Goal: Task Accomplishment & Management: Manage account settings

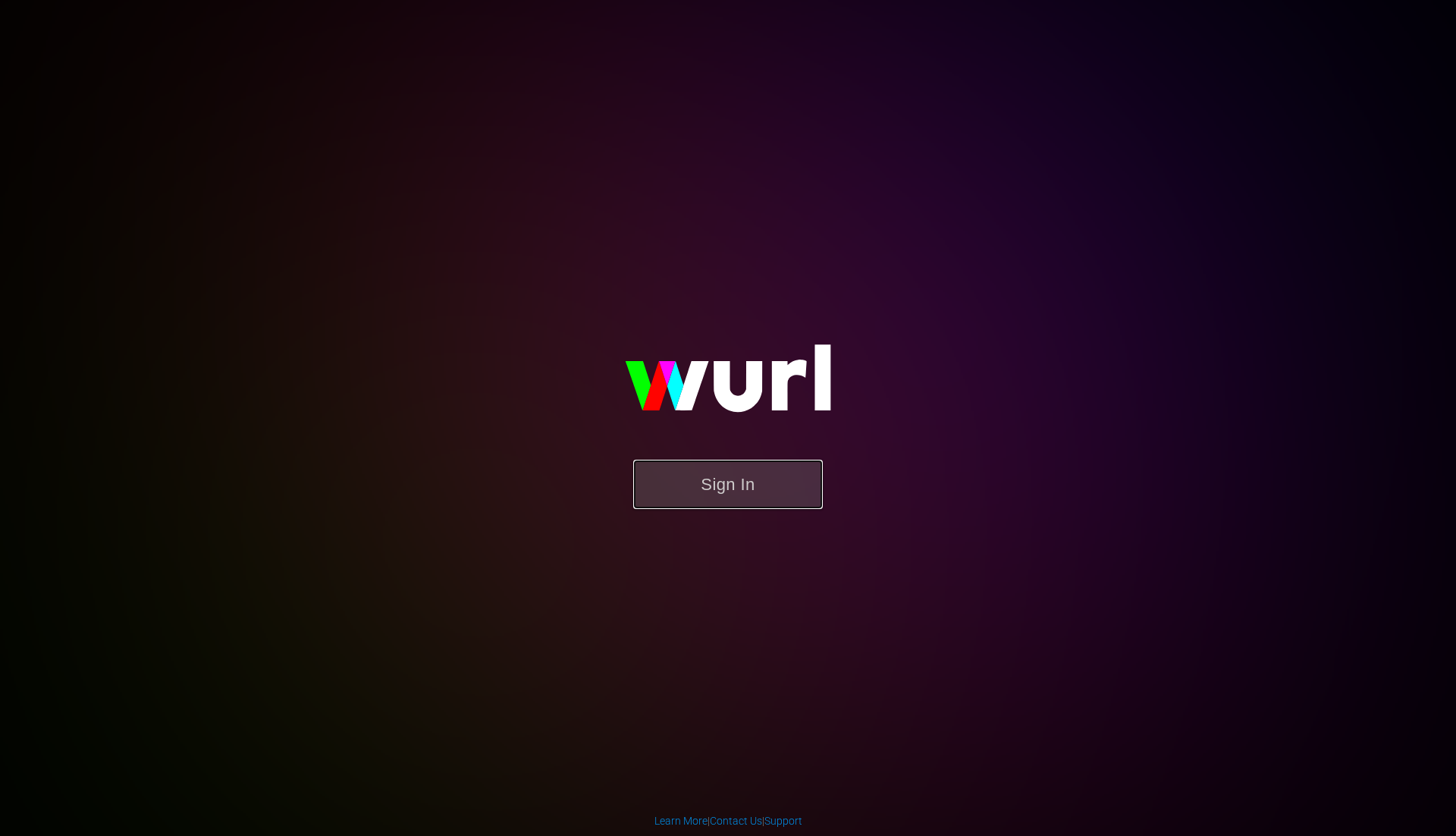
click at [760, 492] on button "Sign In" at bounding box center [728, 484] width 190 height 49
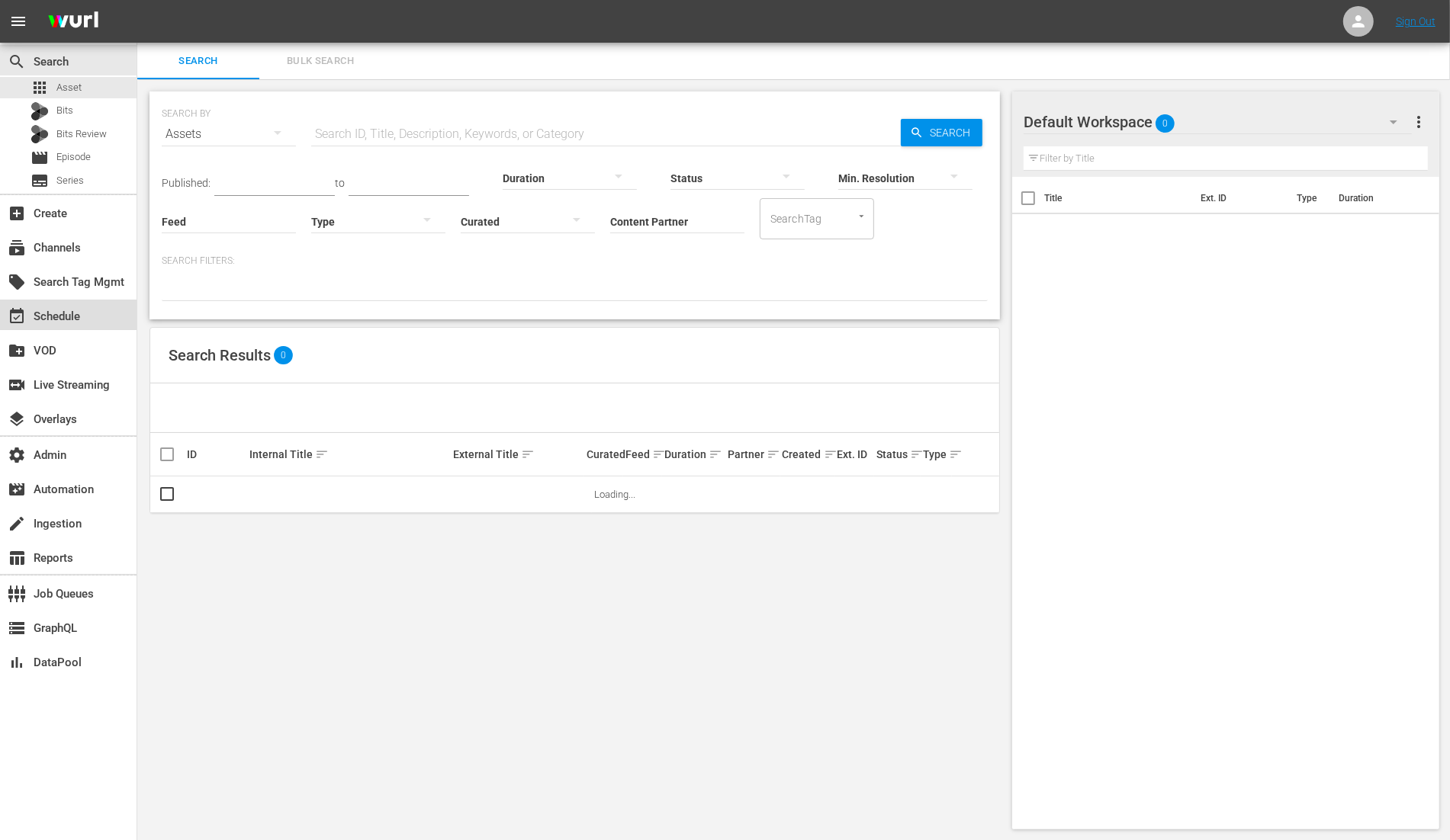
click at [83, 327] on div "event_available Schedule" at bounding box center [68, 315] width 137 height 31
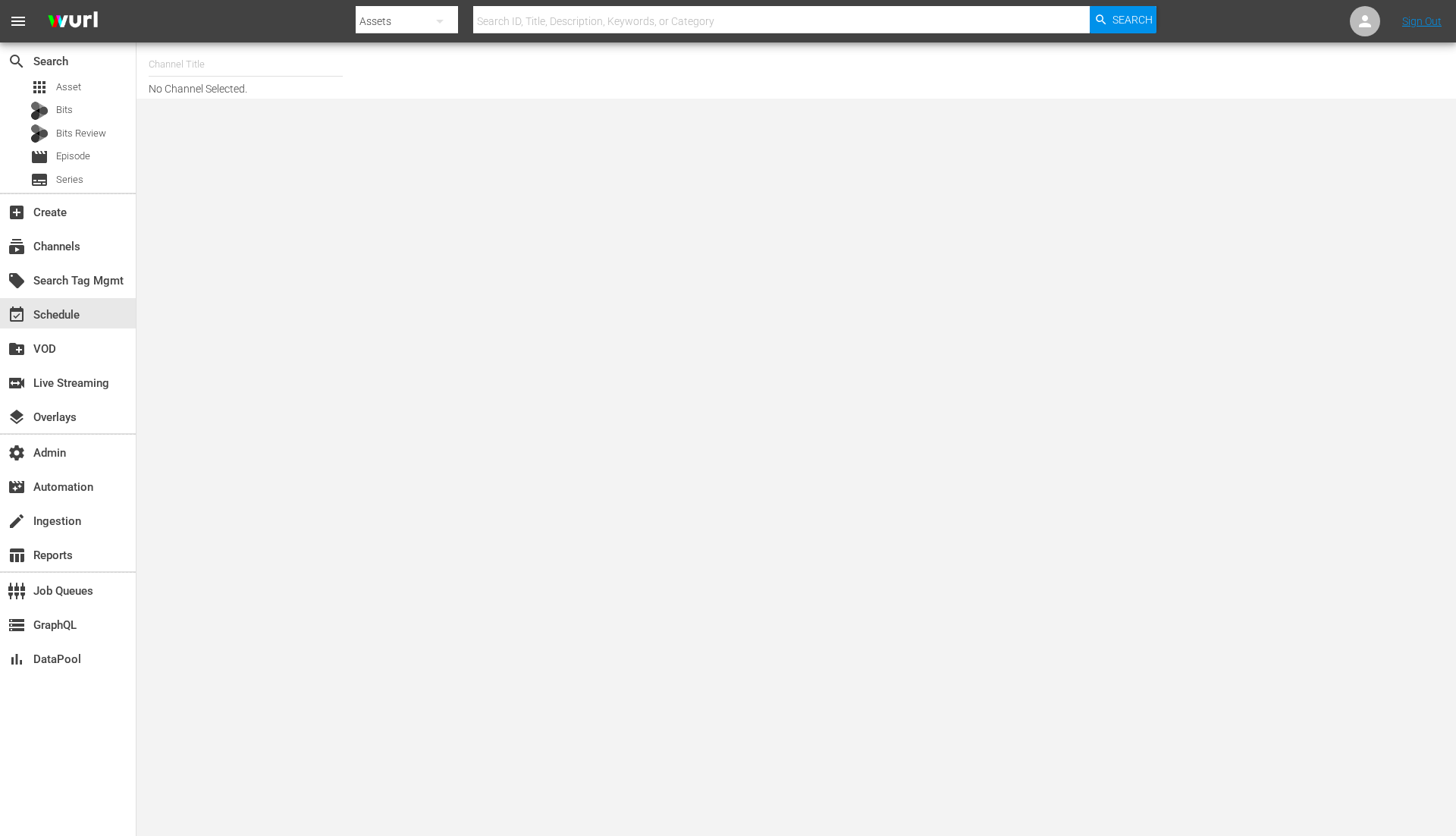
click at [225, 63] on input "text" at bounding box center [246, 64] width 194 height 36
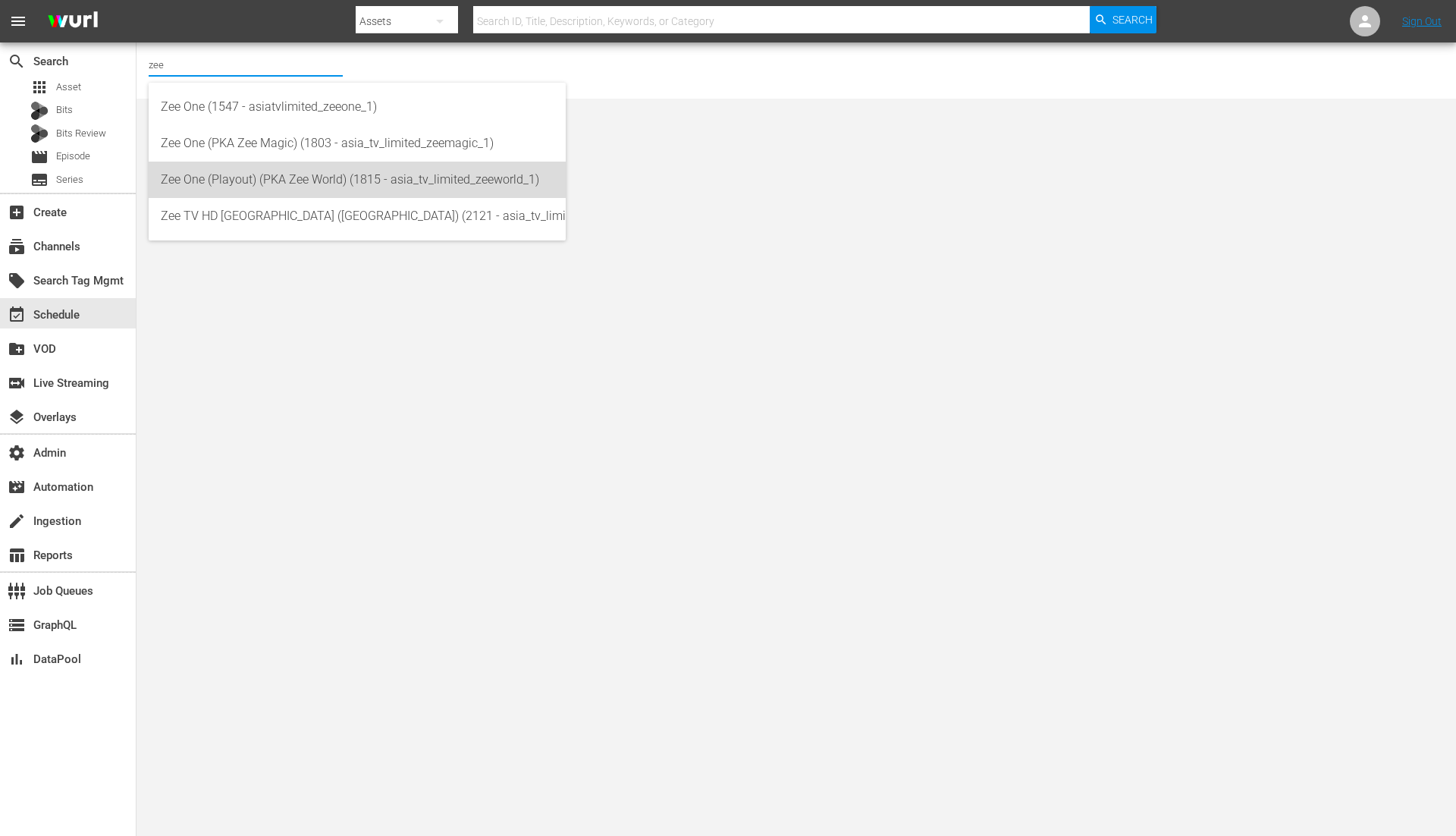
click at [238, 176] on div "Zee One (Playout) (PKA Zee World) (1815 - asia_tv_limited_zeeworld_1)" at bounding box center [356, 179] width 392 height 36
type input "Zee One (Playout) (PKA Zee World) (1815 - asia_tv_limited_zeeworld_1)"
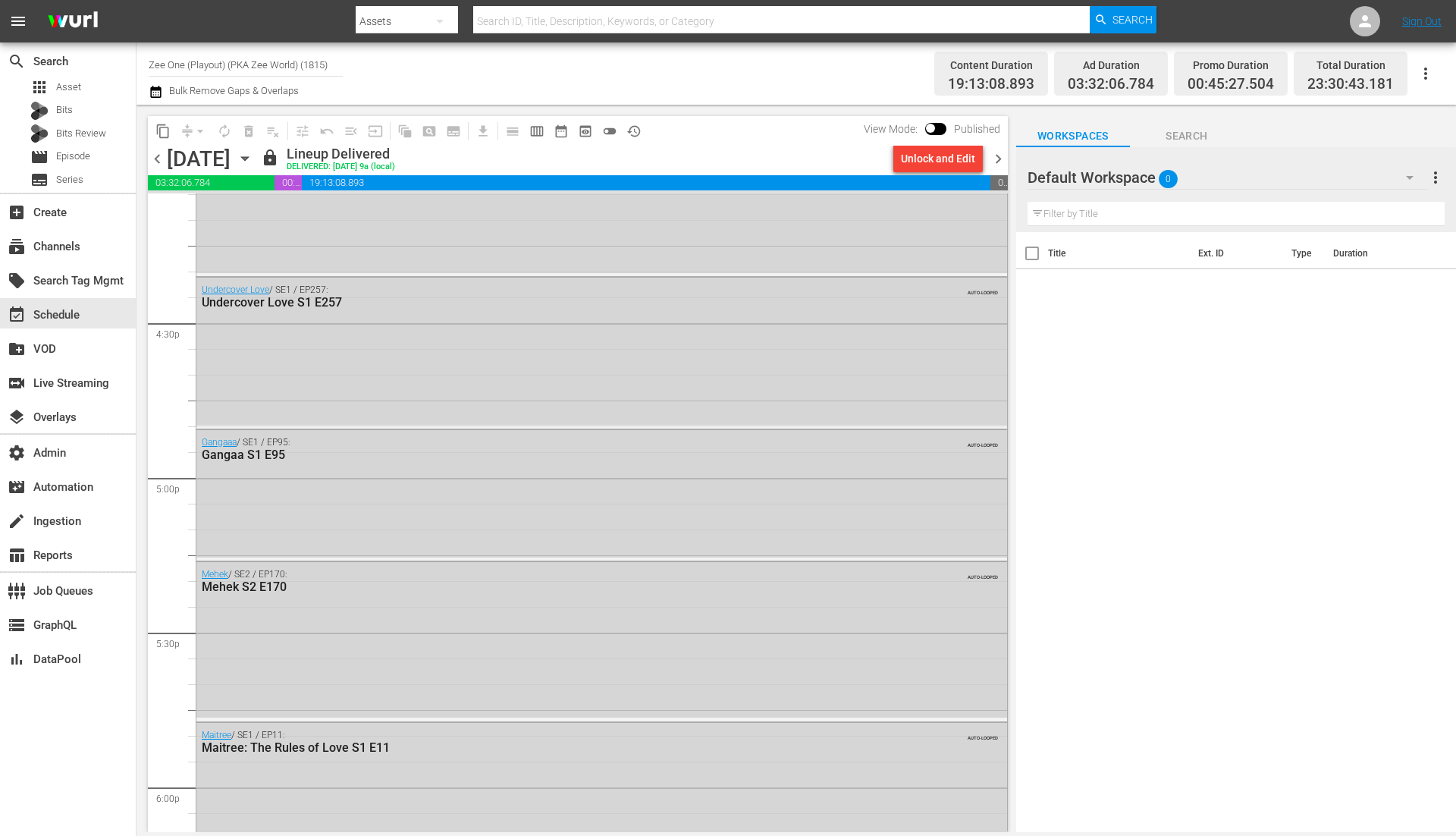
scroll to position [4994, 0]
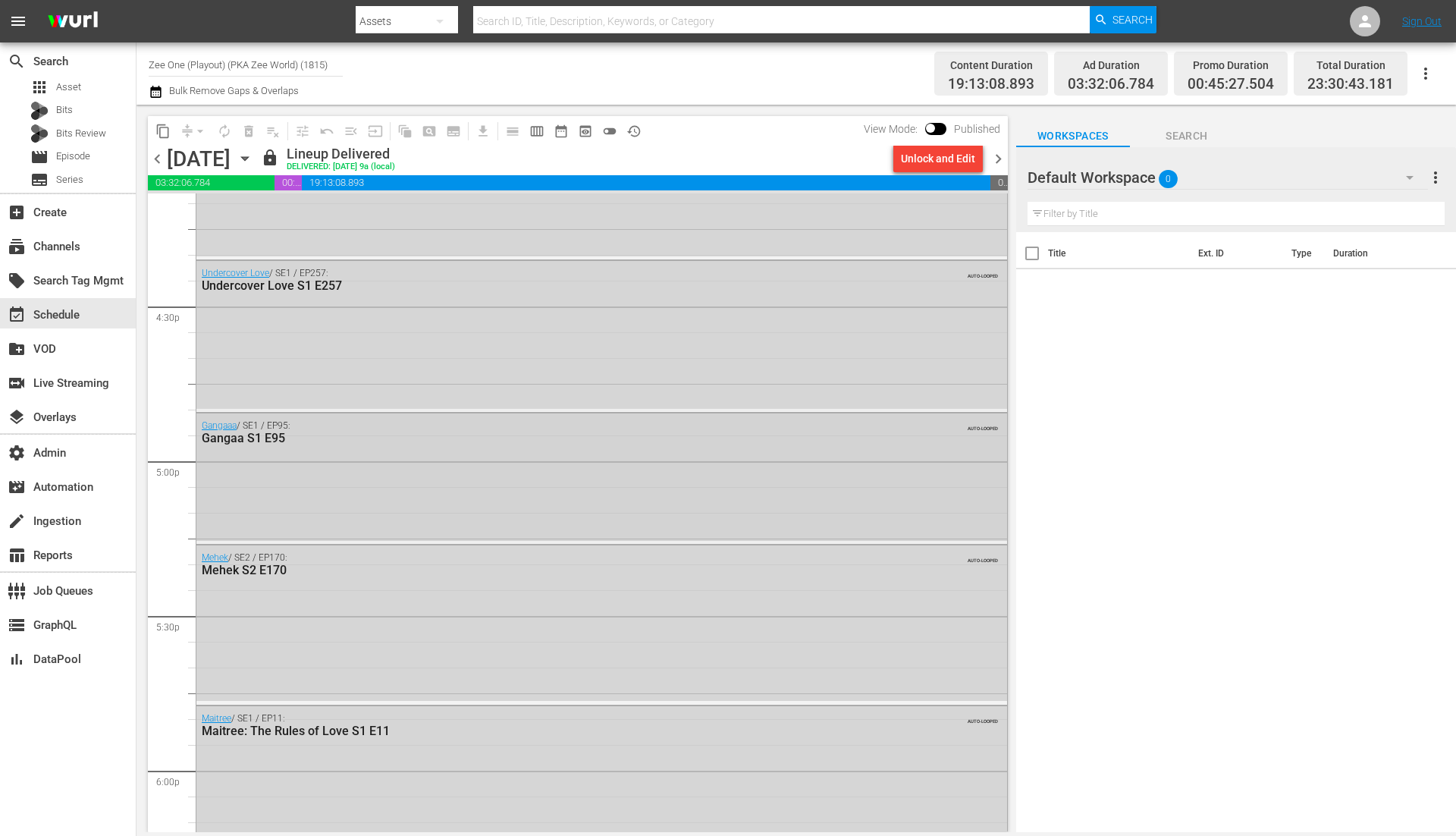
click at [437, 501] on div "Gangaaa / SE1 / EP95: Gangaa S1 E95 AUTO-LOOPED" at bounding box center [602, 477] width 810 height 128
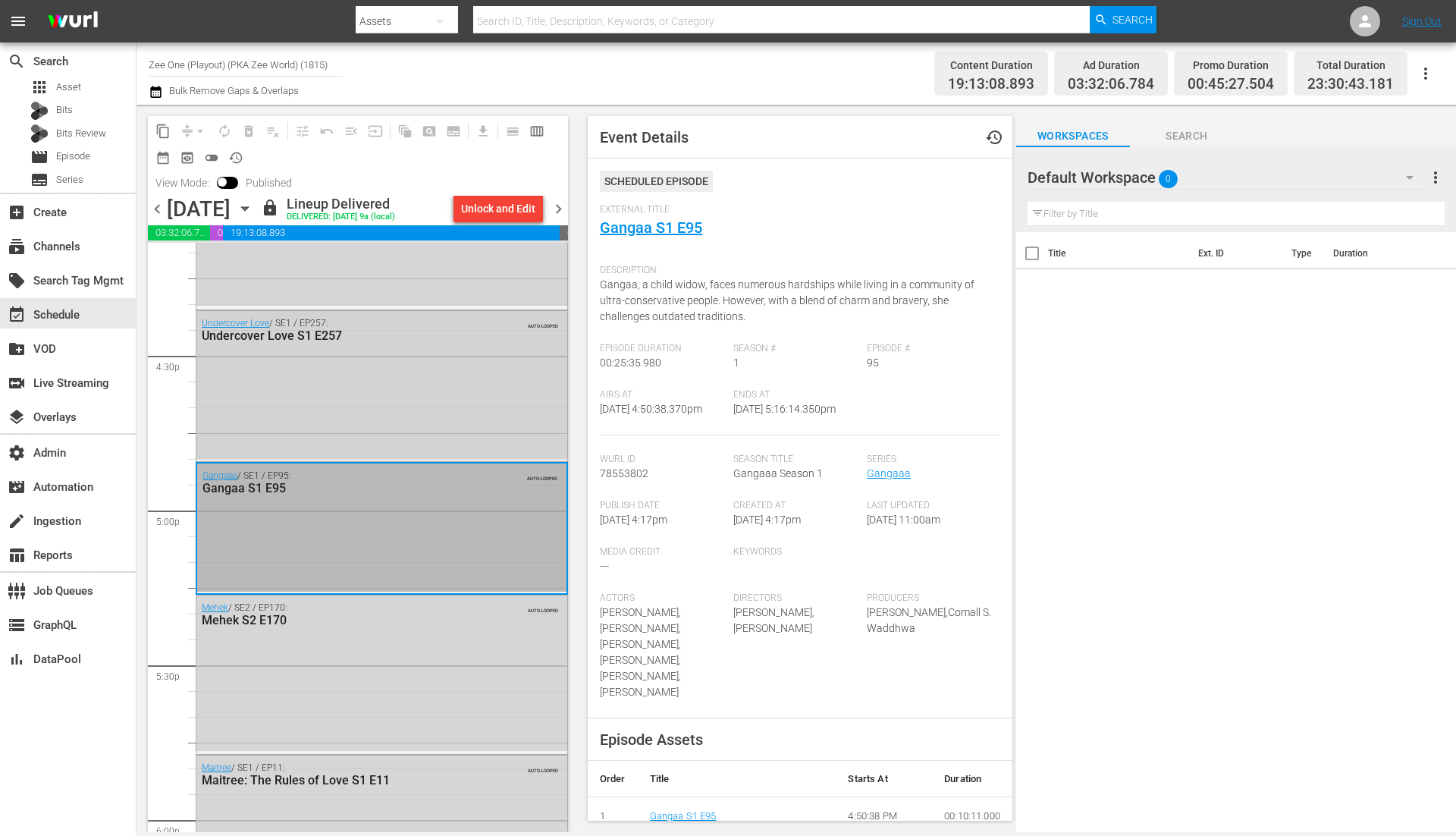
click at [386, 374] on div "Undercover Love / SE1 / EP257: Undercover Love S1 E257 AUTO-LOOPED" at bounding box center [382, 384] width 371 height 148
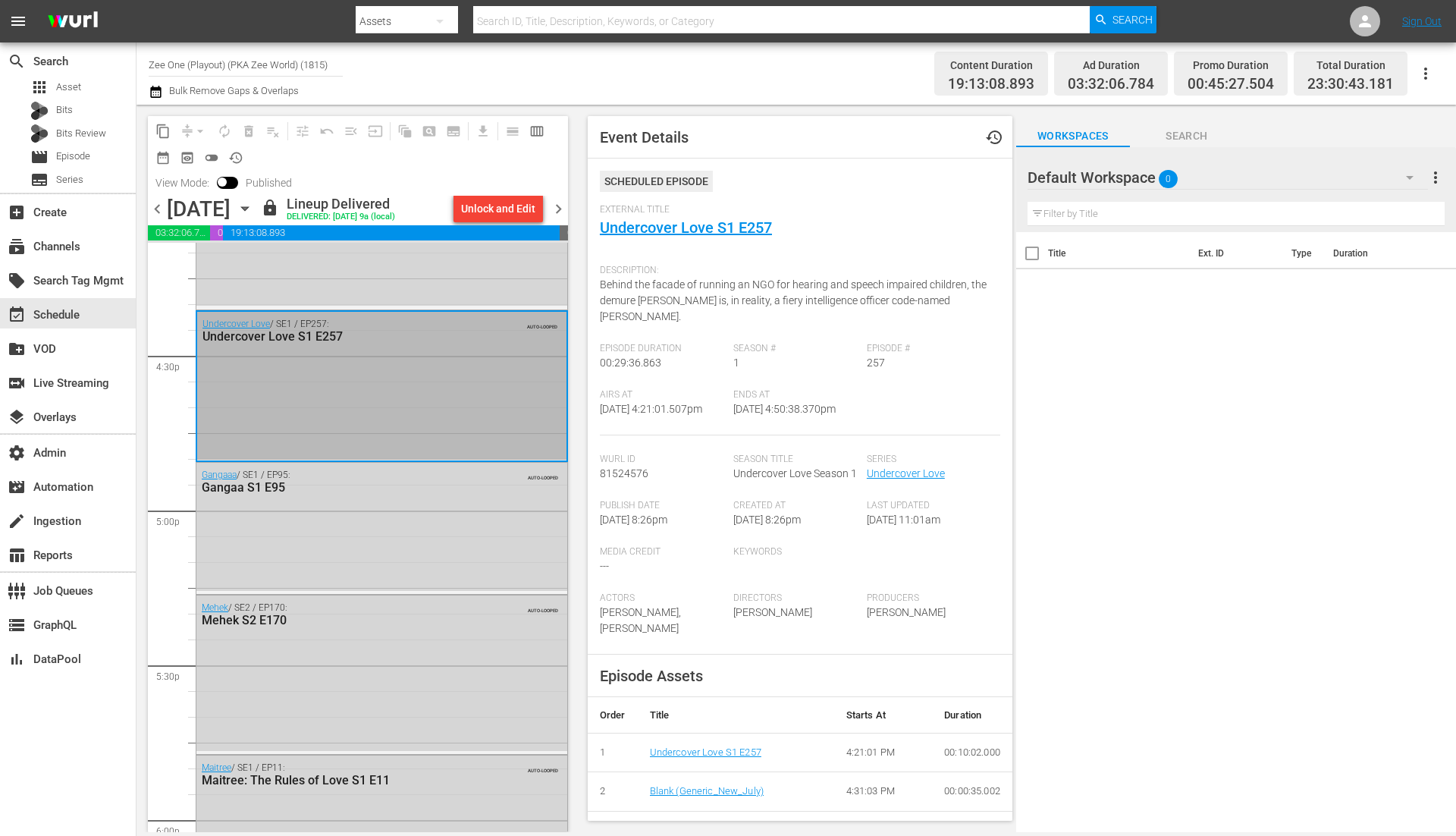
click at [409, 513] on div "Gangaaa / SE1 / EP95: Gangaa S1 E95 AUTO-LOOPED" at bounding box center [382, 526] width 371 height 128
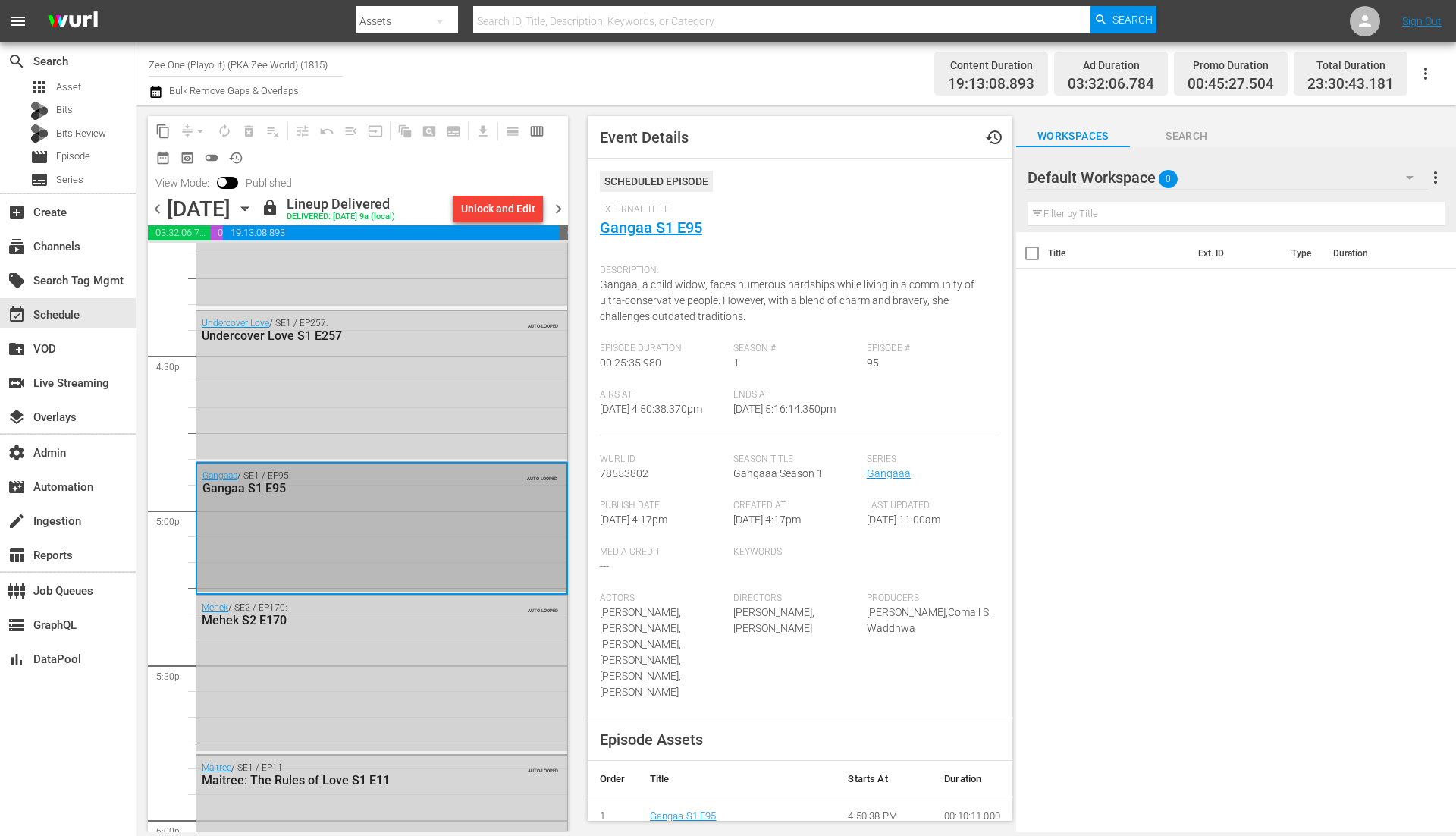
click at [326, 643] on div "Mehek / SE2 / EP170: Mehek S2 E170 AUTO-LOOPED" at bounding box center [382, 673] width 371 height 155
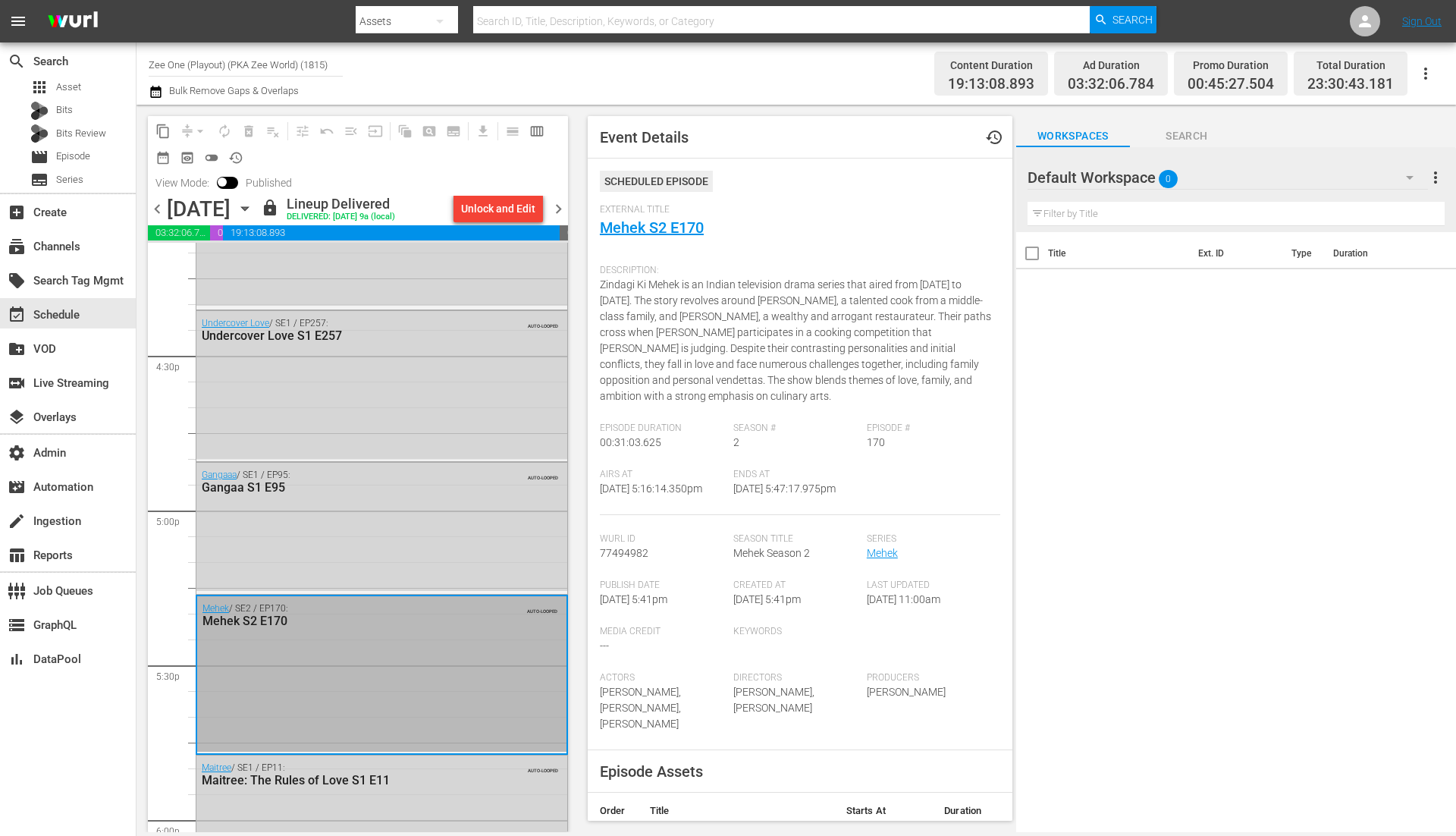
click at [569, 664] on div "content_copy compress arrow_drop_down autorenew_outlined delete_forever_outline…" at bounding box center [355, 468] width 436 height 727
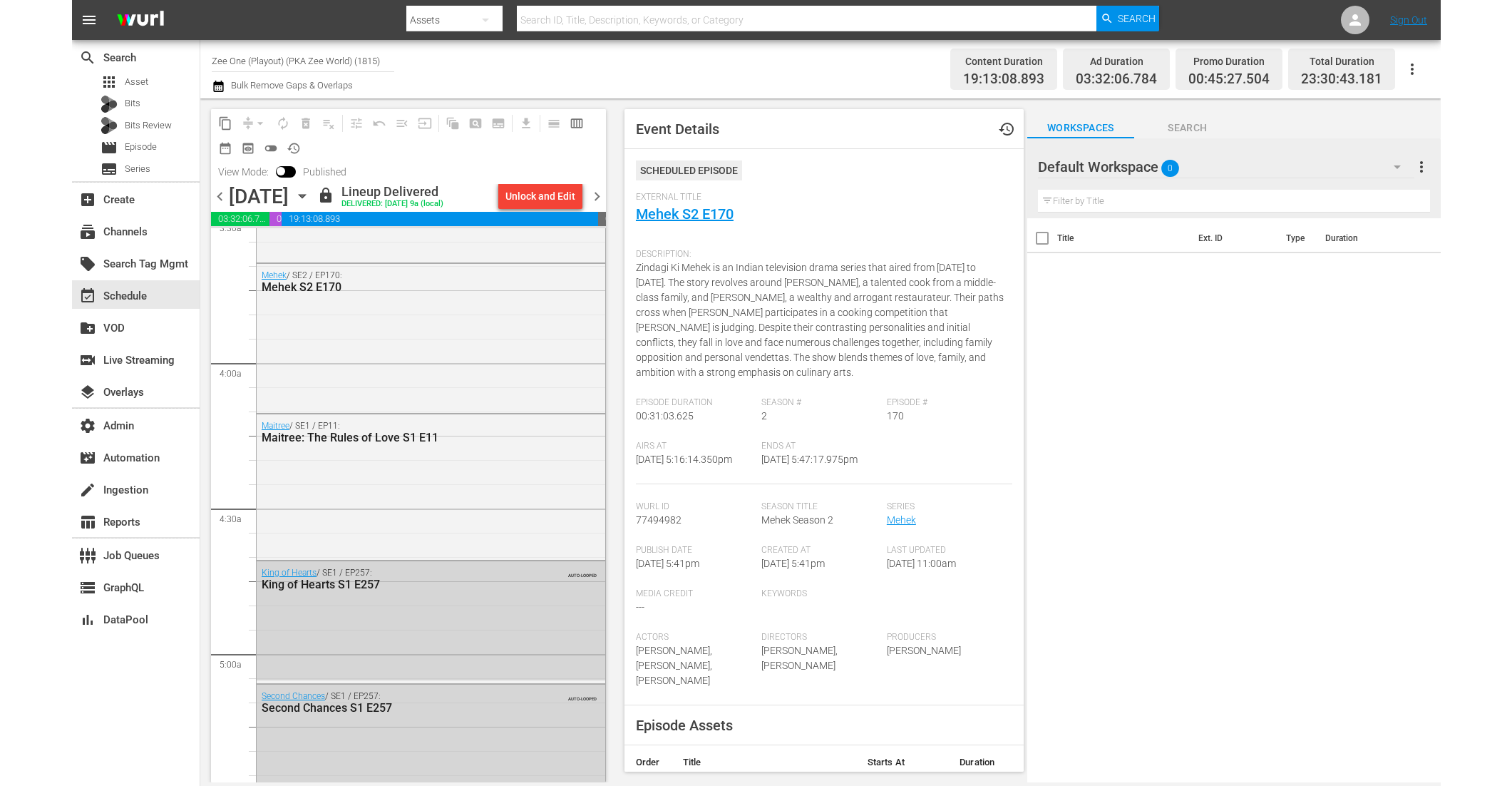
scroll to position [0, 0]
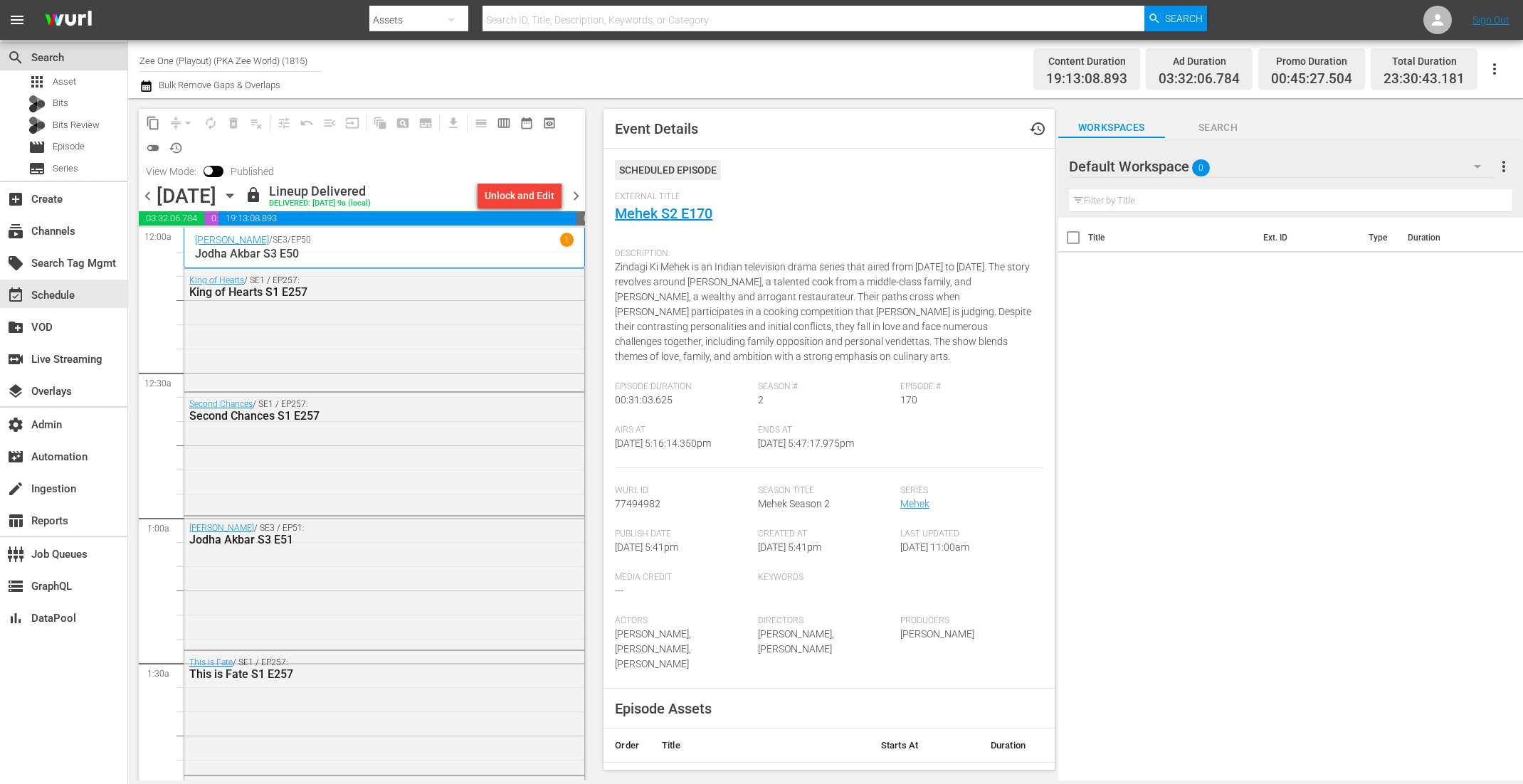
click at [79, 68] on div "search Search" at bounding box center [63, 56] width 128 height 29
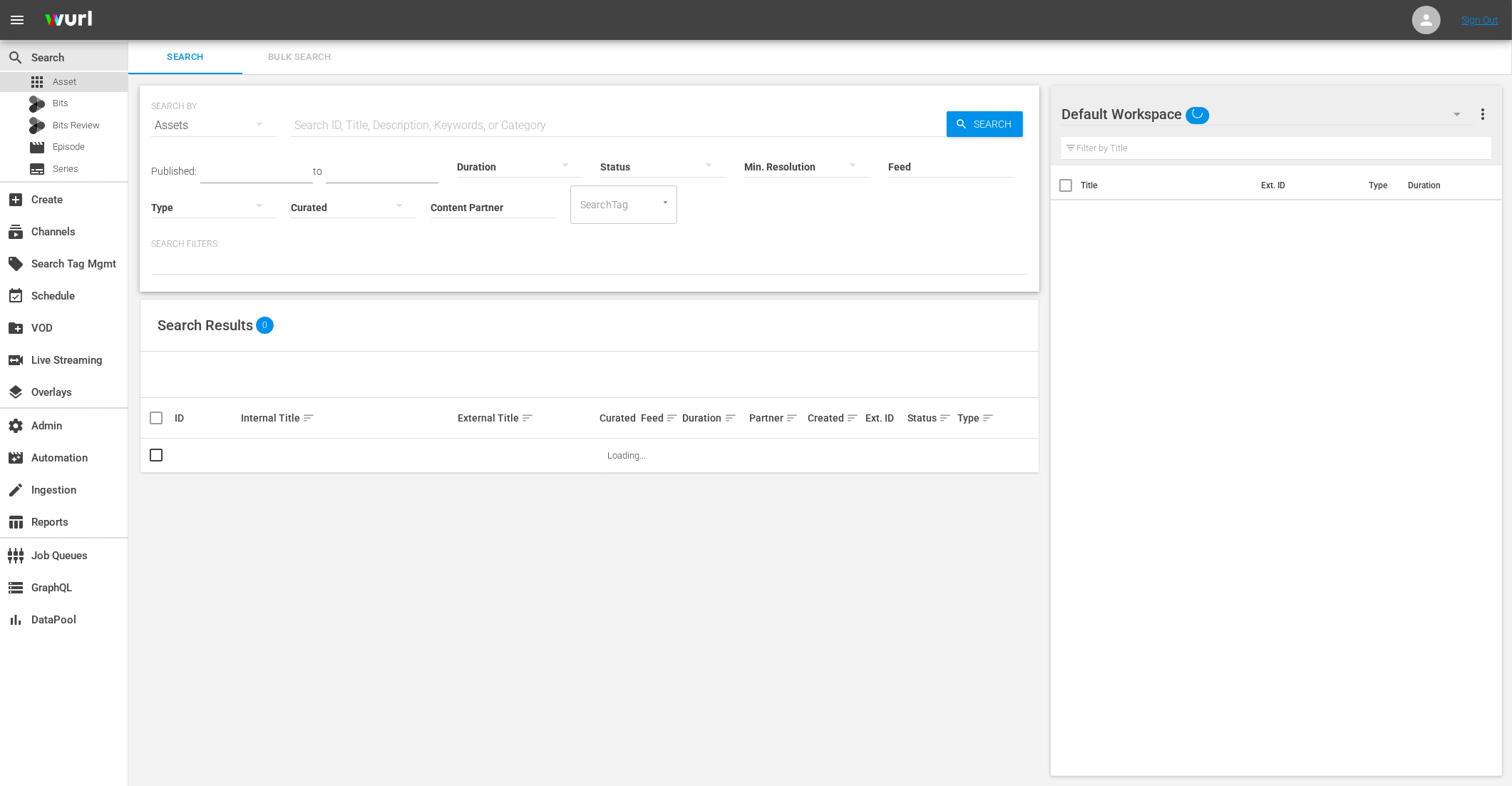
click at [75, 87] on span "Asset" at bounding box center [64, 82] width 24 height 14
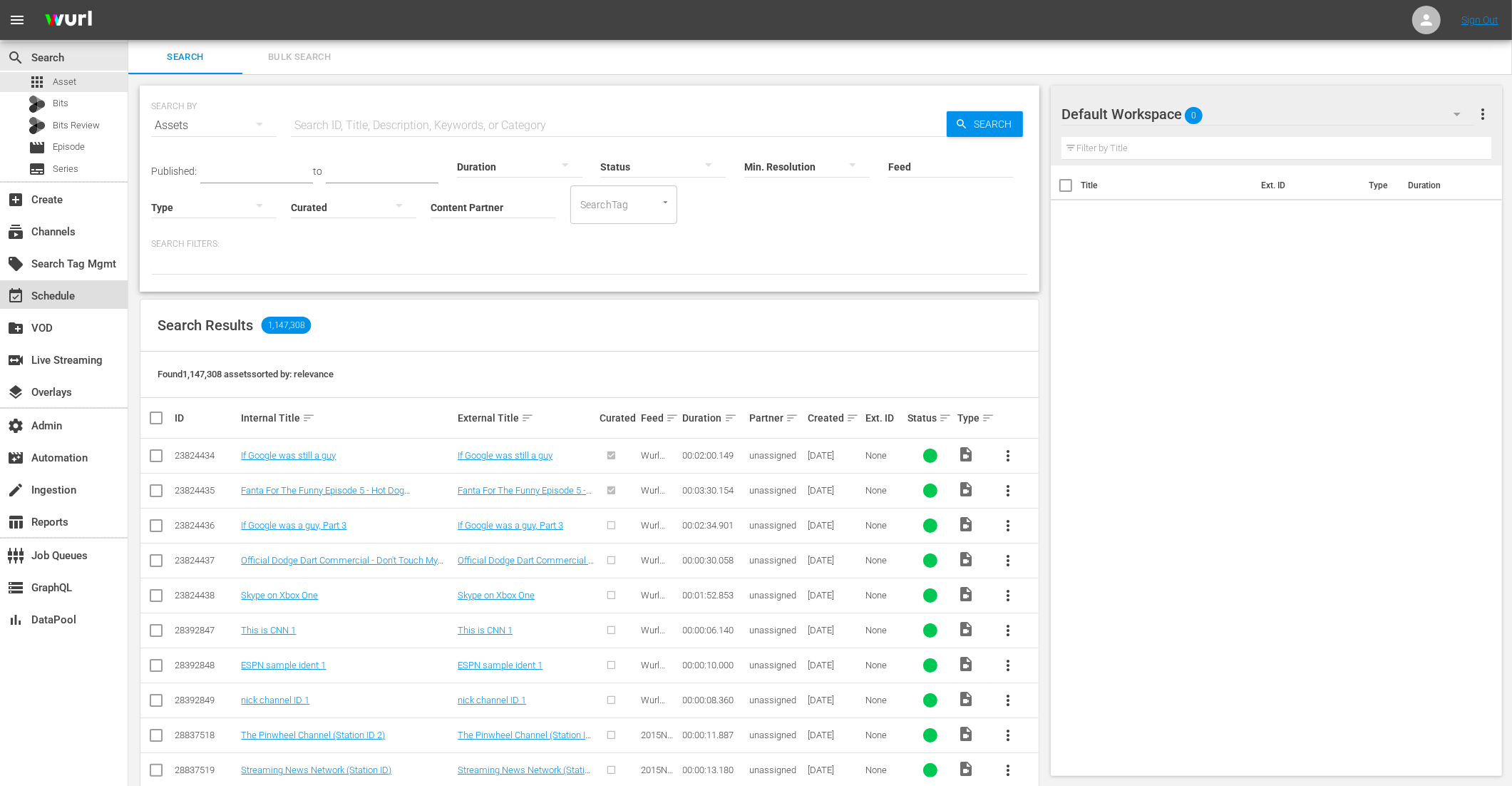
click at [69, 300] on div "event_available Schedule" at bounding box center [40, 294] width 80 height 13
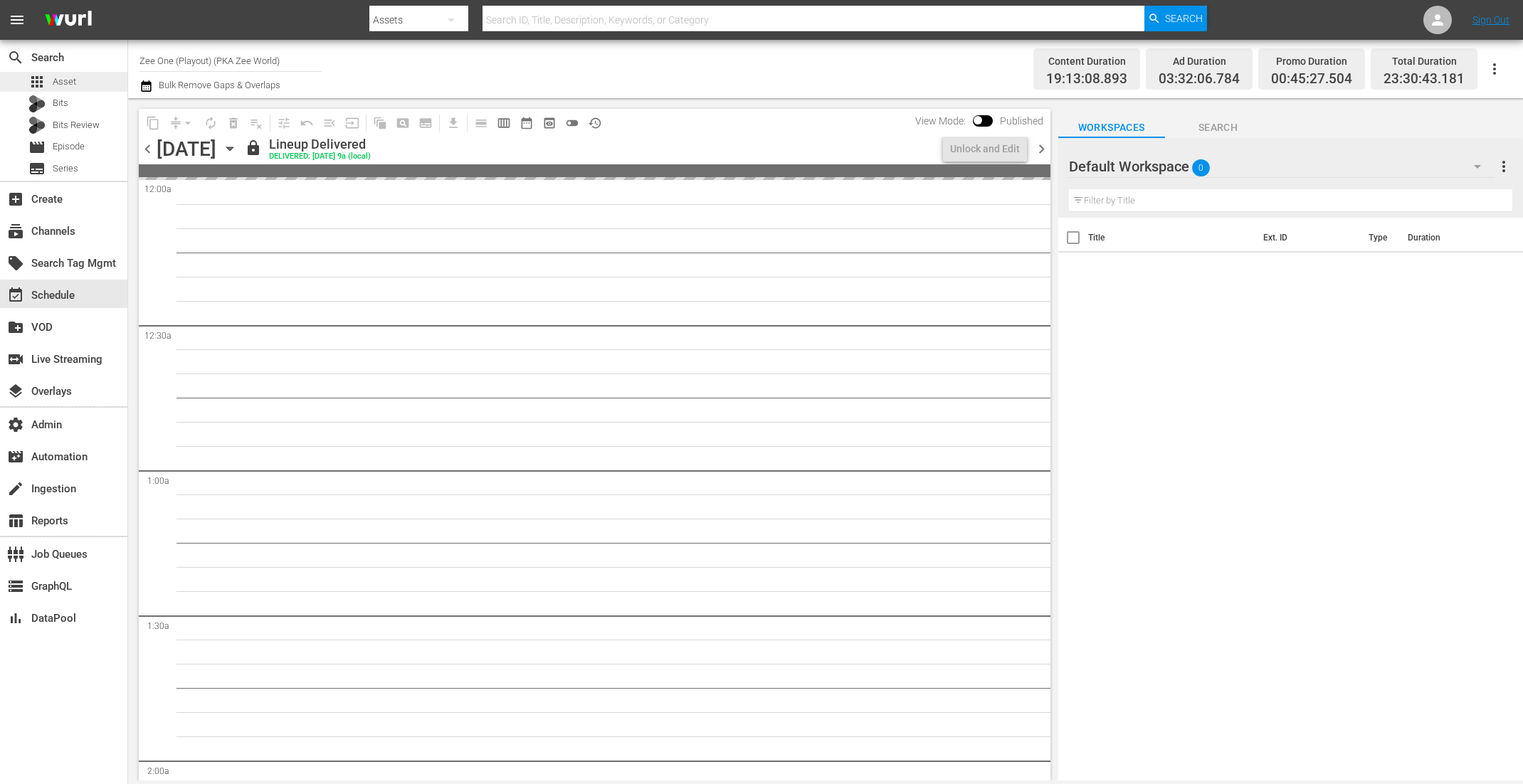
click at [87, 72] on div "apps Asset" at bounding box center [63, 82] width 128 height 20
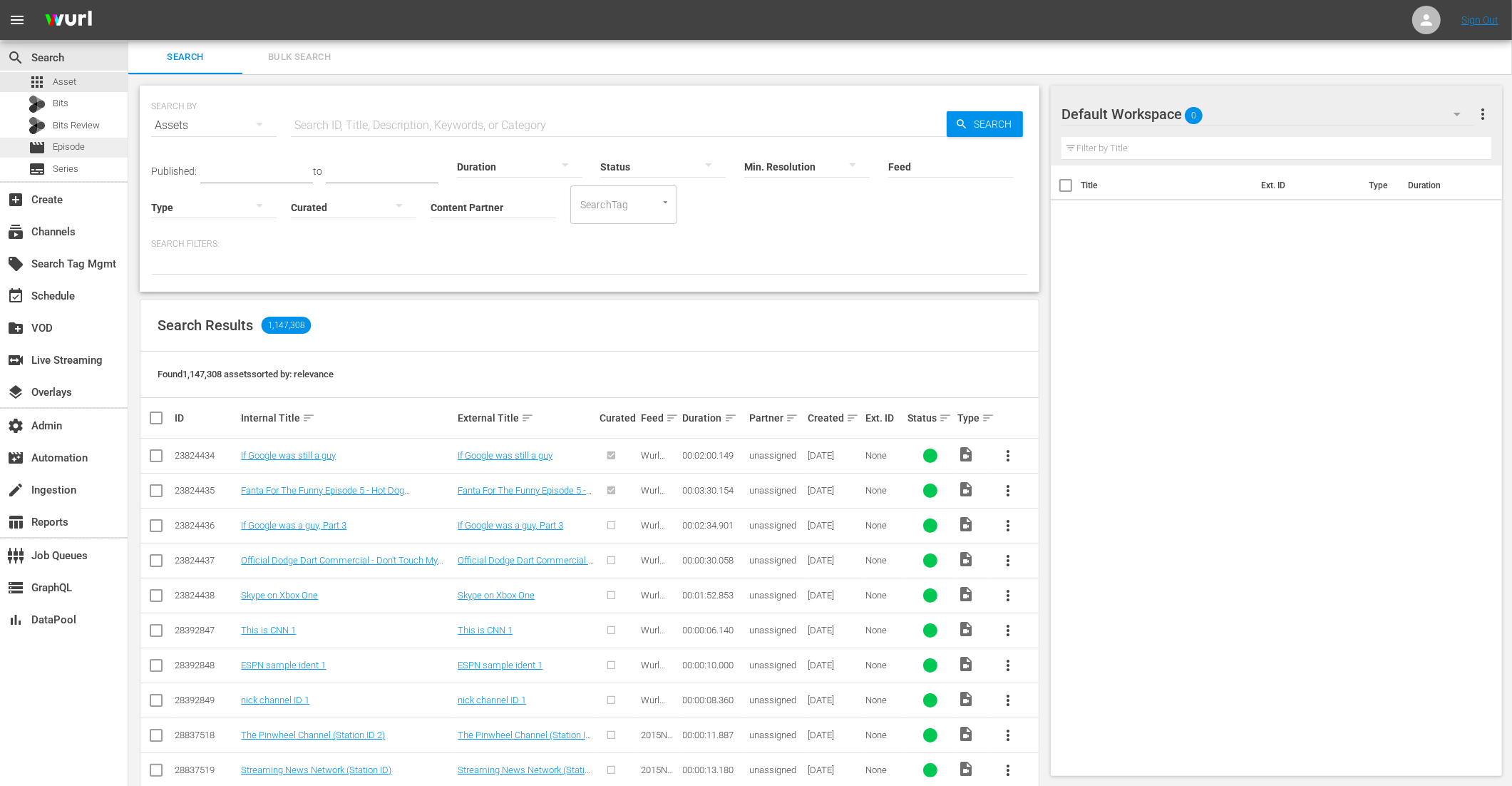
click at [104, 148] on div "movie Episode" at bounding box center [63, 147] width 128 height 20
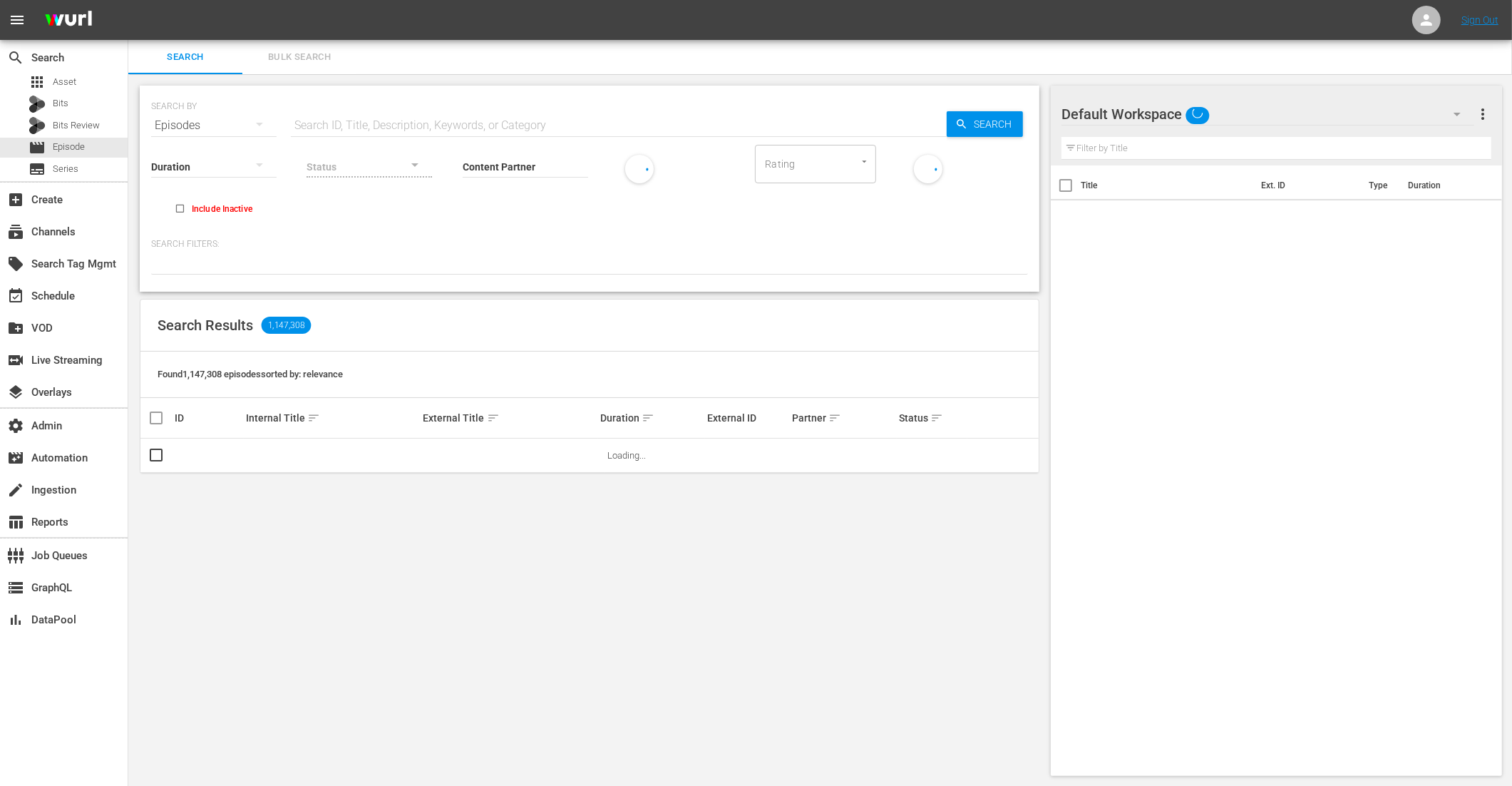
click at [326, 52] on span "Bulk Search" at bounding box center [299, 57] width 97 height 17
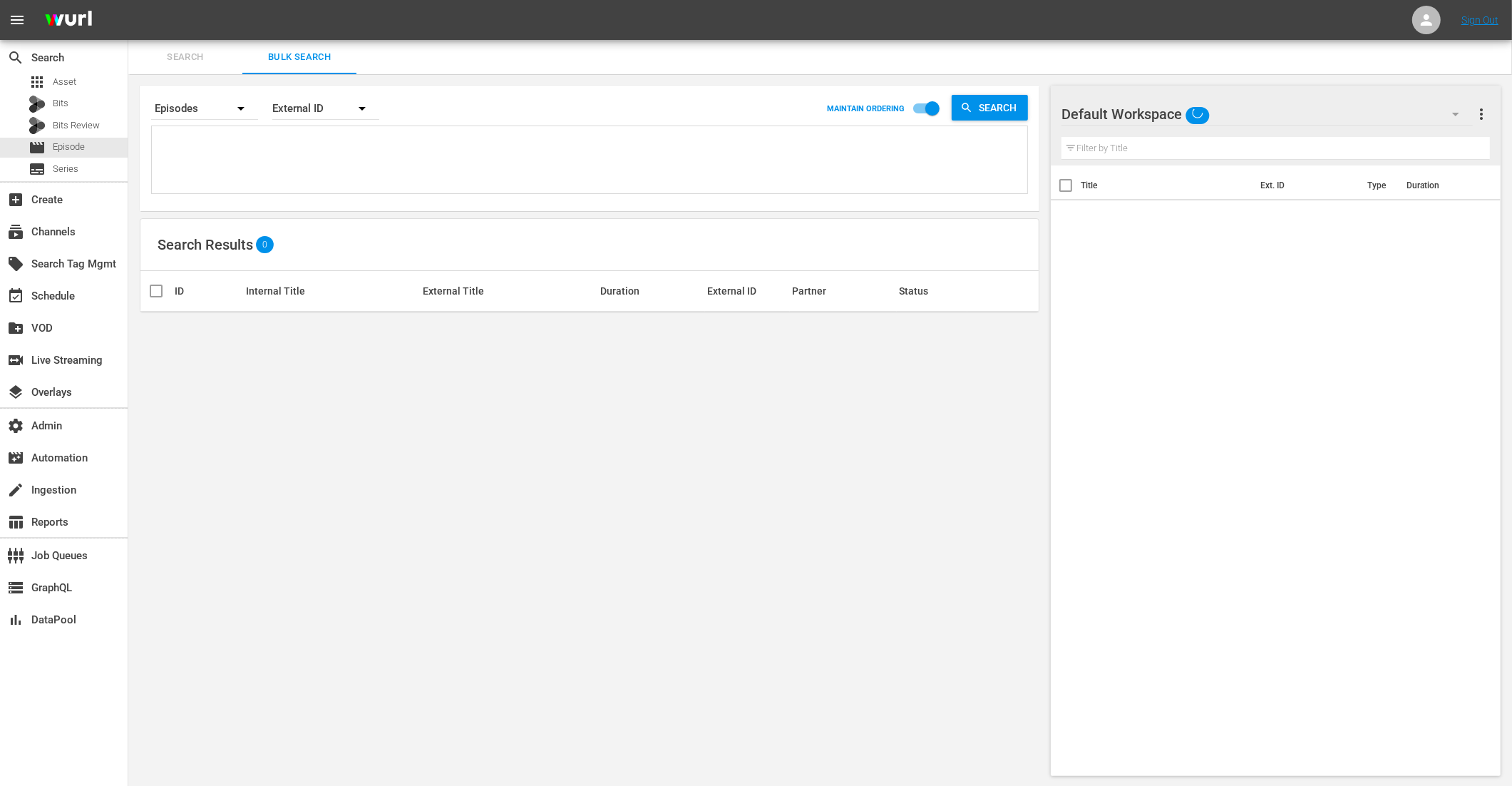
click at [331, 106] on div "External ID" at bounding box center [325, 108] width 107 height 40
click at [312, 168] on div "Wurl ID" at bounding box center [318, 171] width 57 height 23
click at [242, 156] on textarea at bounding box center [591, 162] width 872 height 65
paste textarea "88718839 88718844"
type textarea "88718839 88718844"
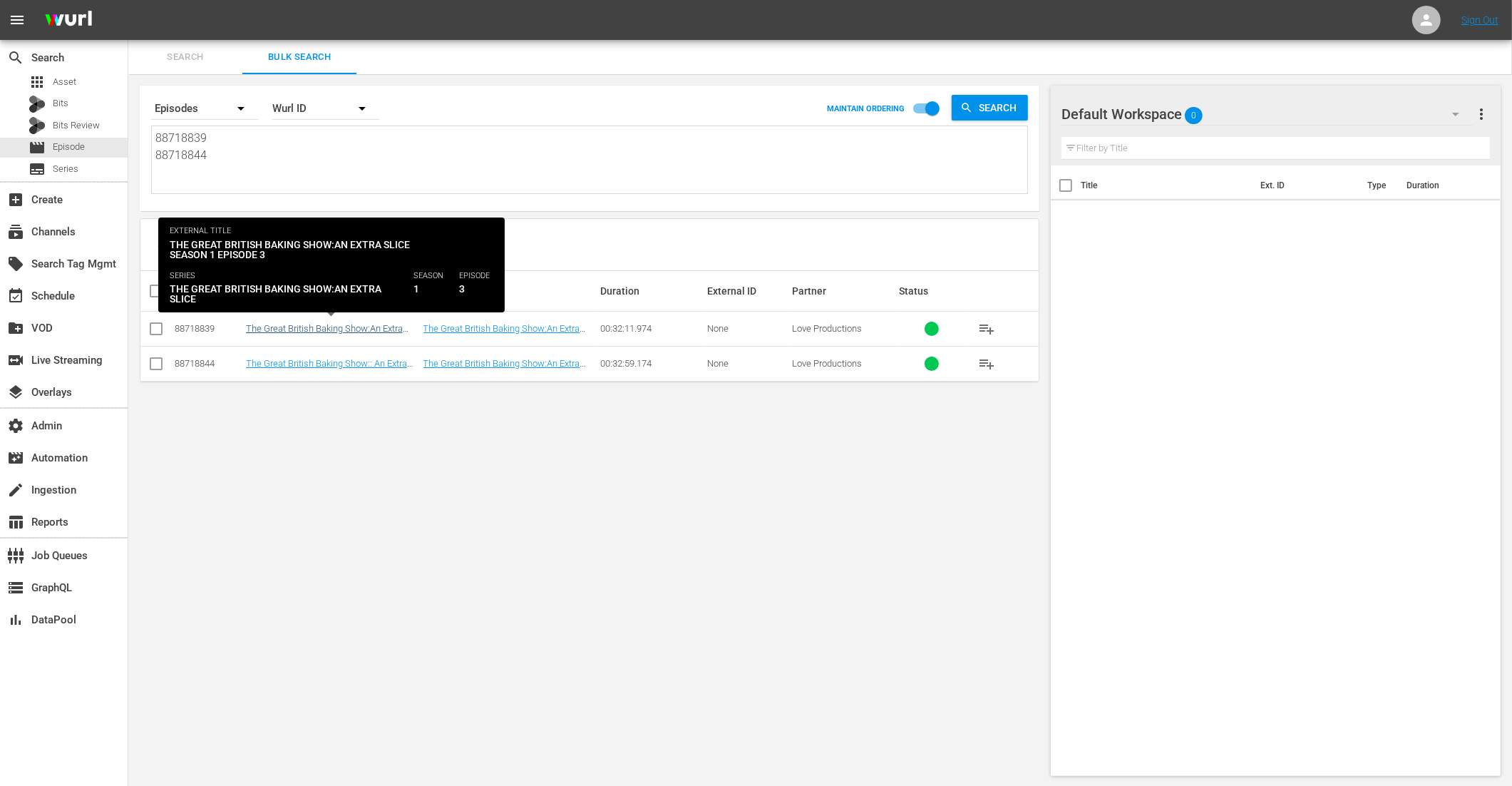
type textarea "88718839 88718844"
click at [355, 327] on link "The Great British Baking Show:An Extra Slice Series 1 Episode 3" at bounding box center [325, 333] width 157 height 21
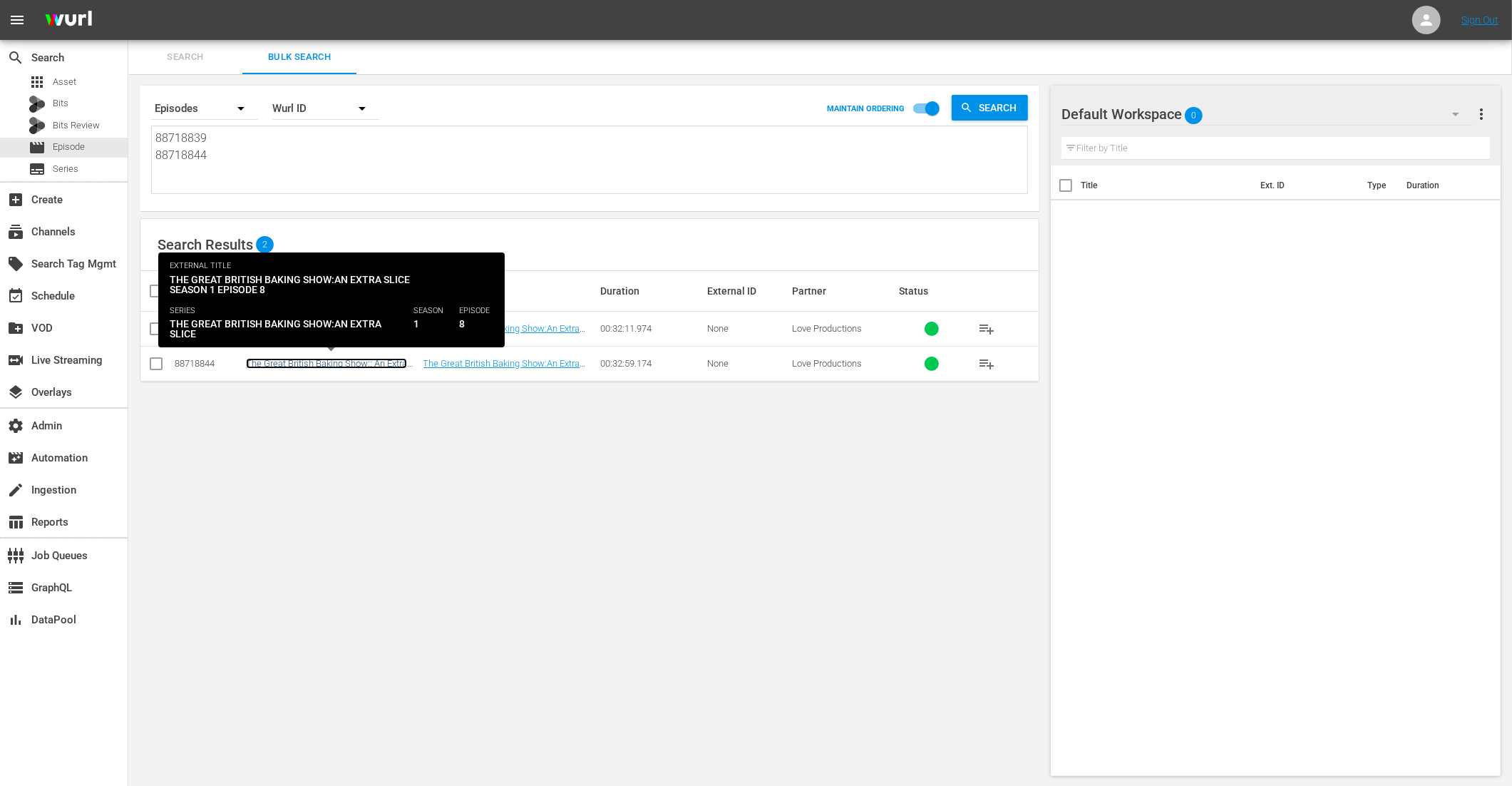
click at [353, 361] on link "The Great British Baking Show:: An Extra Slice Series 1 Episode 8" at bounding box center [326, 368] width 161 height 21
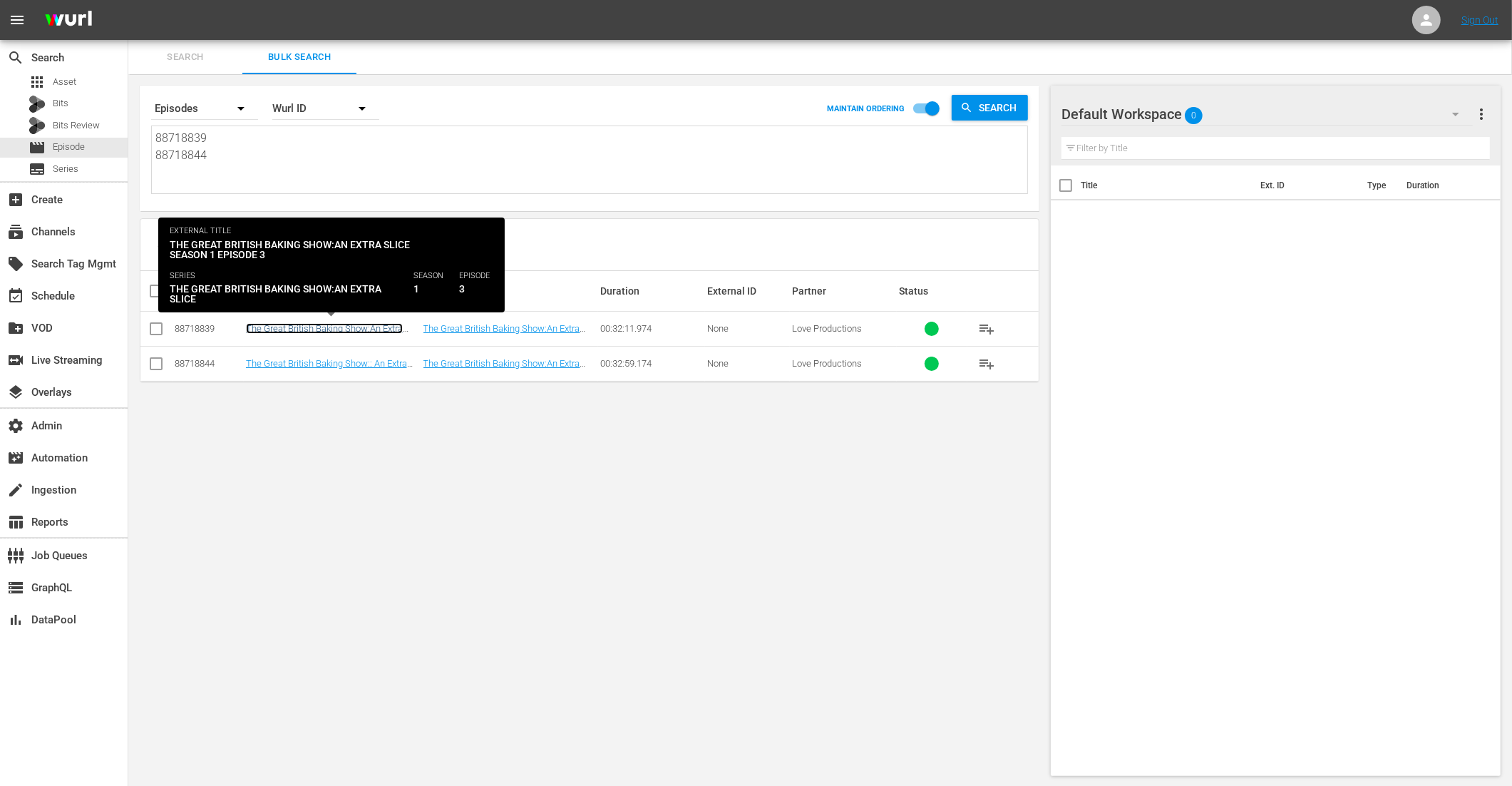
click at [398, 326] on link "The Great British Baking Show:An Extra Slice Series 1 Episode 3" at bounding box center [325, 333] width 157 height 21
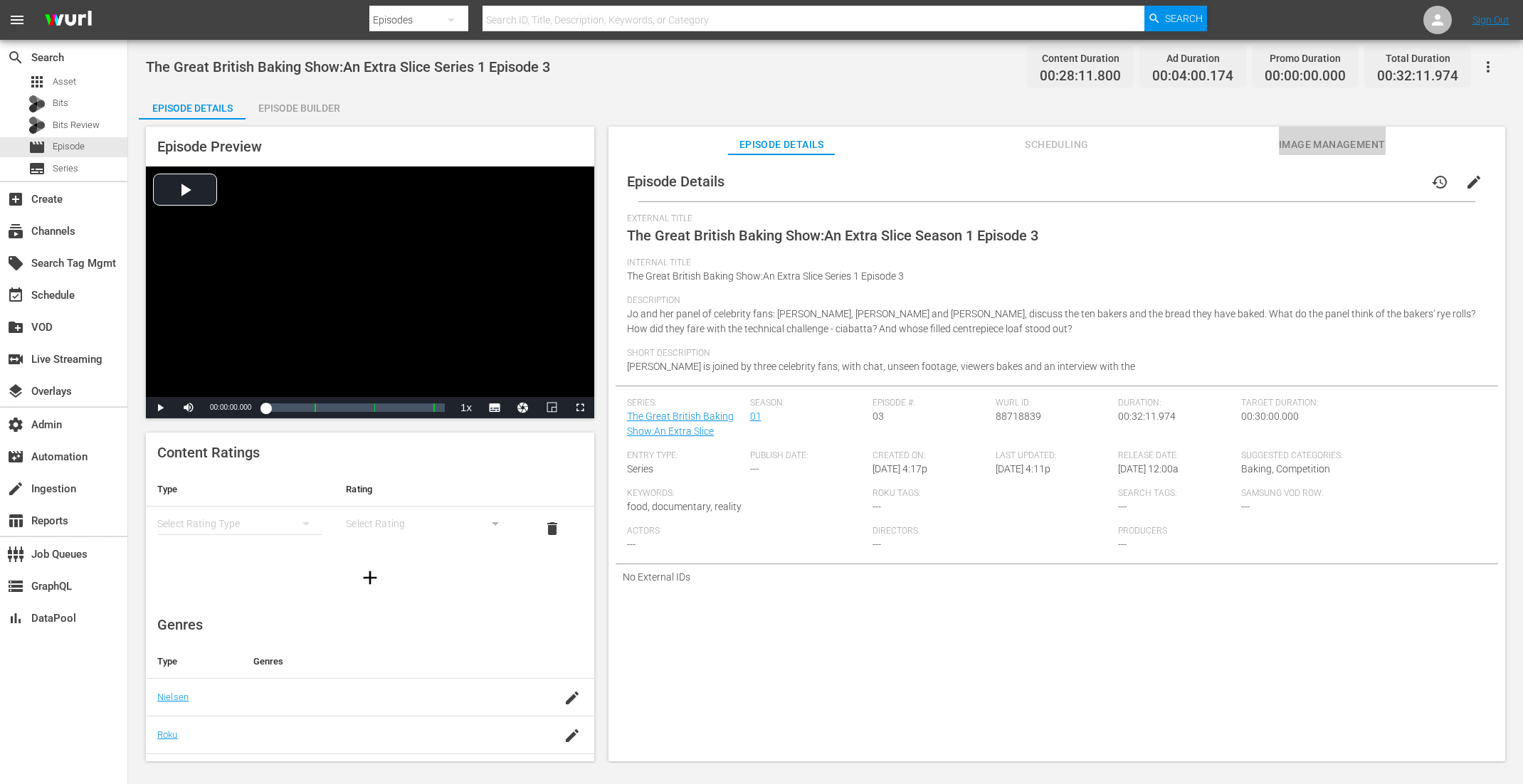
click at [1365, 138] on span "Image Management" at bounding box center [1332, 145] width 107 height 17
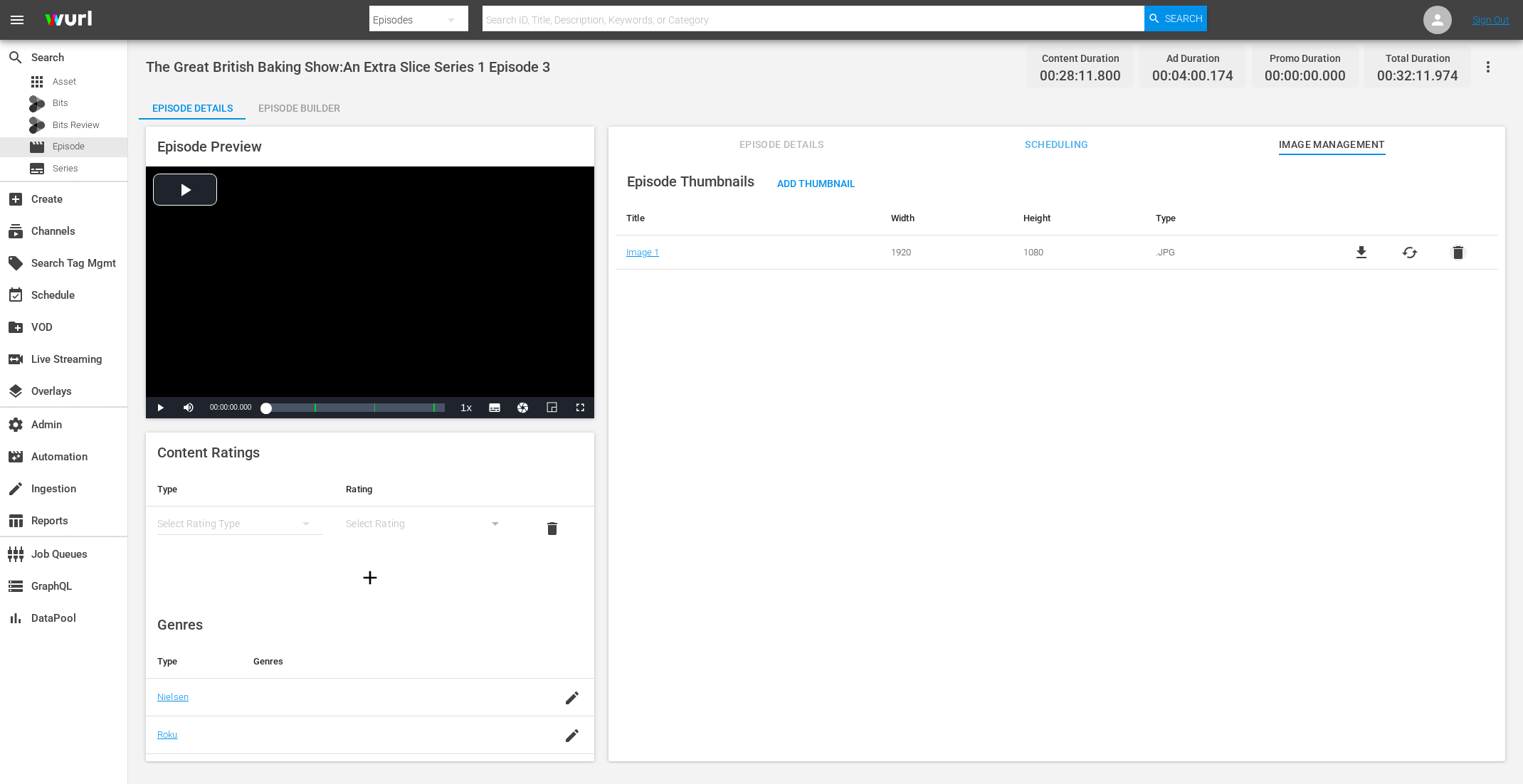
click at [1366, 251] on span "delete" at bounding box center [1459, 253] width 17 height 17
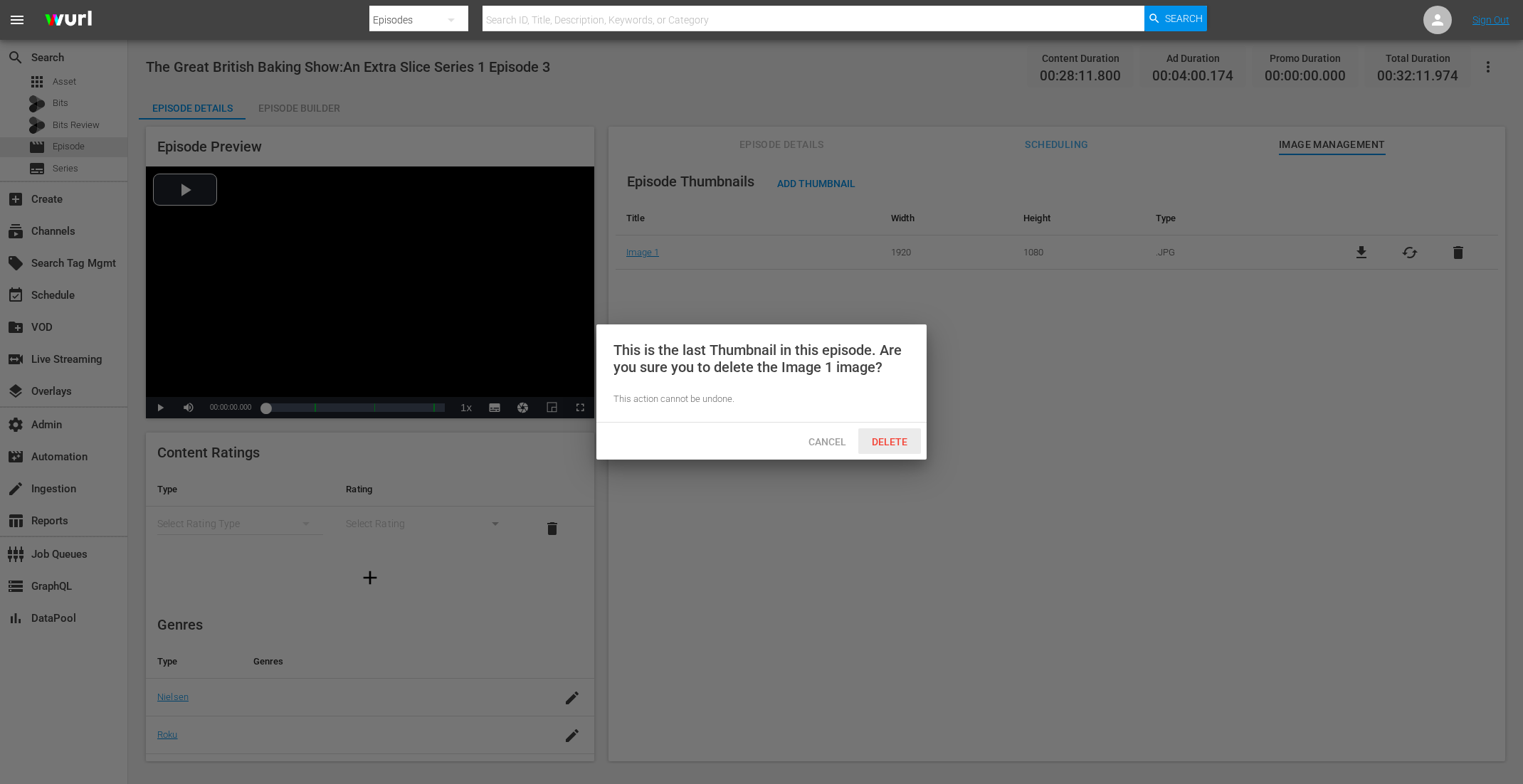
click at [914, 444] on span "Delete" at bounding box center [890, 442] width 59 height 11
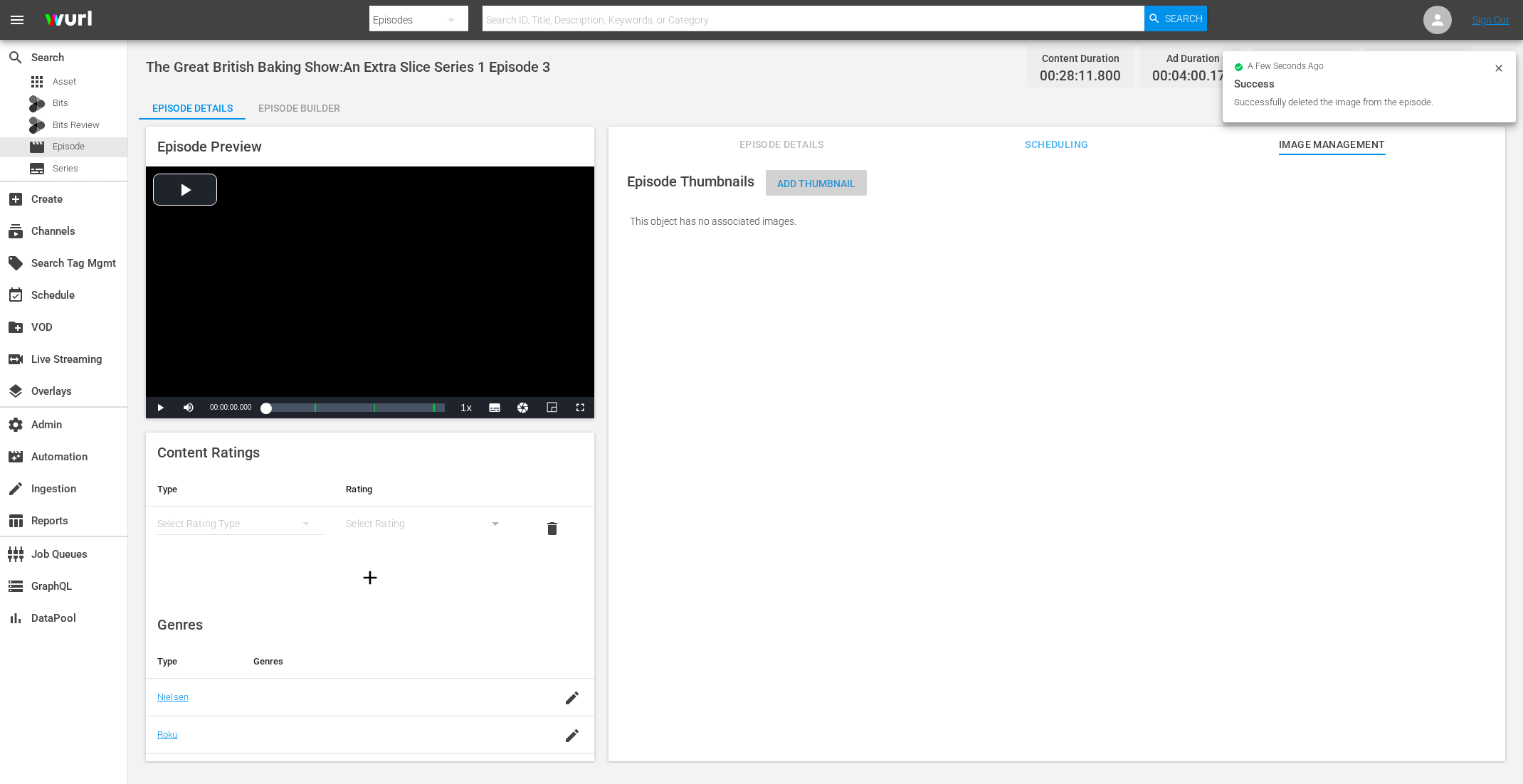
click at [803, 184] on span "Add Thumbnail" at bounding box center [817, 184] width 101 height 11
click at [826, 176] on div "Add Thumbnail" at bounding box center [817, 183] width 101 height 26
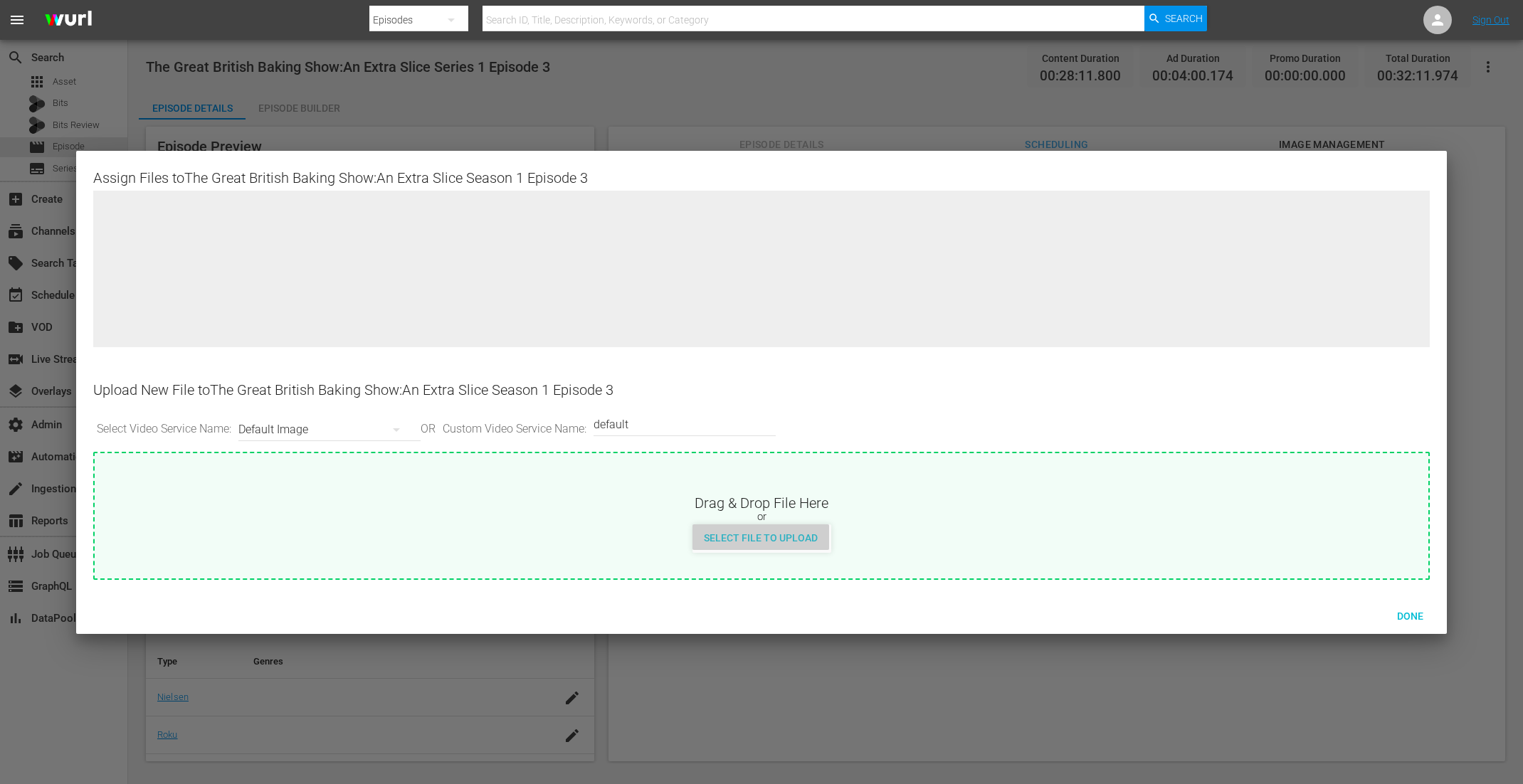
click at [800, 539] on span "Select File to Upload" at bounding box center [761, 538] width 136 height 11
type input "C:\fakepath\GreatBritishBakingShow_ExtraSlice_S01_E03.jpg"
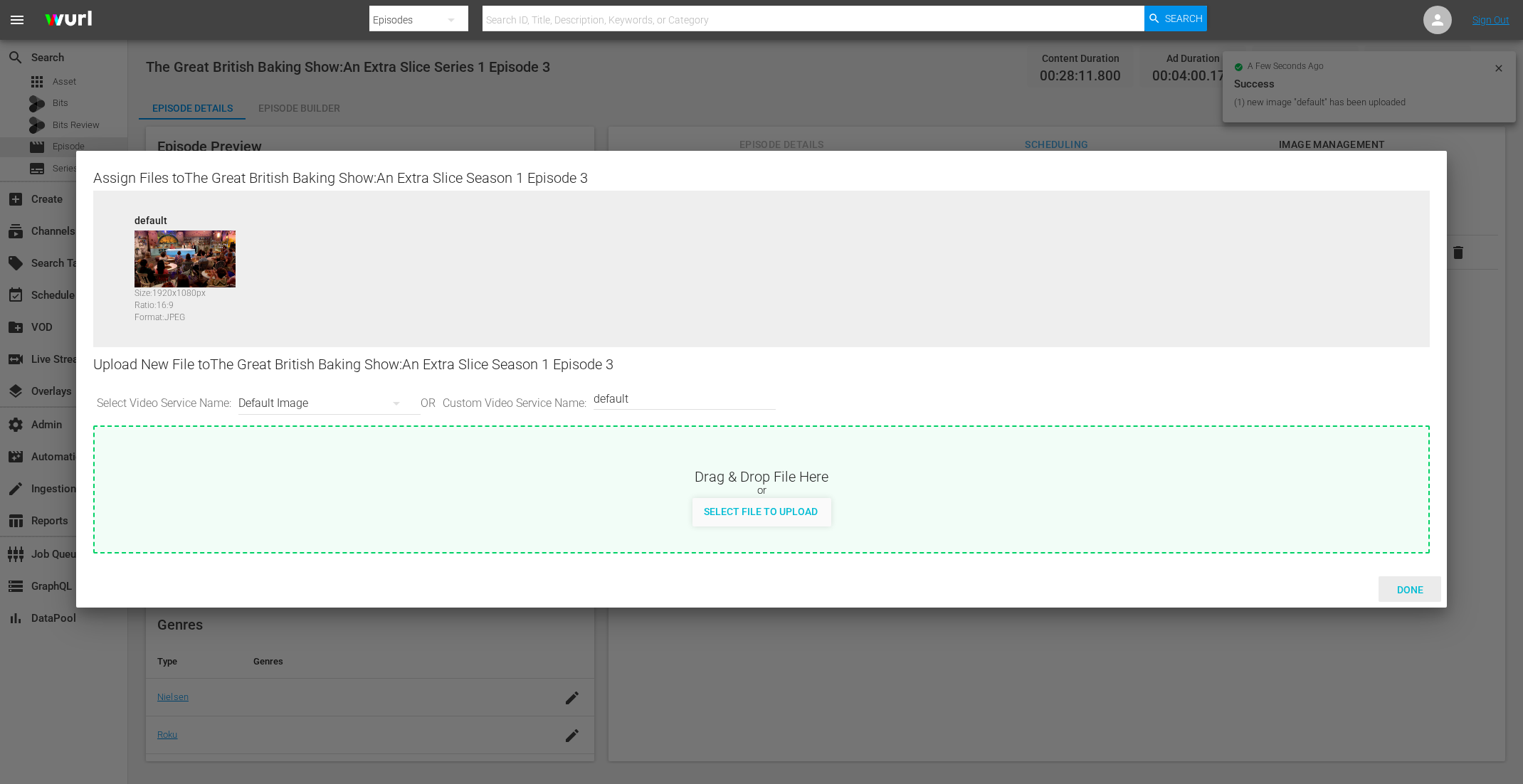
click at [1366, 584] on span "Done" at bounding box center [1410, 590] width 49 height 11
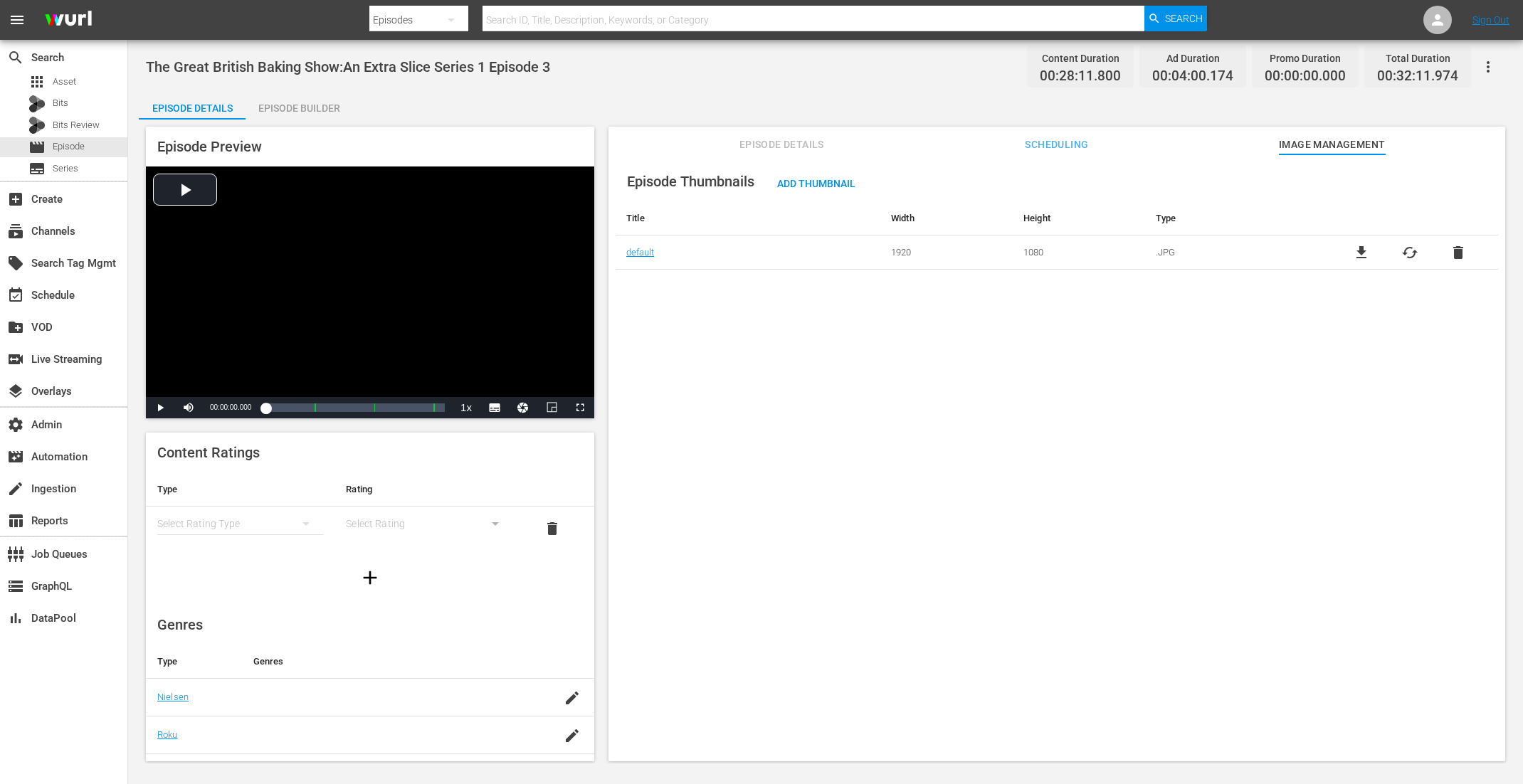
click at [1033, 136] on span "Scheduling" at bounding box center [1057, 145] width 107 height 17
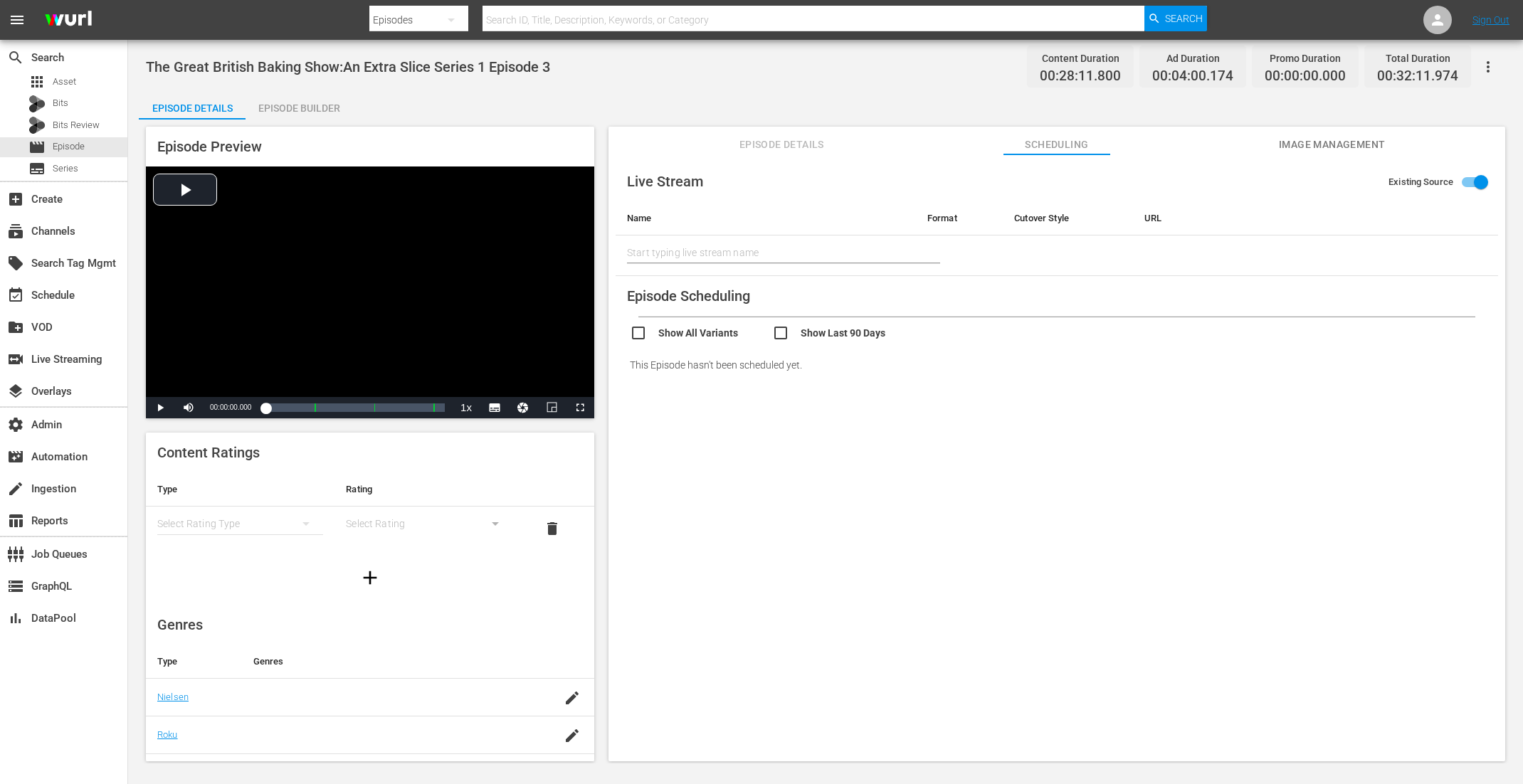
click at [1355, 129] on button "Image Management" at bounding box center [1332, 141] width 107 height 29
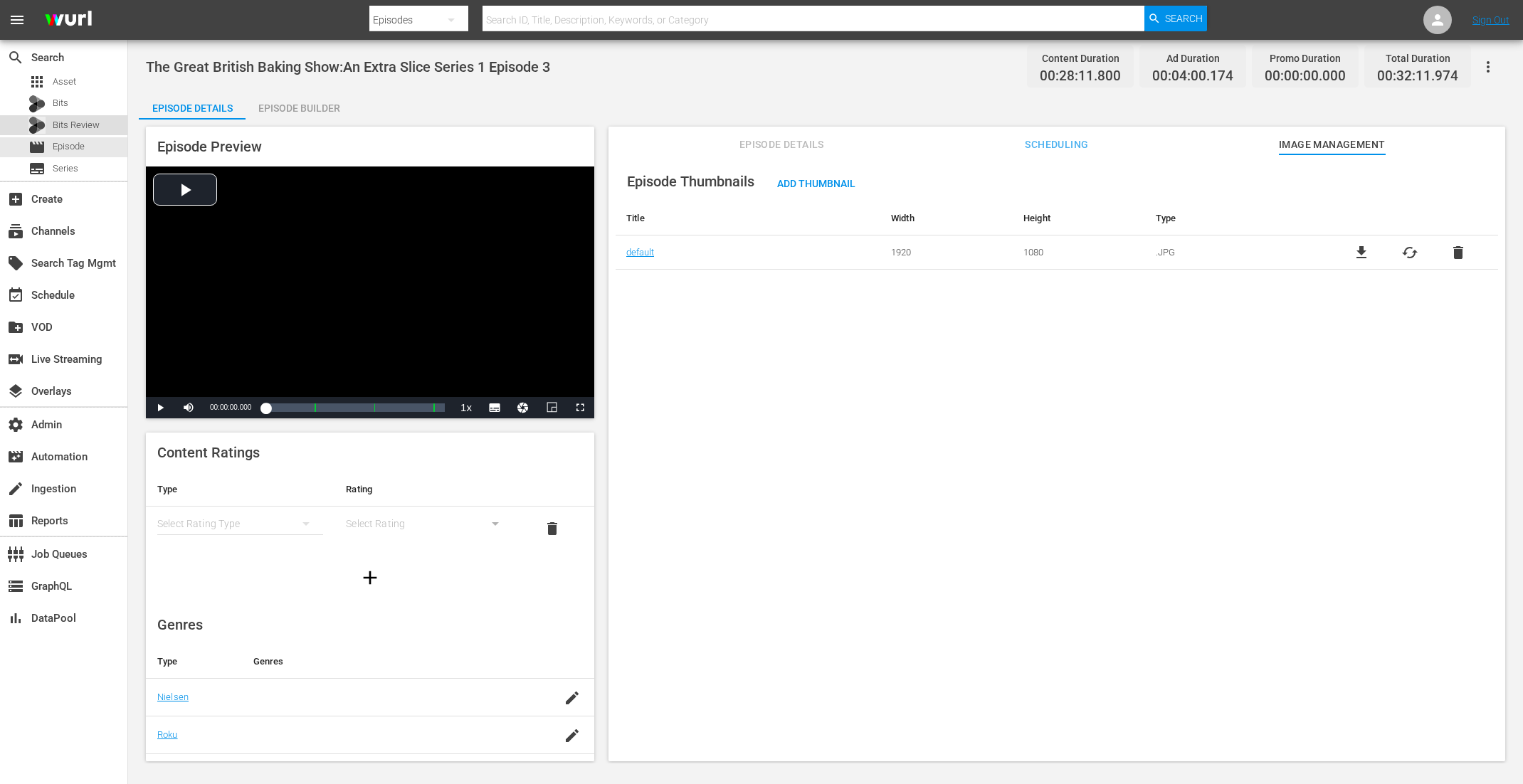
click at [72, 132] on div "Bits Review" at bounding box center [64, 125] width 71 height 20
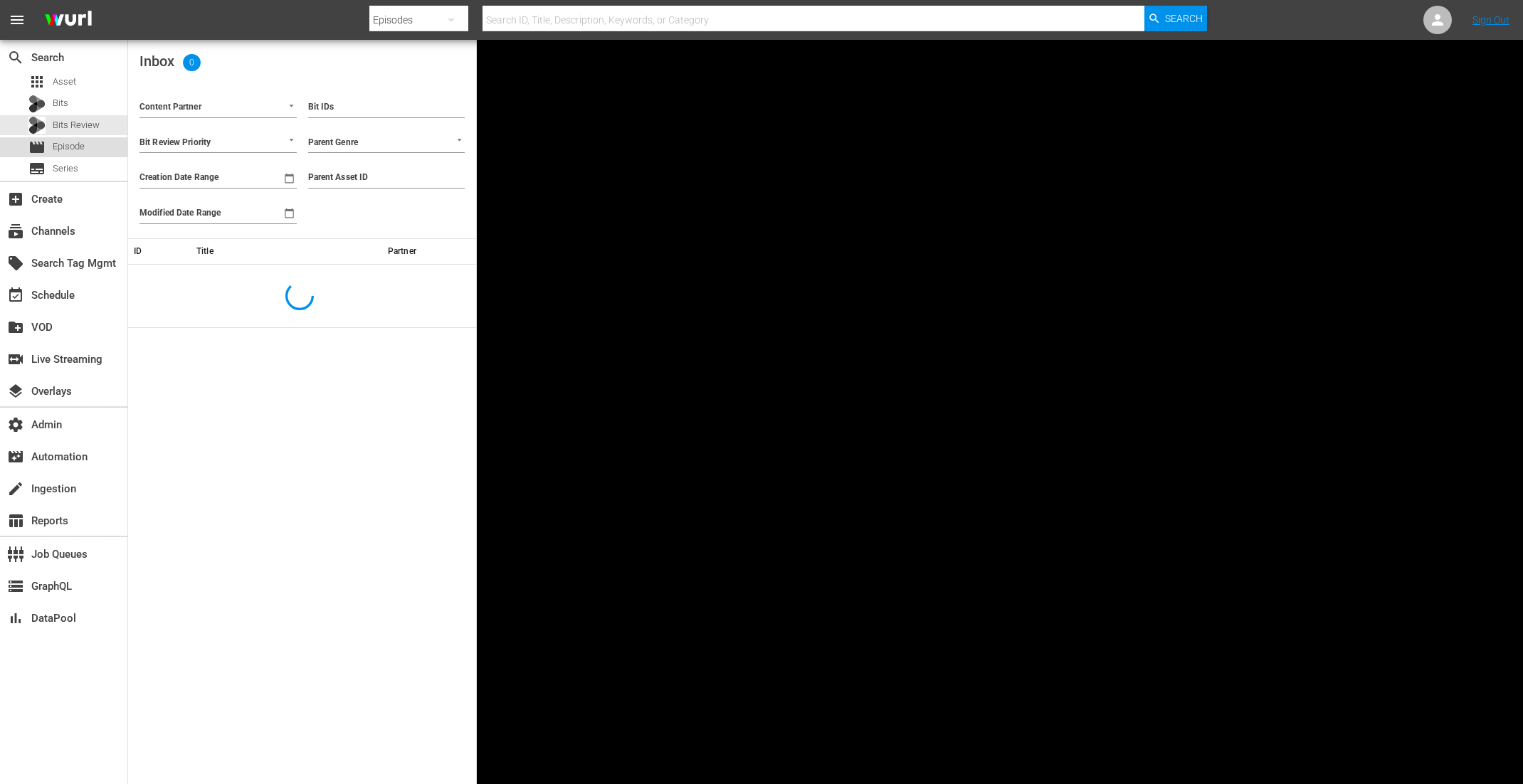
click at [82, 150] on span "Episode" at bounding box center [68, 147] width 32 height 14
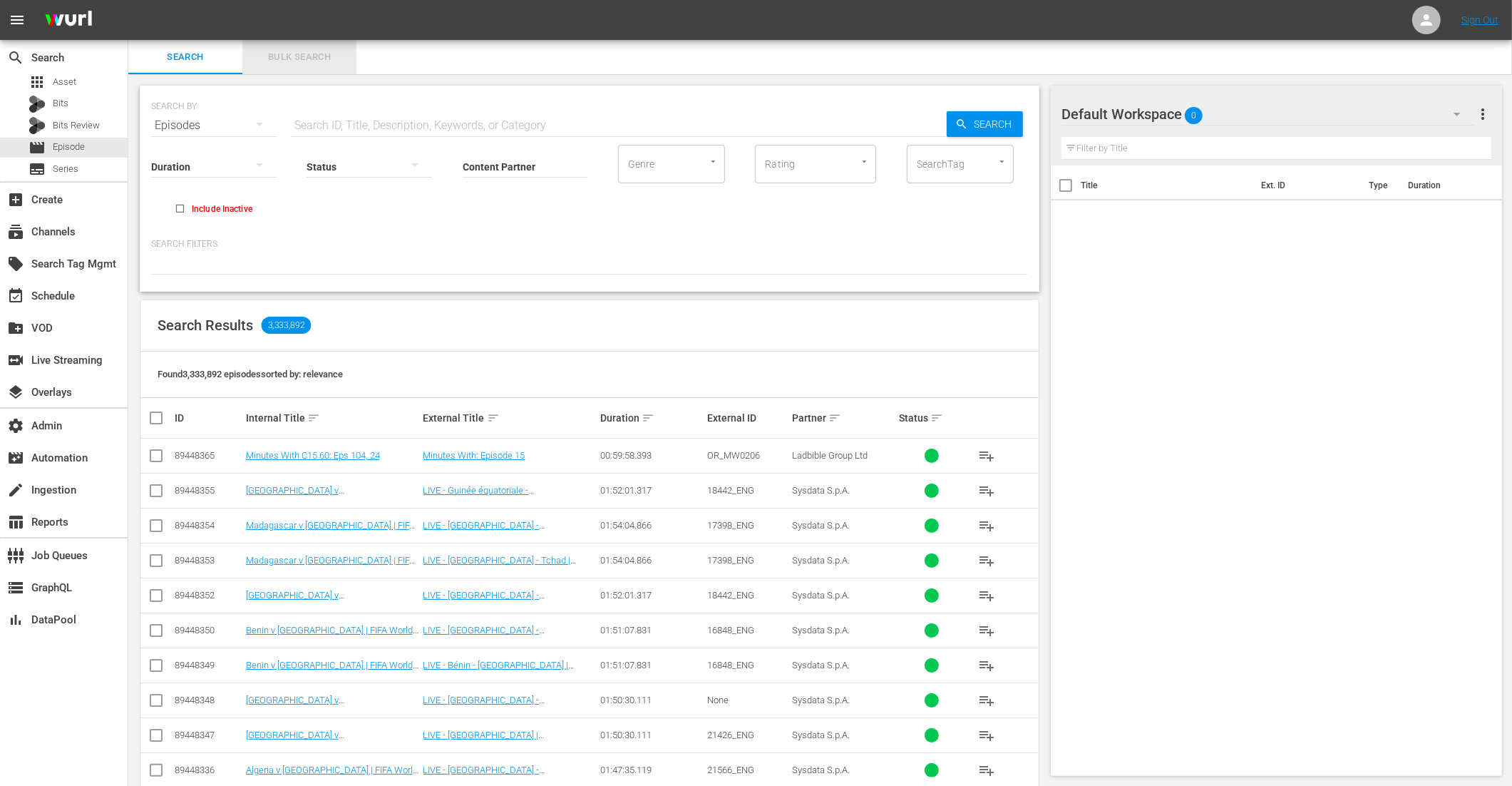
click at [299, 44] on button "Bulk Search" at bounding box center [299, 56] width 114 height 34
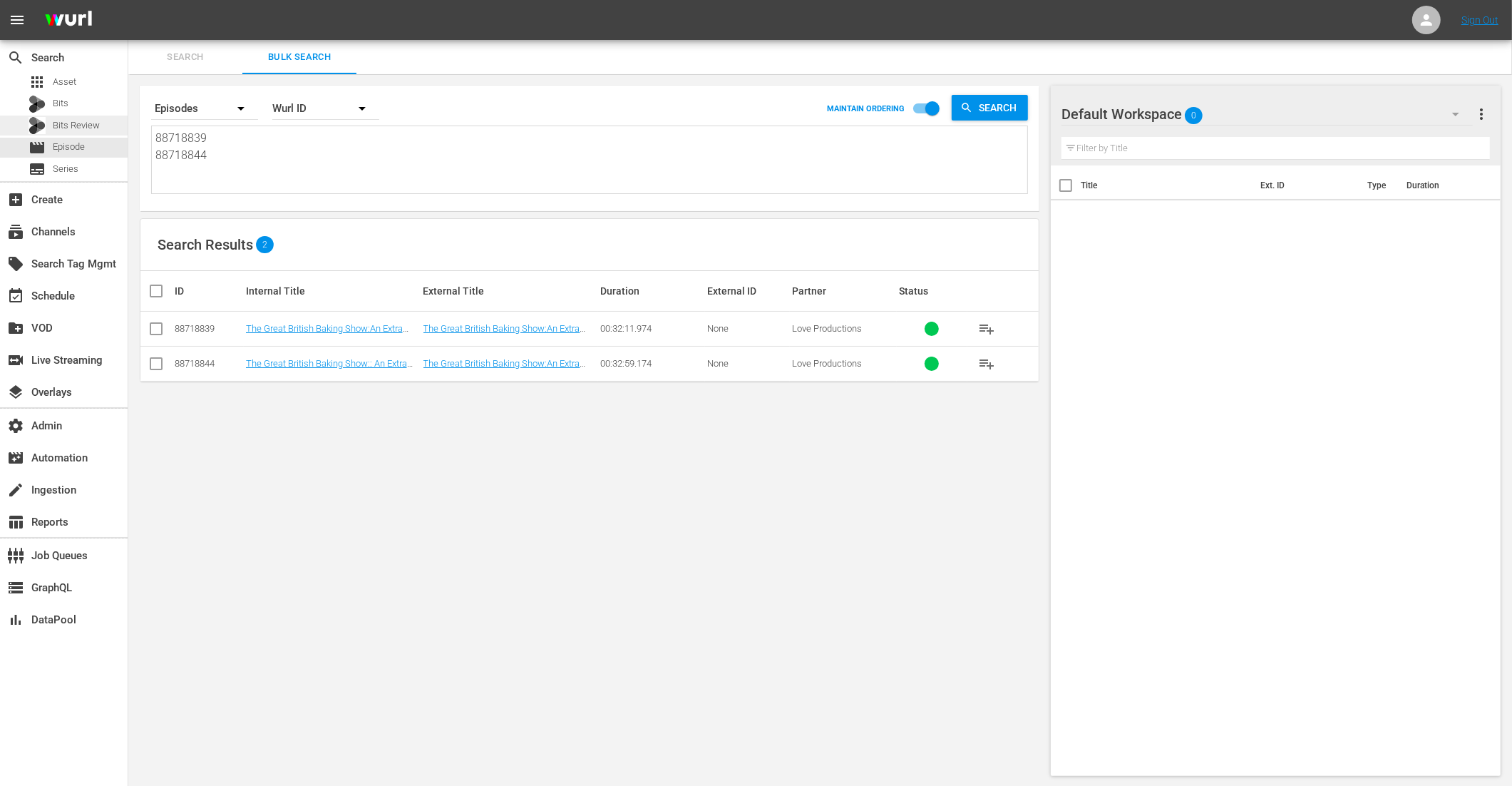
drag, startPoint x: 251, startPoint y: 164, endPoint x: 83, endPoint y: 121, distance: 173.4
click at [129, 0] on div "search Search apps Asset Bits Bits Review movie Episode subtitles Series add_bo…" at bounding box center [821, 0] width 1384 height 0
paste textarea "29"
type textarea "88718829"
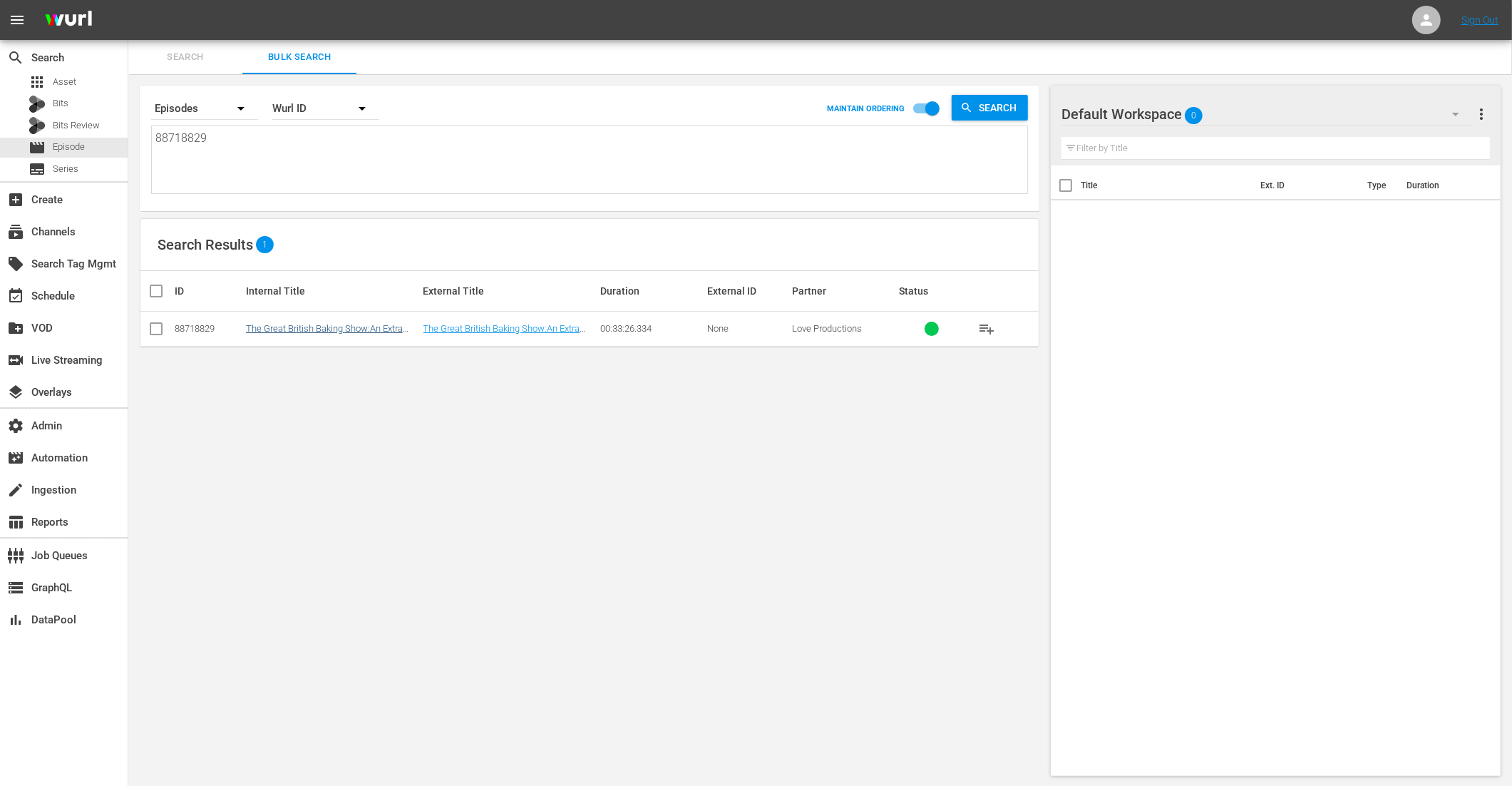
type textarea "88718829"
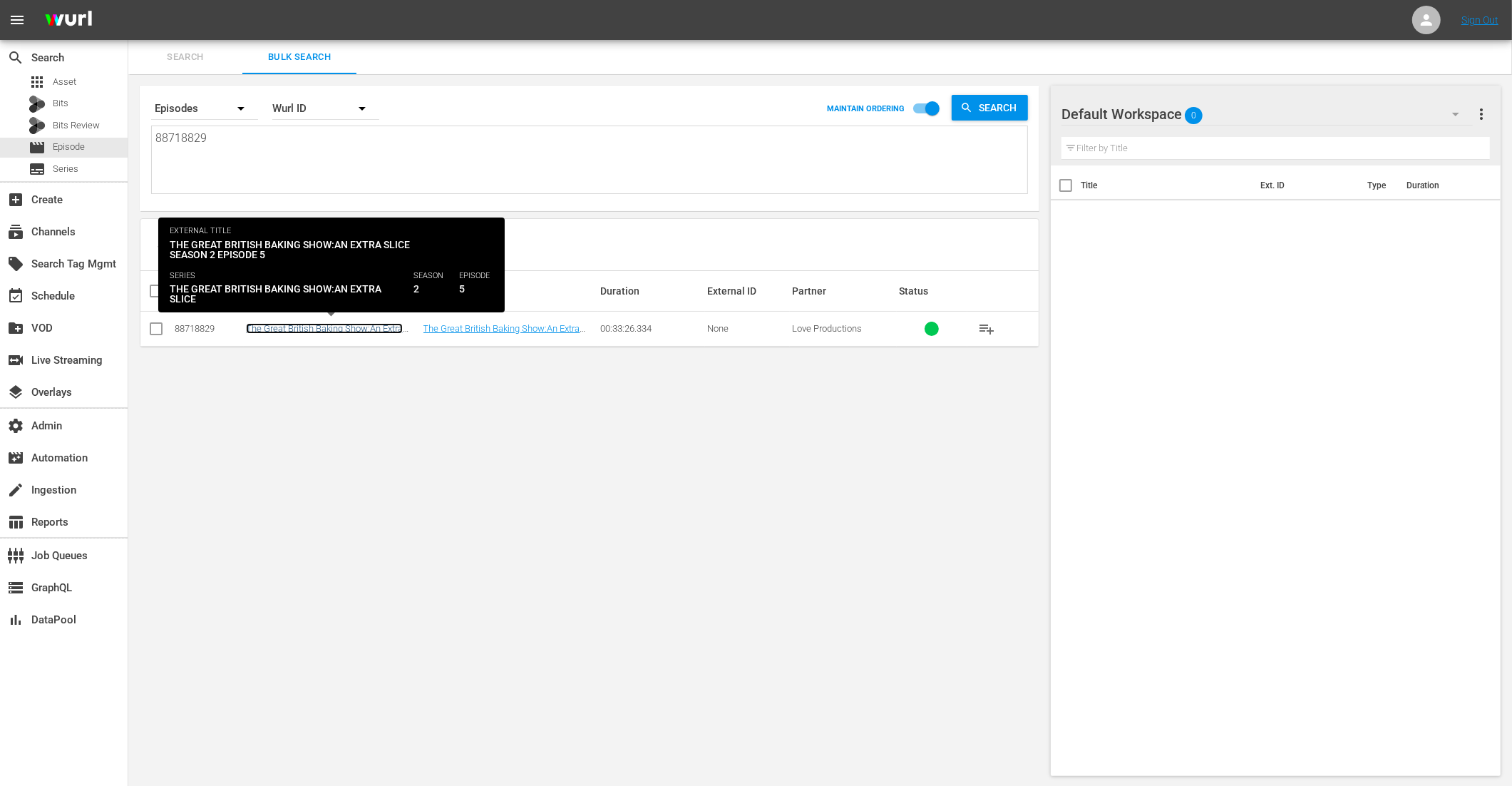
click at [315, 330] on link "The Great British Baking Show:An Extra Slice Series 2 Episode 5" at bounding box center [325, 333] width 157 height 21
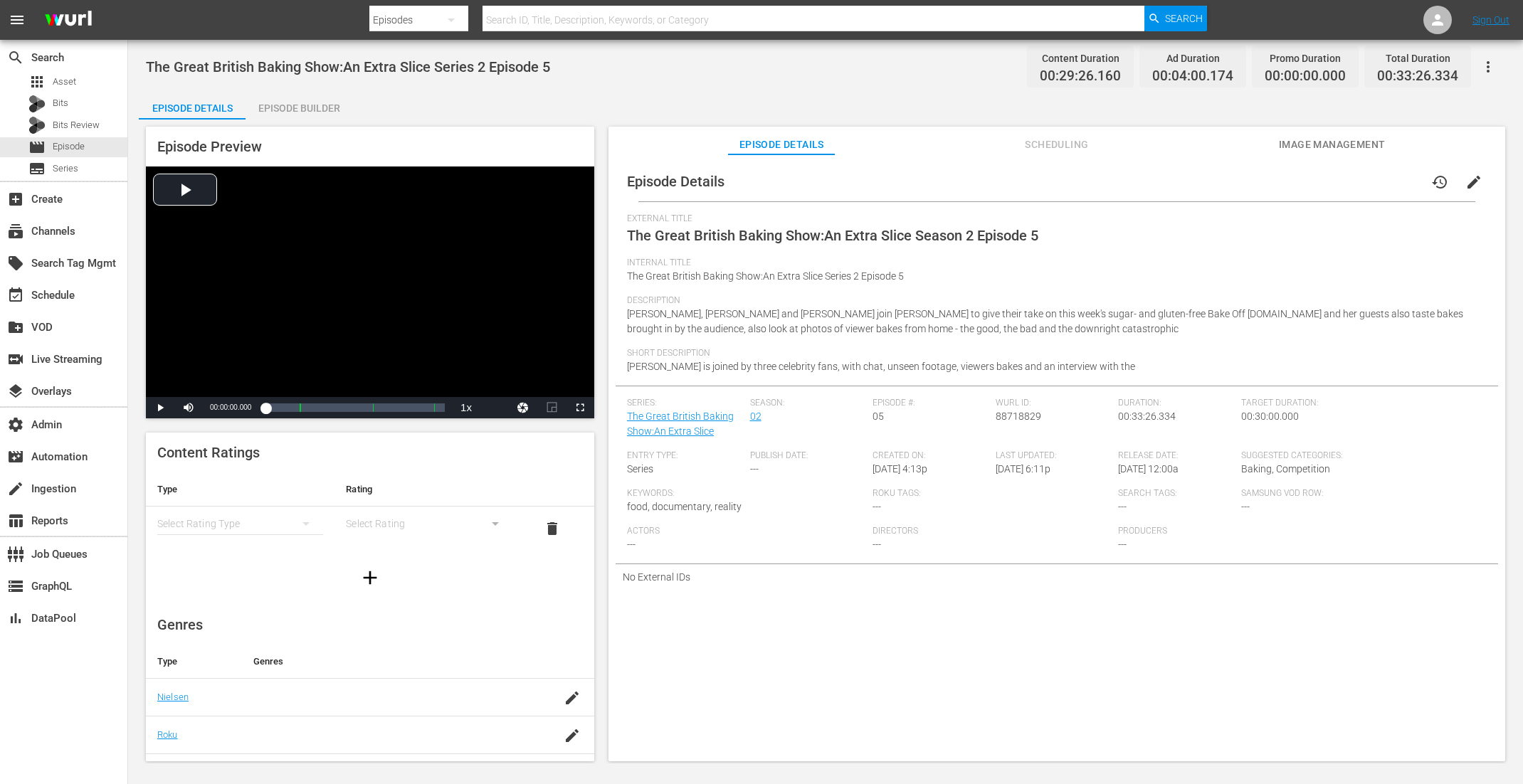
click at [1311, 144] on span "Image Management" at bounding box center [1332, 145] width 107 height 17
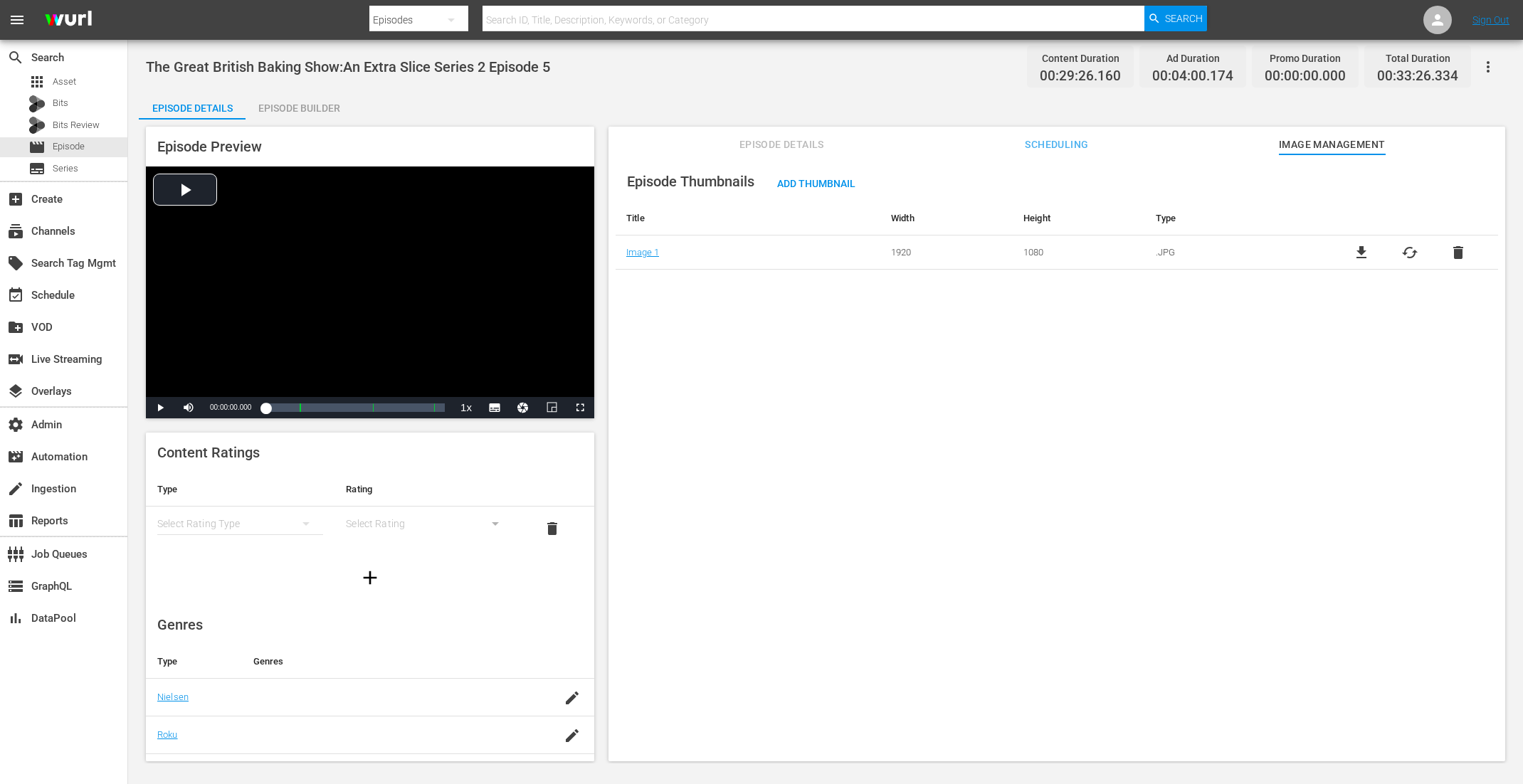
click at [1366, 253] on span "delete" at bounding box center [1459, 253] width 17 height 17
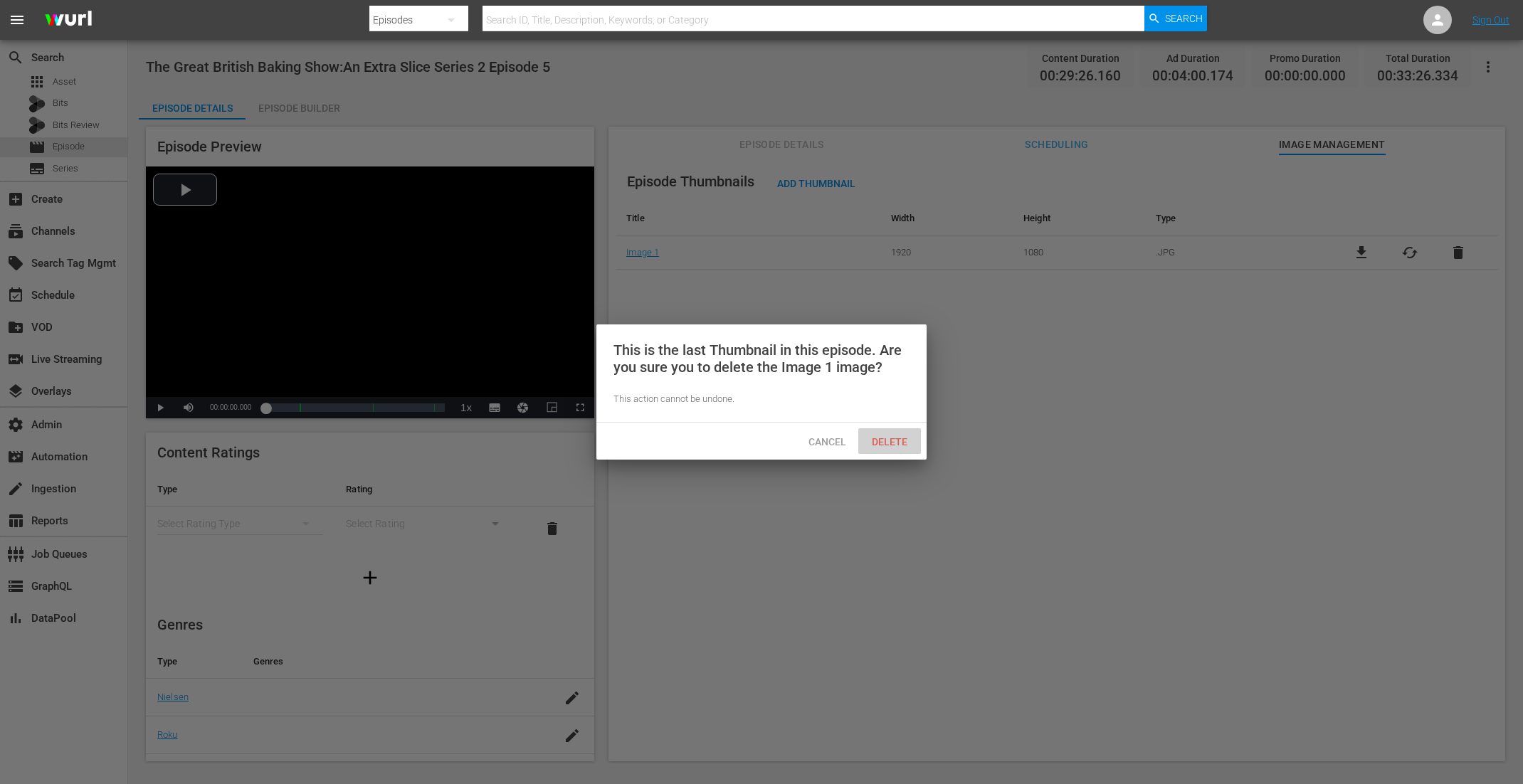
click at [893, 447] on div "Delete" at bounding box center [889, 441] width 63 height 26
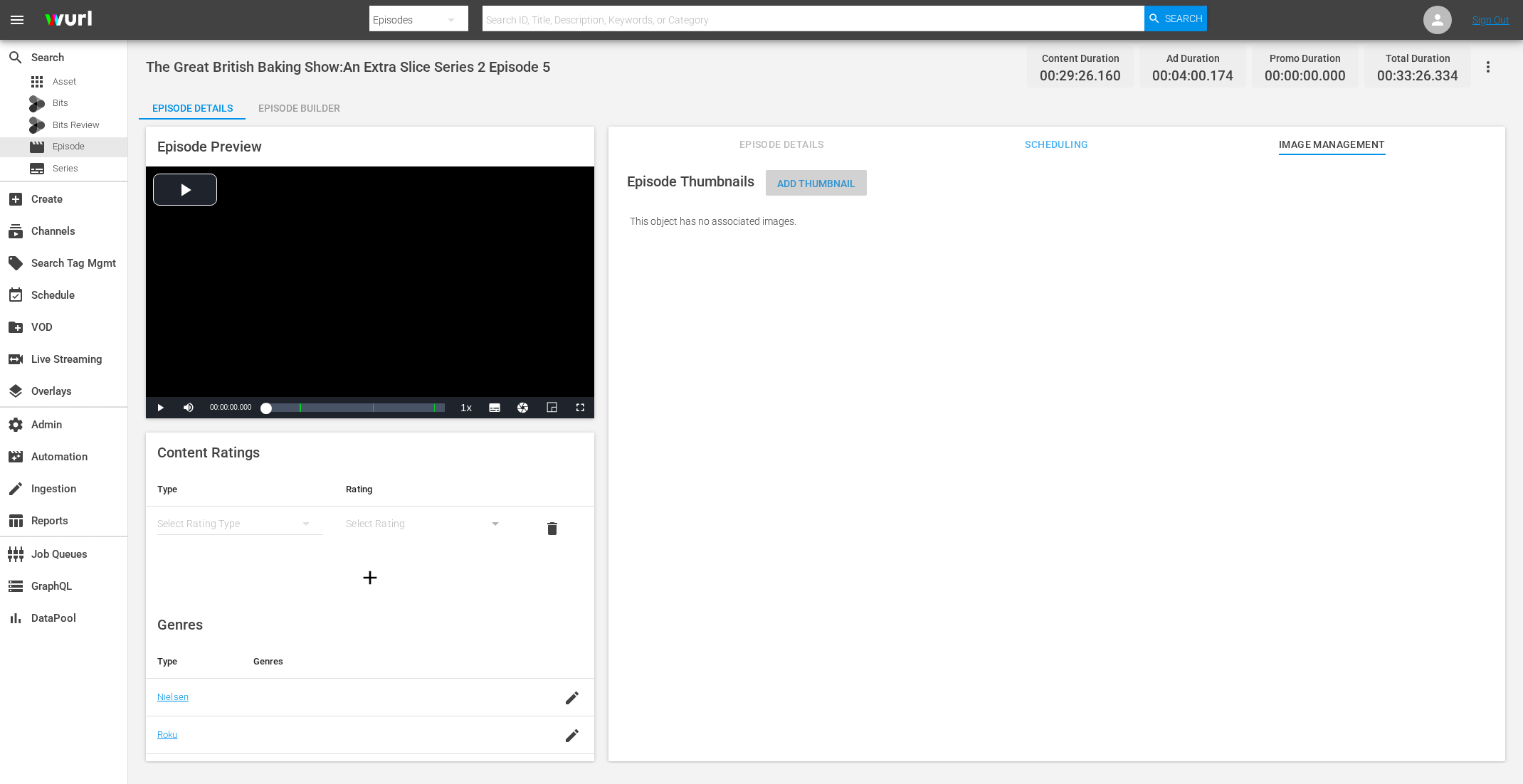
click at [853, 188] on span "Add Thumbnail" at bounding box center [817, 184] width 101 height 11
click at [820, 184] on span "Add Thumbnail" at bounding box center [817, 184] width 101 height 11
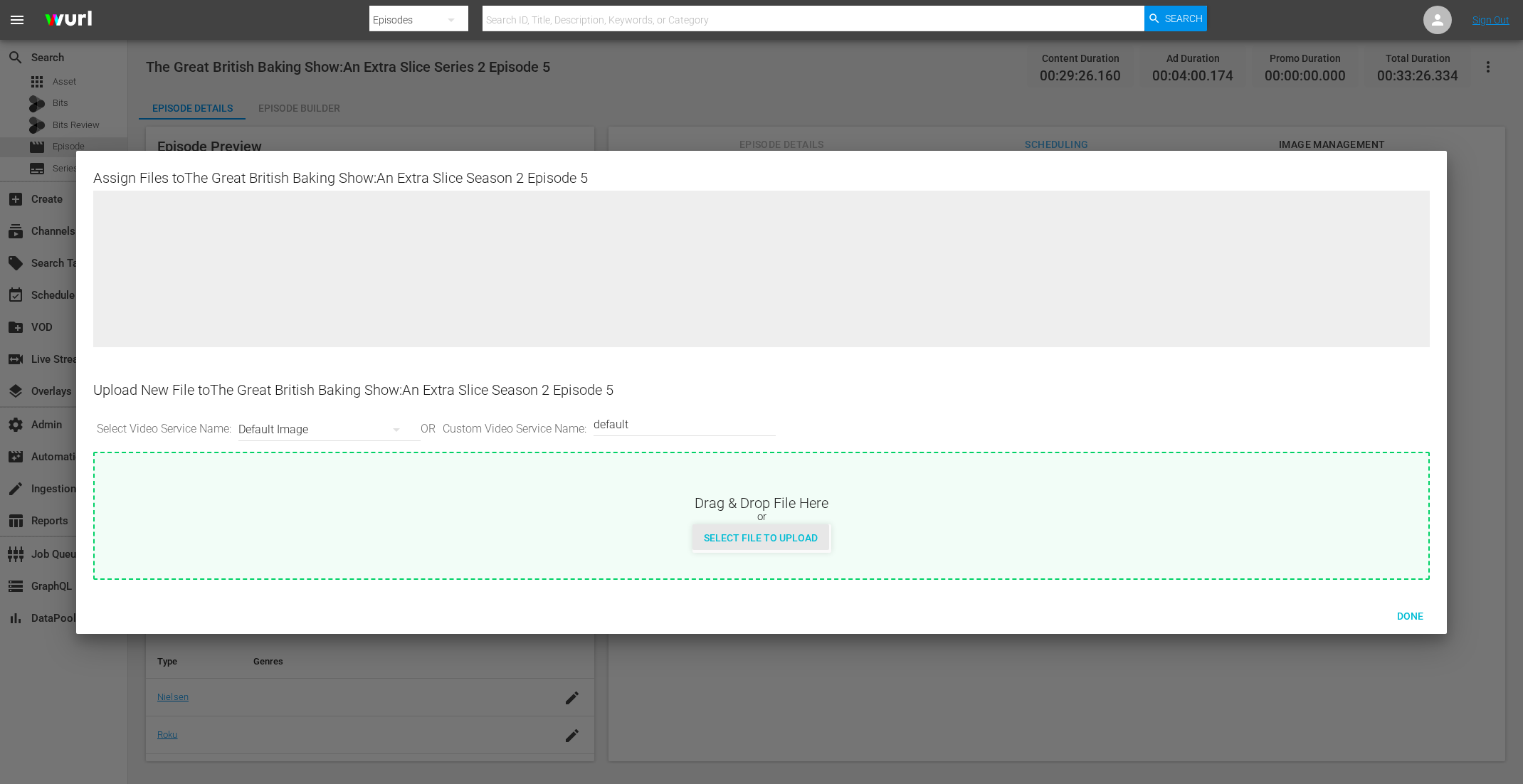
click at [774, 530] on div "Select File to Upload" at bounding box center [761, 537] width 136 height 26
type input "C:\fakepath\GreatBritishBakingShow_ExtraSlice_S02_E05.jpg"
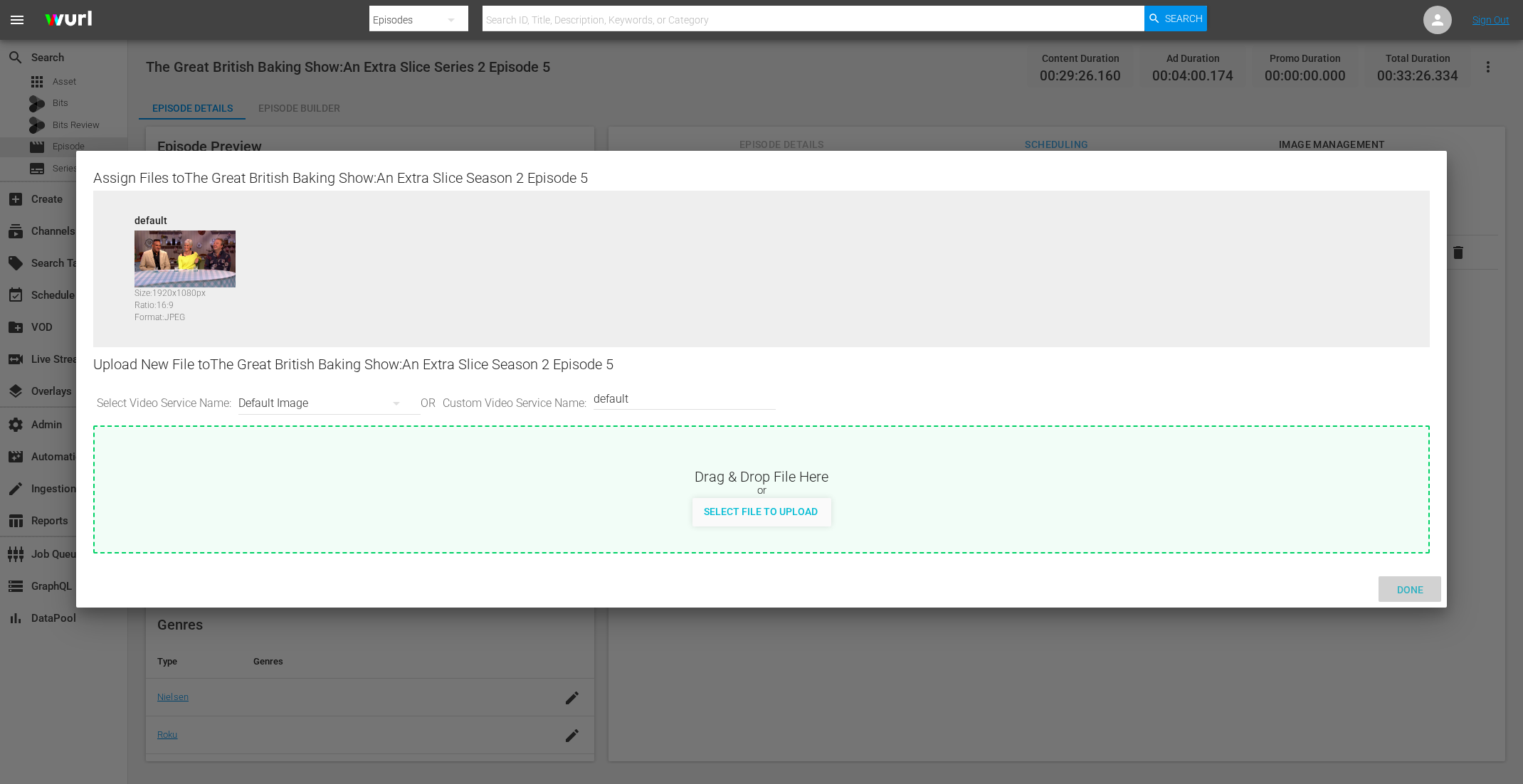
click at [1366, 586] on span "Done" at bounding box center [1410, 590] width 49 height 11
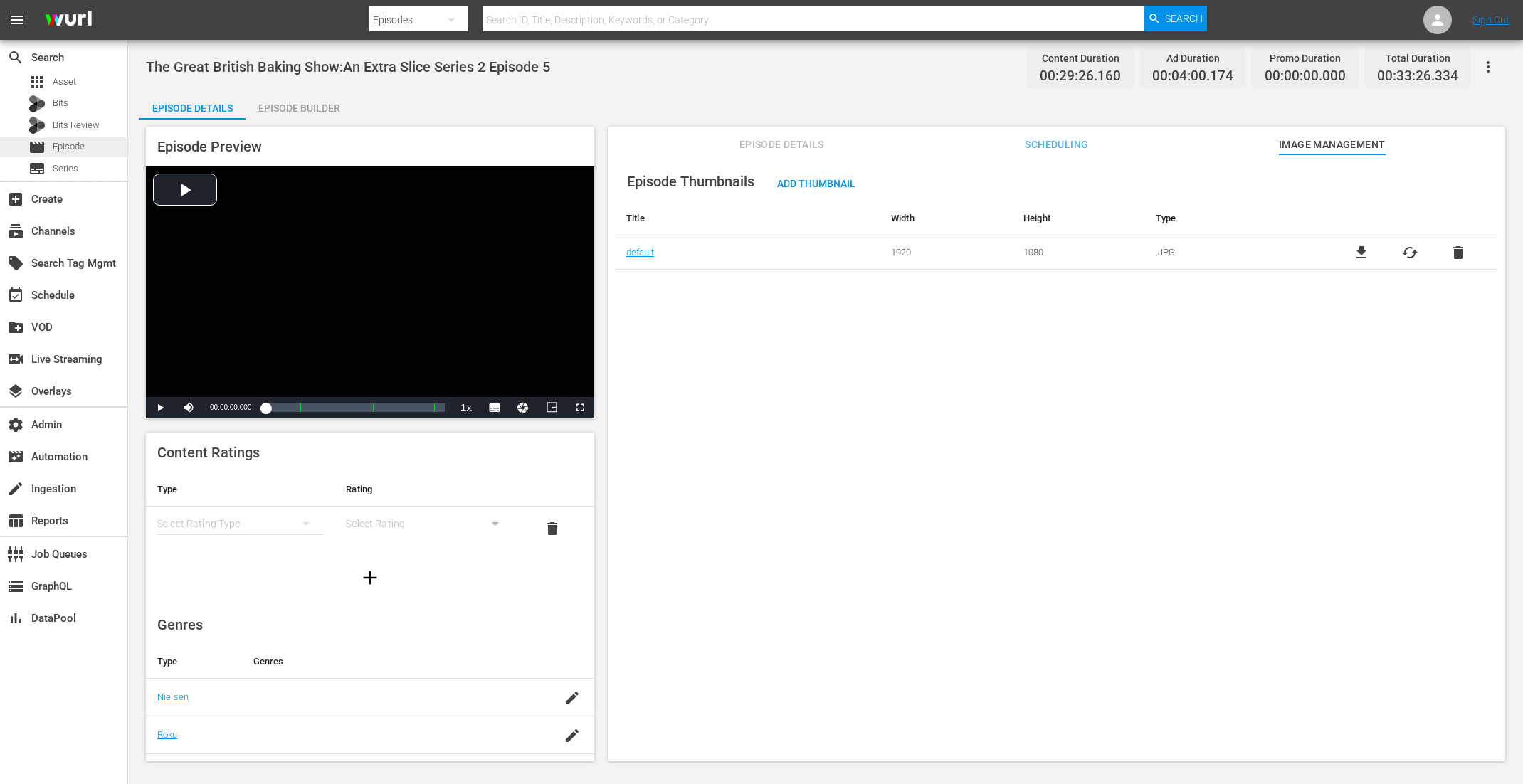
click at [67, 140] on span "Episode" at bounding box center [68, 147] width 32 height 14
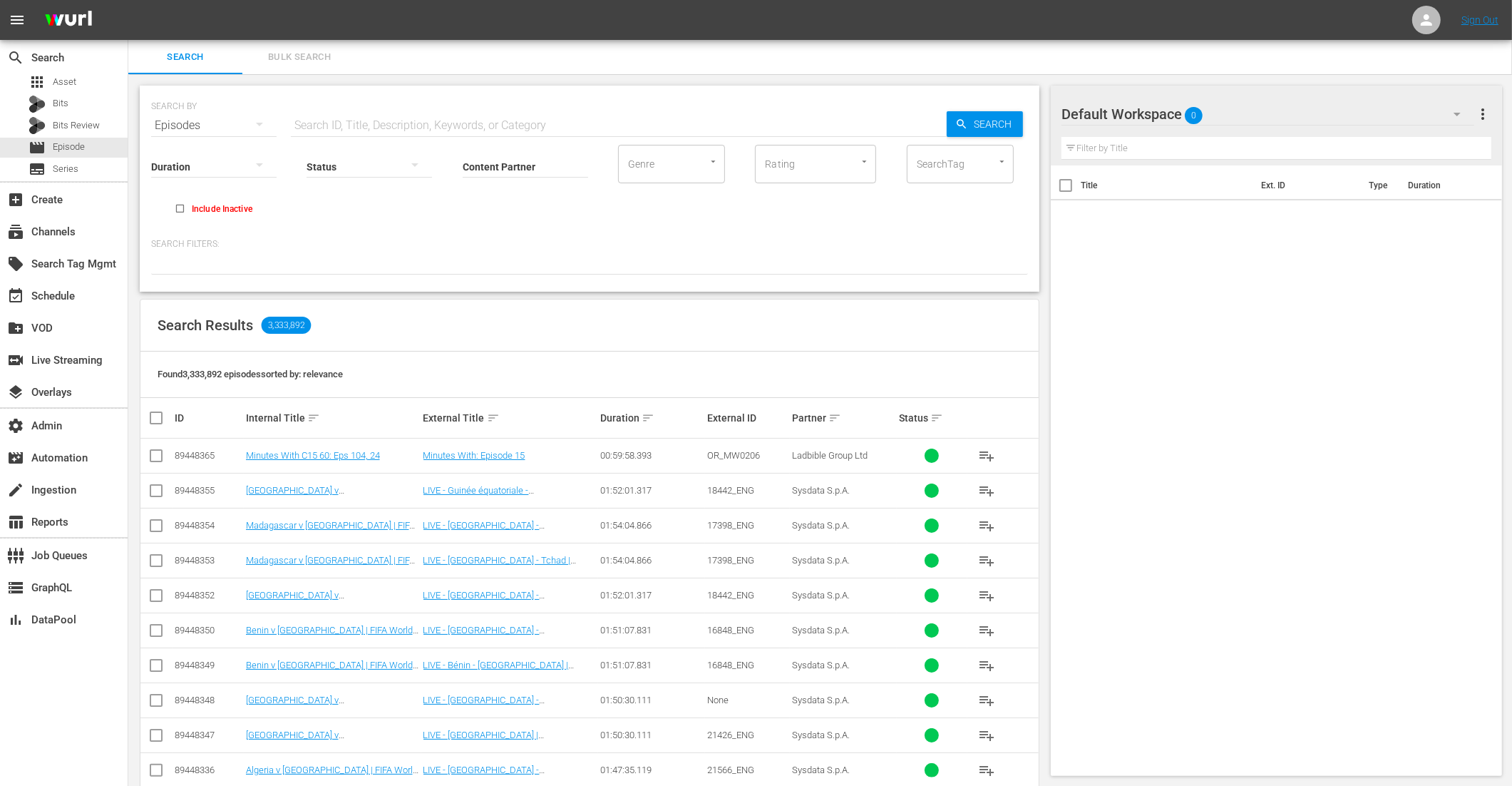
click at [308, 42] on button "Bulk Search" at bounding box center [299, 56] width 114 height 34
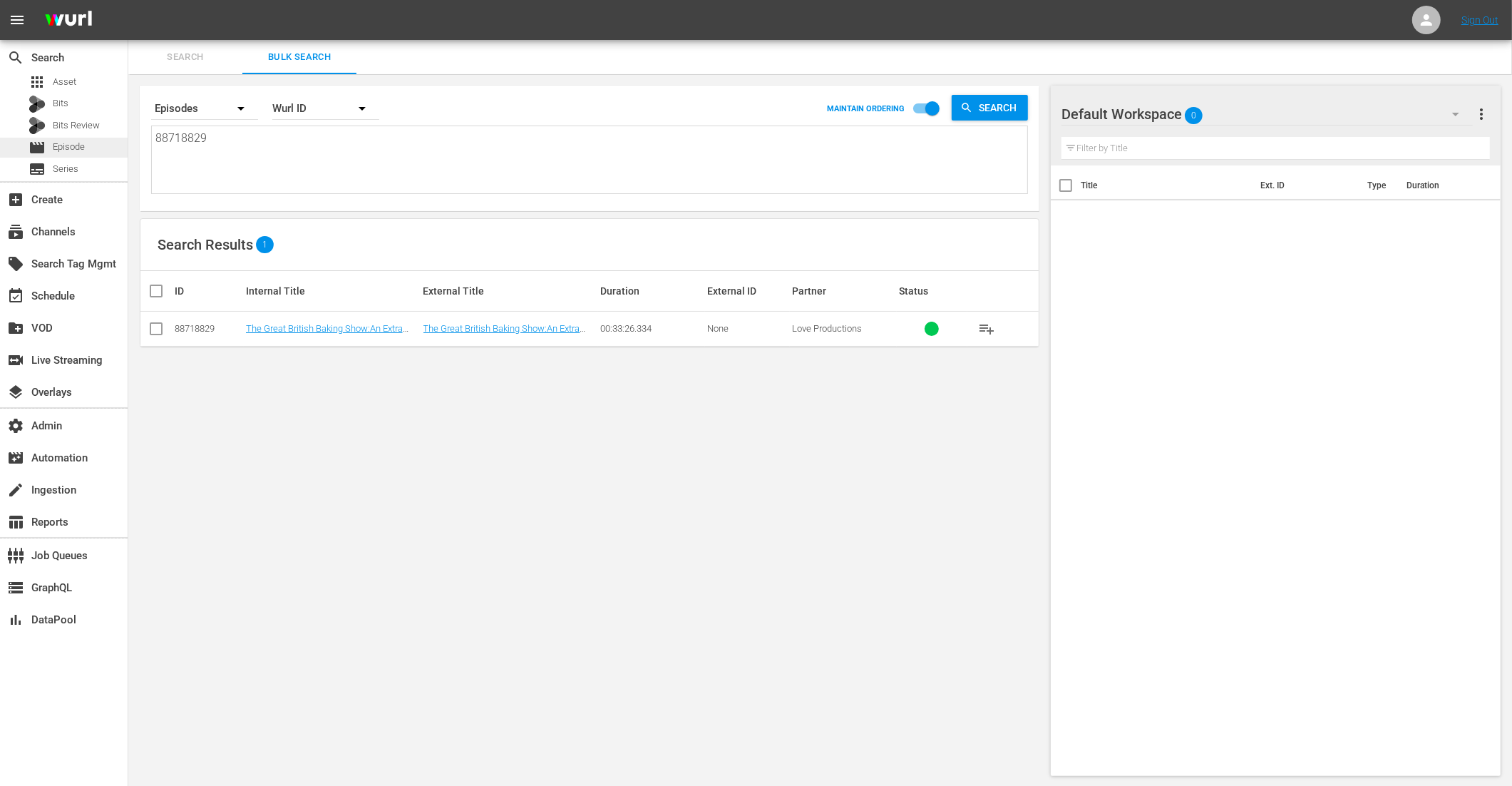
drag, startPoint x: 240, startPoint y: 161, endPoint x: 111, endPoint y: 149, distance: 129.6
click at [129, 0] on div "search Search apps Asset Bits Bits Review movie Episode subtitles Series add_bo…" at bounding box center [821, 0] width 1384 height 0
drag, startPoint x: 228, startPoint y: 148, endPoint x: 87, endPoint y: 100, distance: 148.9
click at [129, 0] on div "search Search apps Asset Bits Bits Review movie Episode subtitles Series add_bo…" at bounding box center [821, 0] width 1384 height 0
type textarea "V"
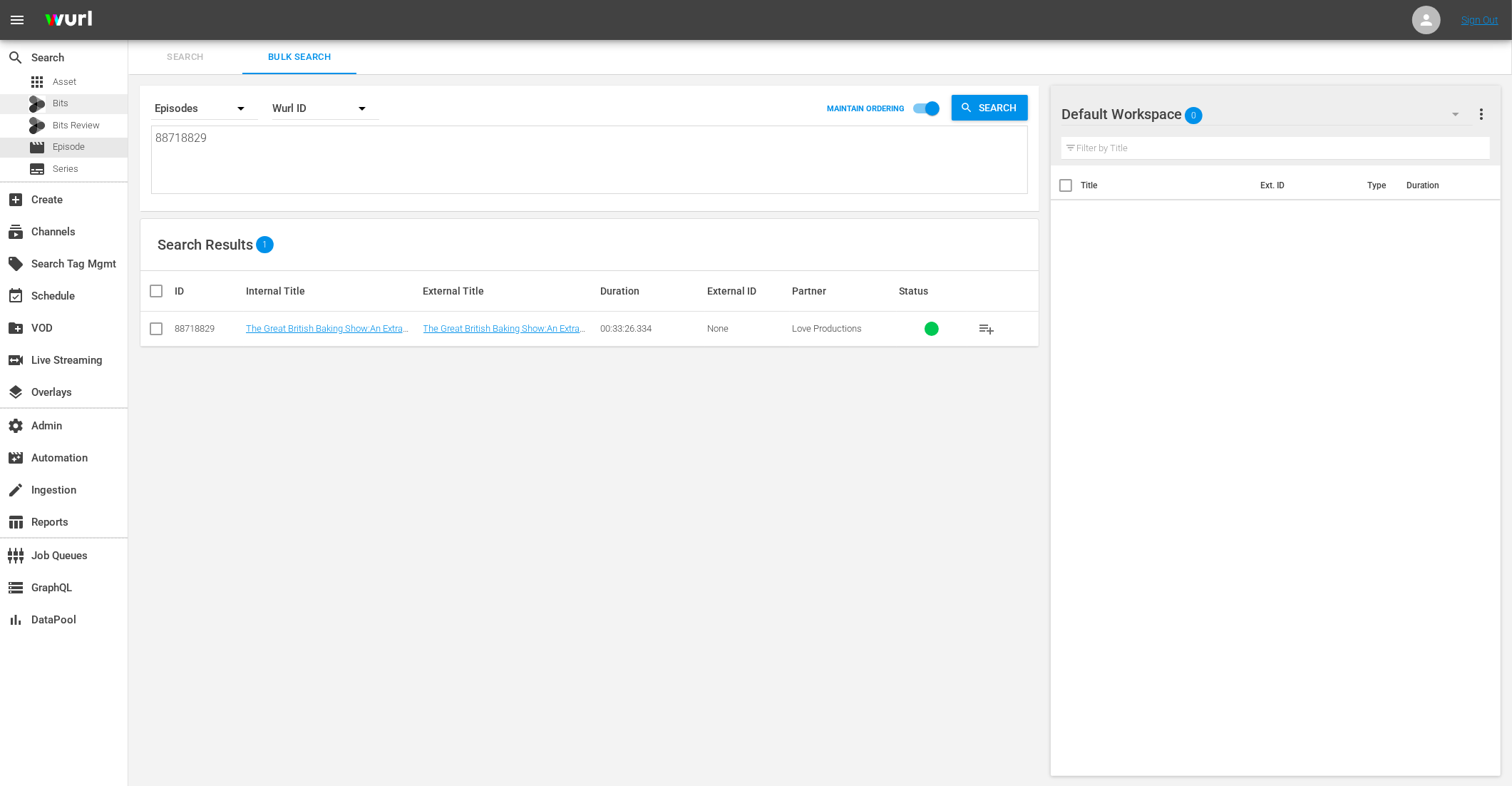
type textarea "V"
paste textarea "88718852 88718856 88718859"
type textarea "88718852 88718856 88718859"
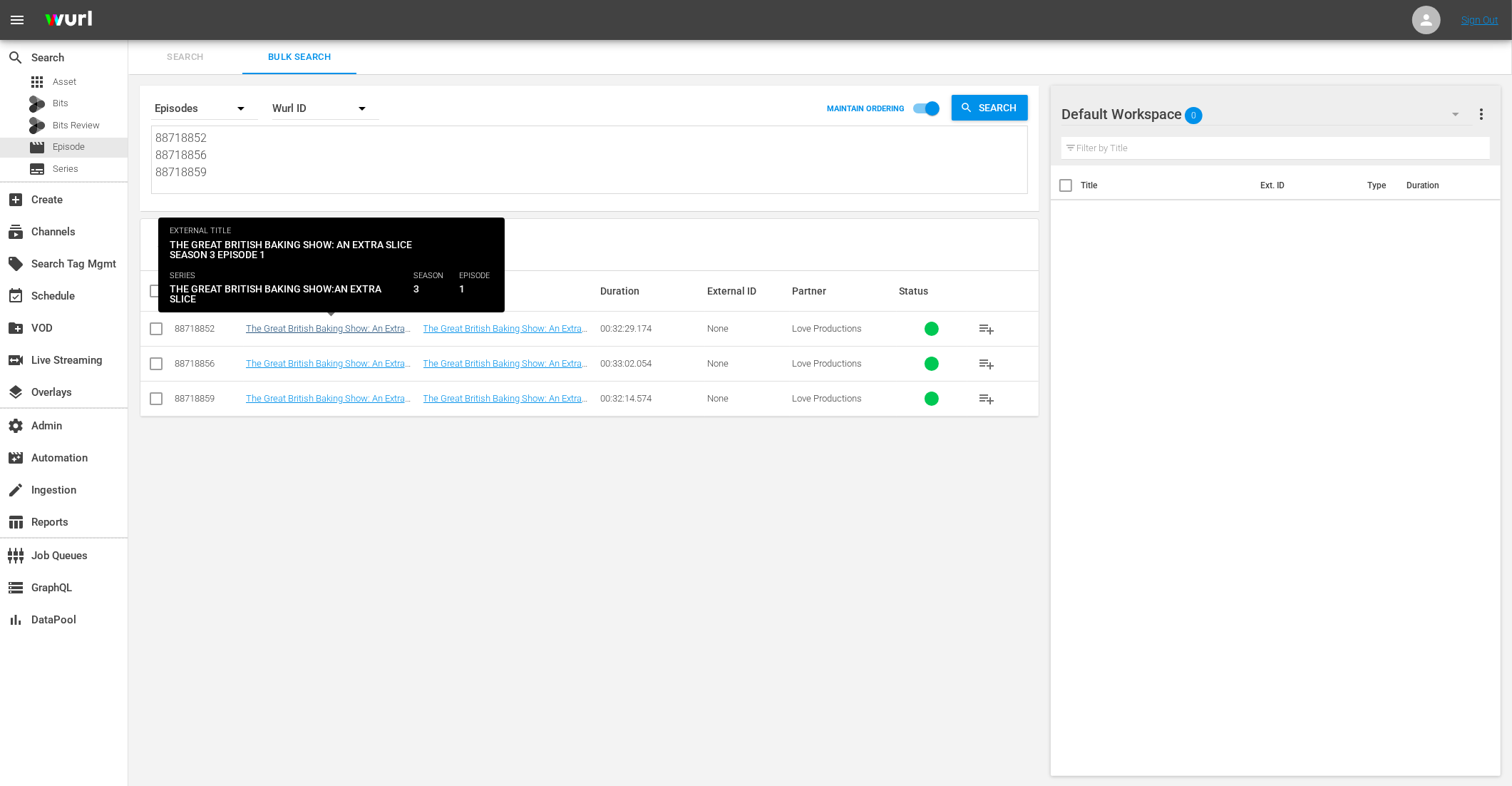
type textarea "88718852 88718856 88718859"
click at [354, 327] on link "The Great British Baking Show: An Extra Slice Series 3 Episode 1" at bounding box center [325, 333] width 159 height 21
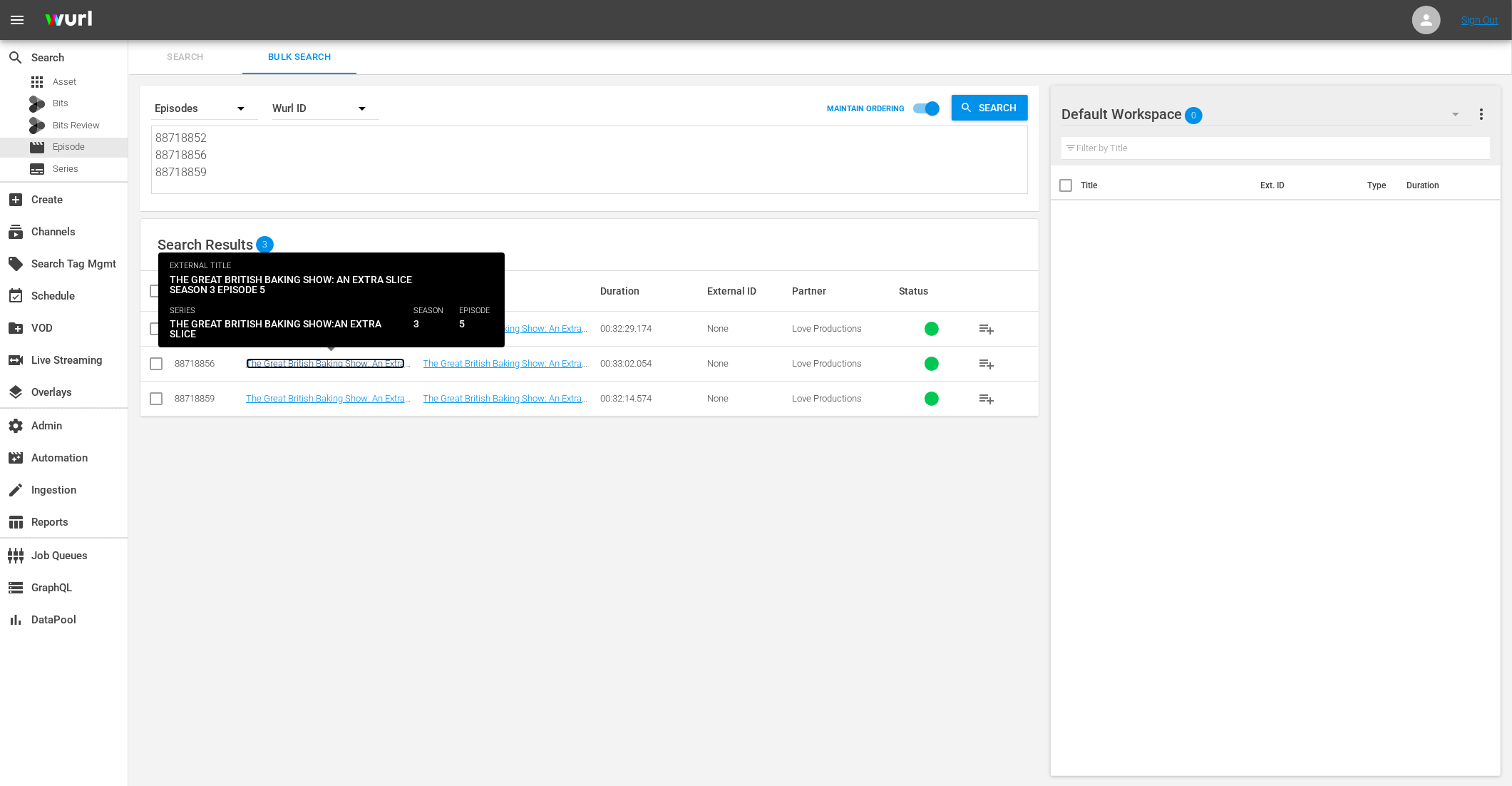
click at [345, 363] on link "The Great British Baking Show: An Extra Slice Series 3 Episode 5" at bounding box center [325, 368] width 159 height 21
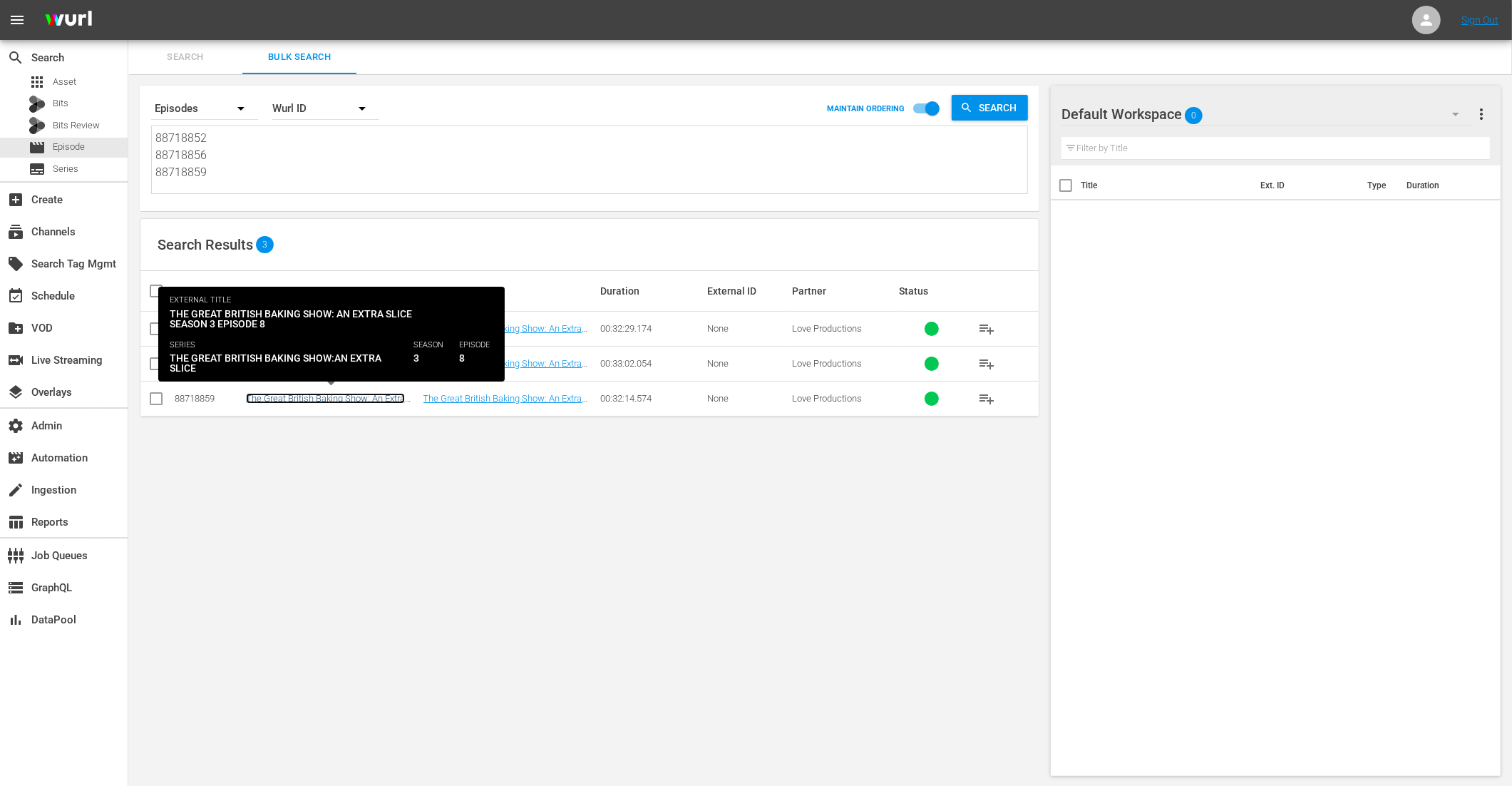
click at [348, 398] on link "The Great British Baking Show: An Extra Slice Series 3 Episode 8" at bounding box center [325, 403] width 159 height 21
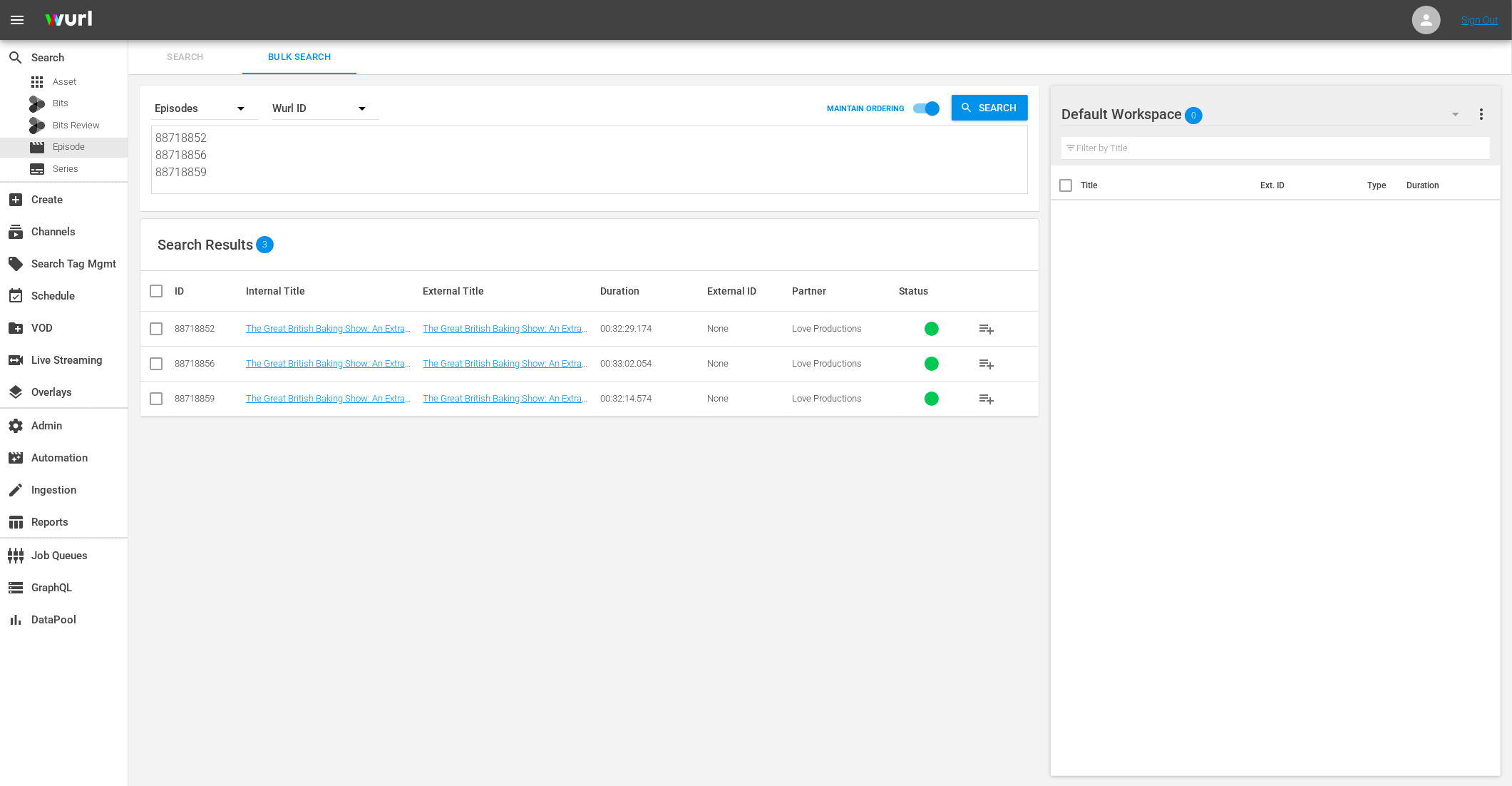
drag, startPoint x: 239, startPoint y: 179, endPoint x: 159, endPoint y: 123, distance: 97.7
click at [156, 124] on div "Search By Episodes Order By Wurl ID MAINTAIN ORDERING Search 88718852 88718856 …" at bounding box center [589, 142] width 877 height 102
paste textarea "166053"
type textarea "88166053"
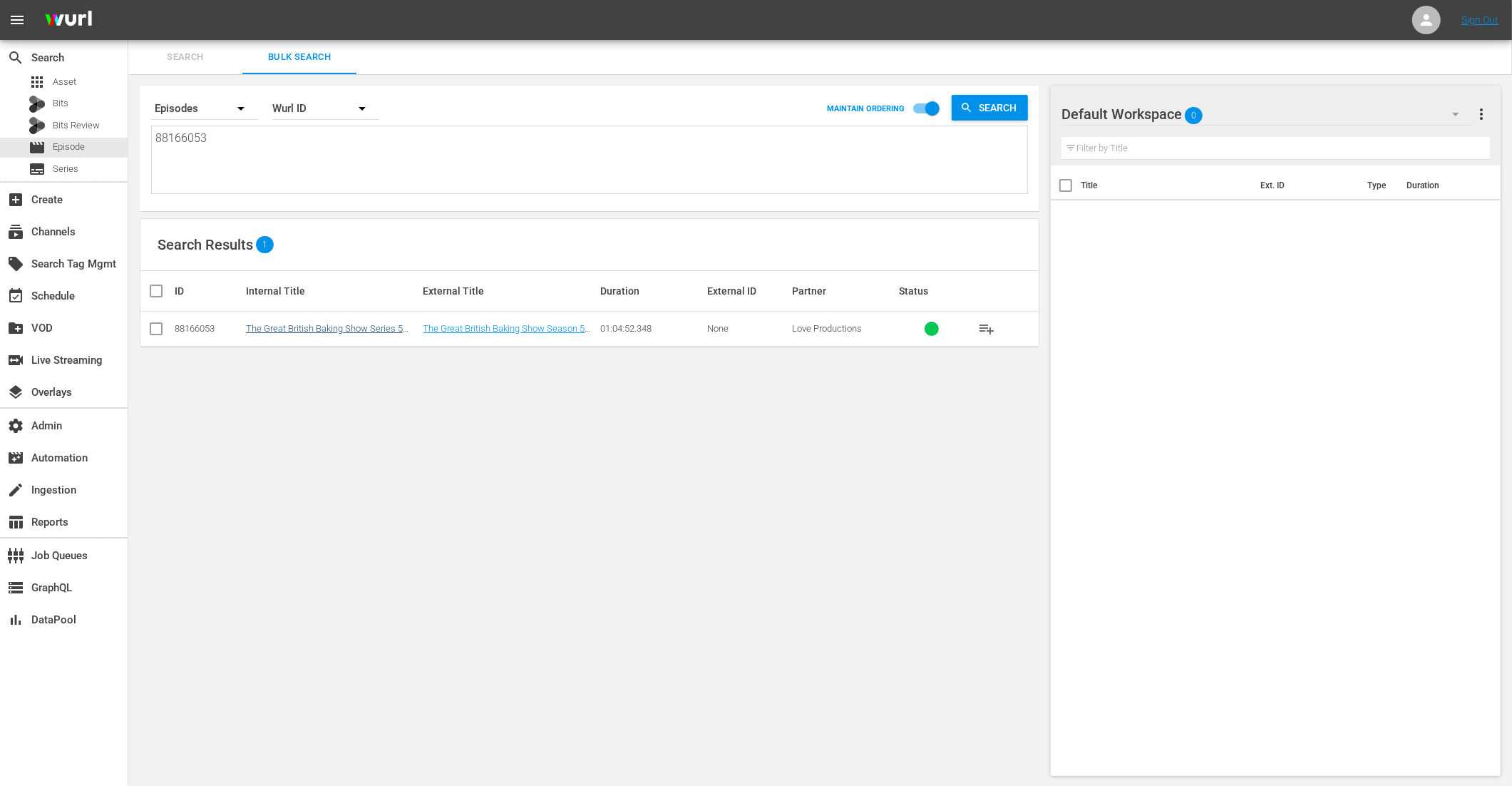
type textarea "88166053"
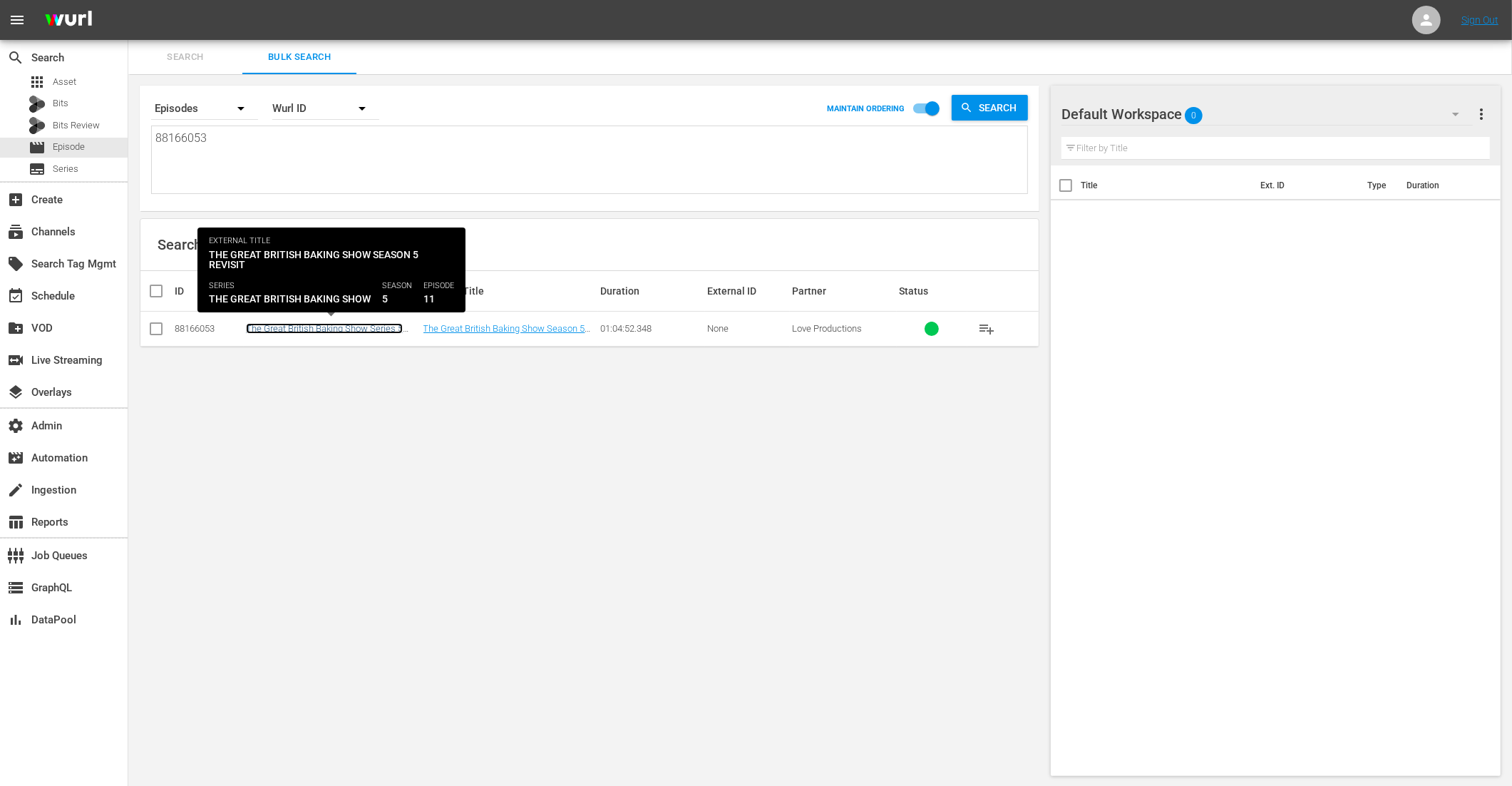
click at [373, 326] on link "The Great British Baking Show Series 5 Revisit" at bounding box center [325, 333] width 157 height 21
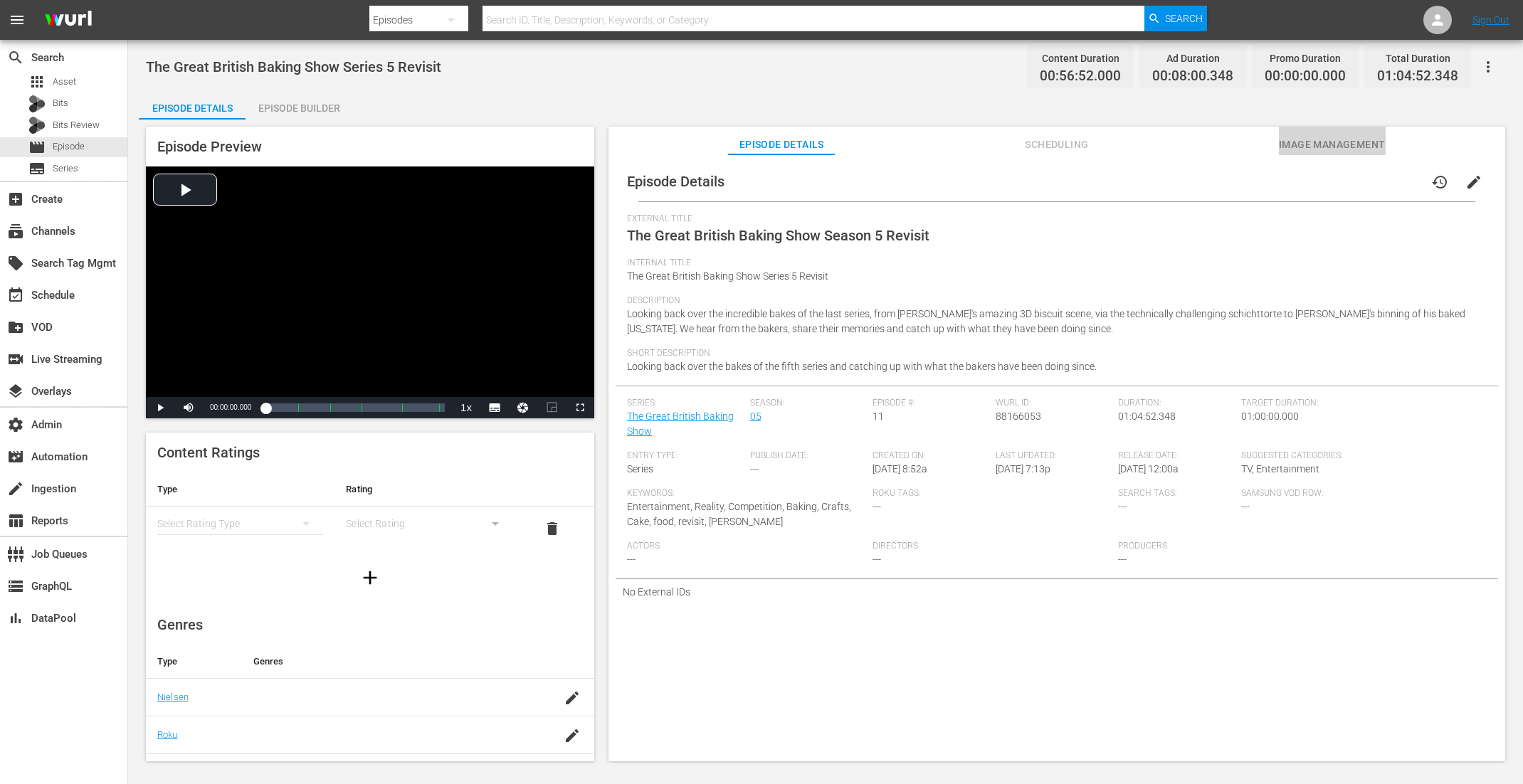
click at [1345, 141] on span "Image Management" at bounding box center [1332, 145] width 107 height 17
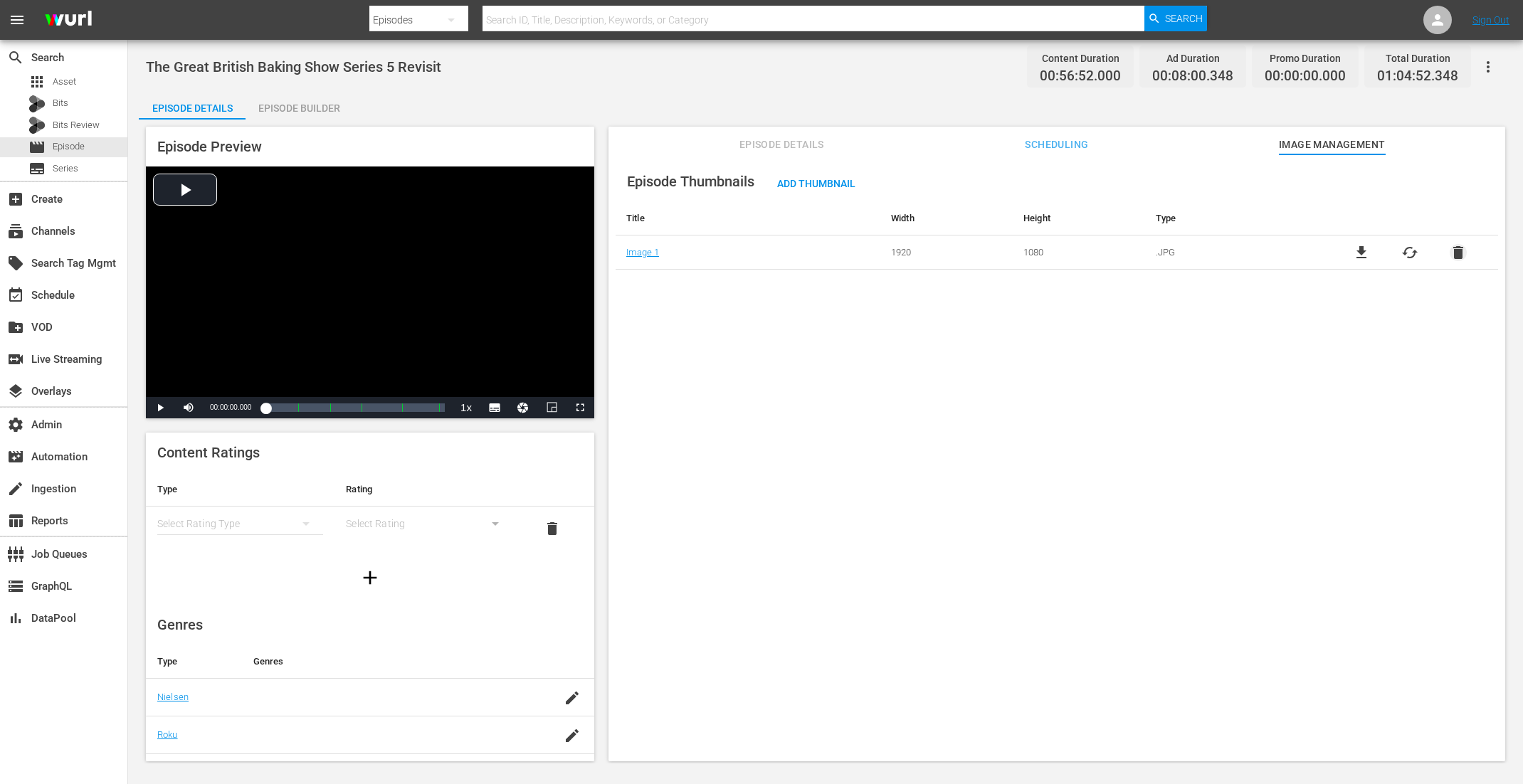
click at [1366, 247] on span "delete" at bounding box center [1459, 253] width 17 height 17
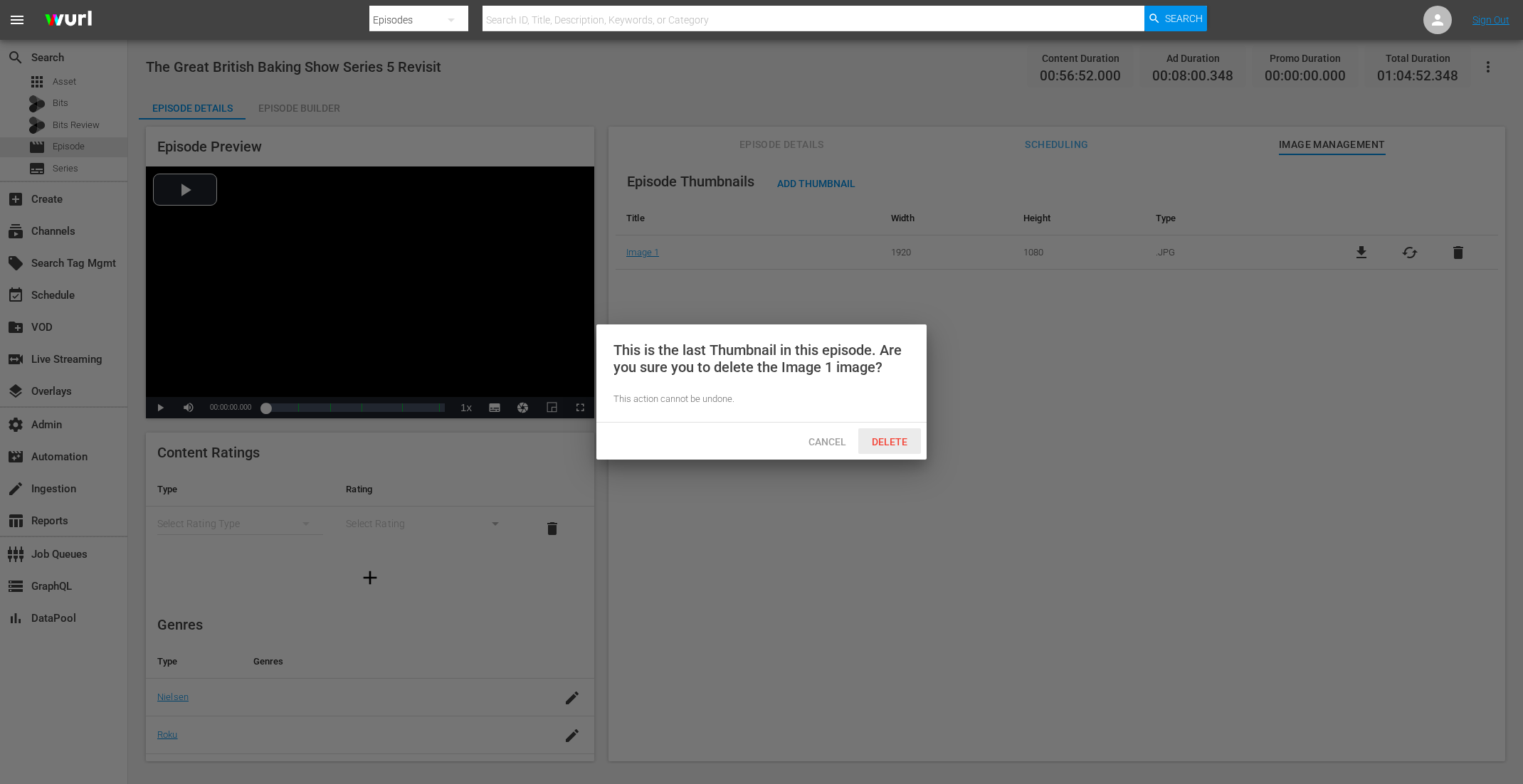
click at [910, 448] on div "Delete" at bounding box center [889, 441] width 63 height 26
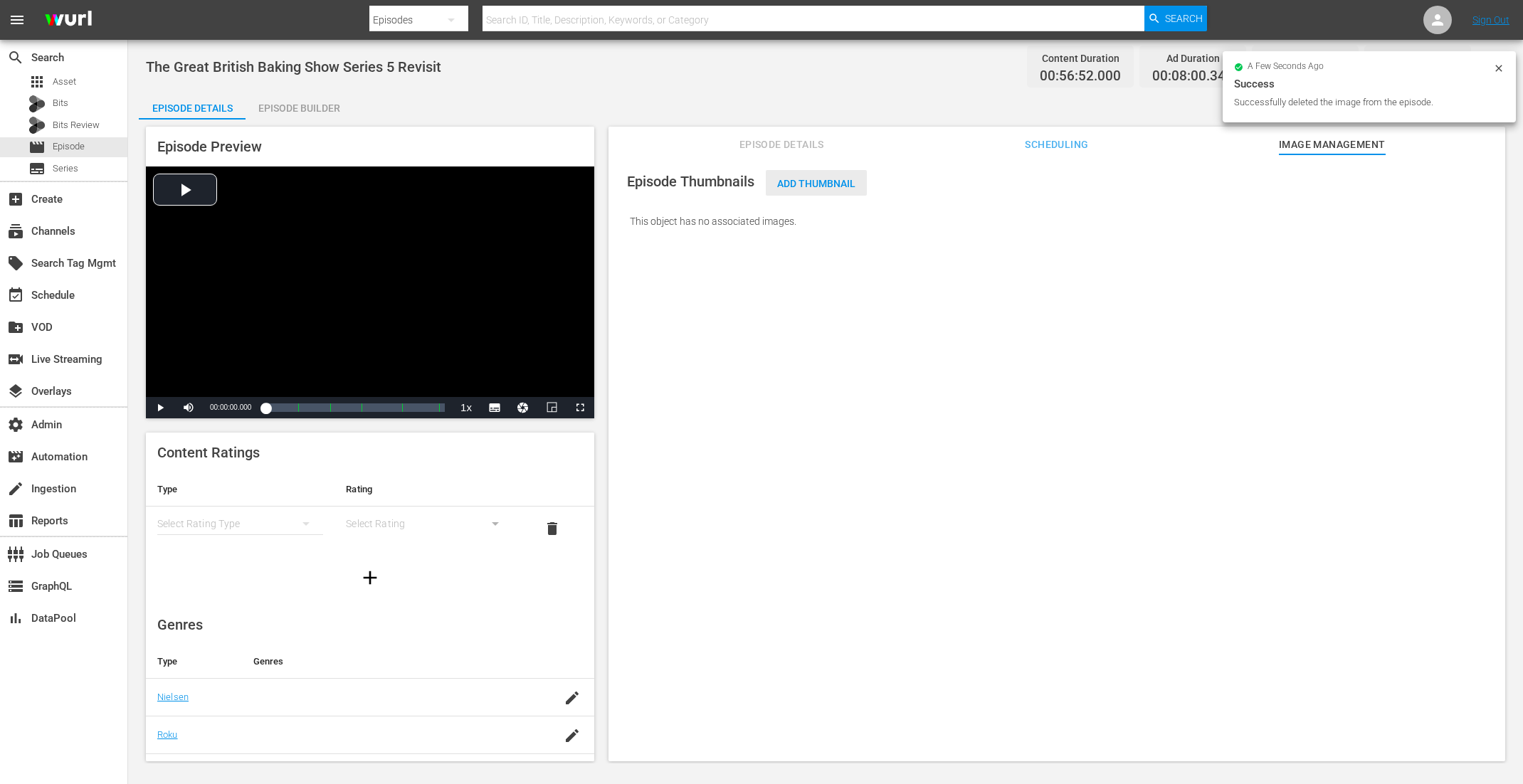
click at [801, 183] on span "Add Thumbnail" at bounding box center [817, 184] width 101 height 11
click at [819, 181] on span "Add Thumbnail" at bounding box center [817, 184] width 101 height 11
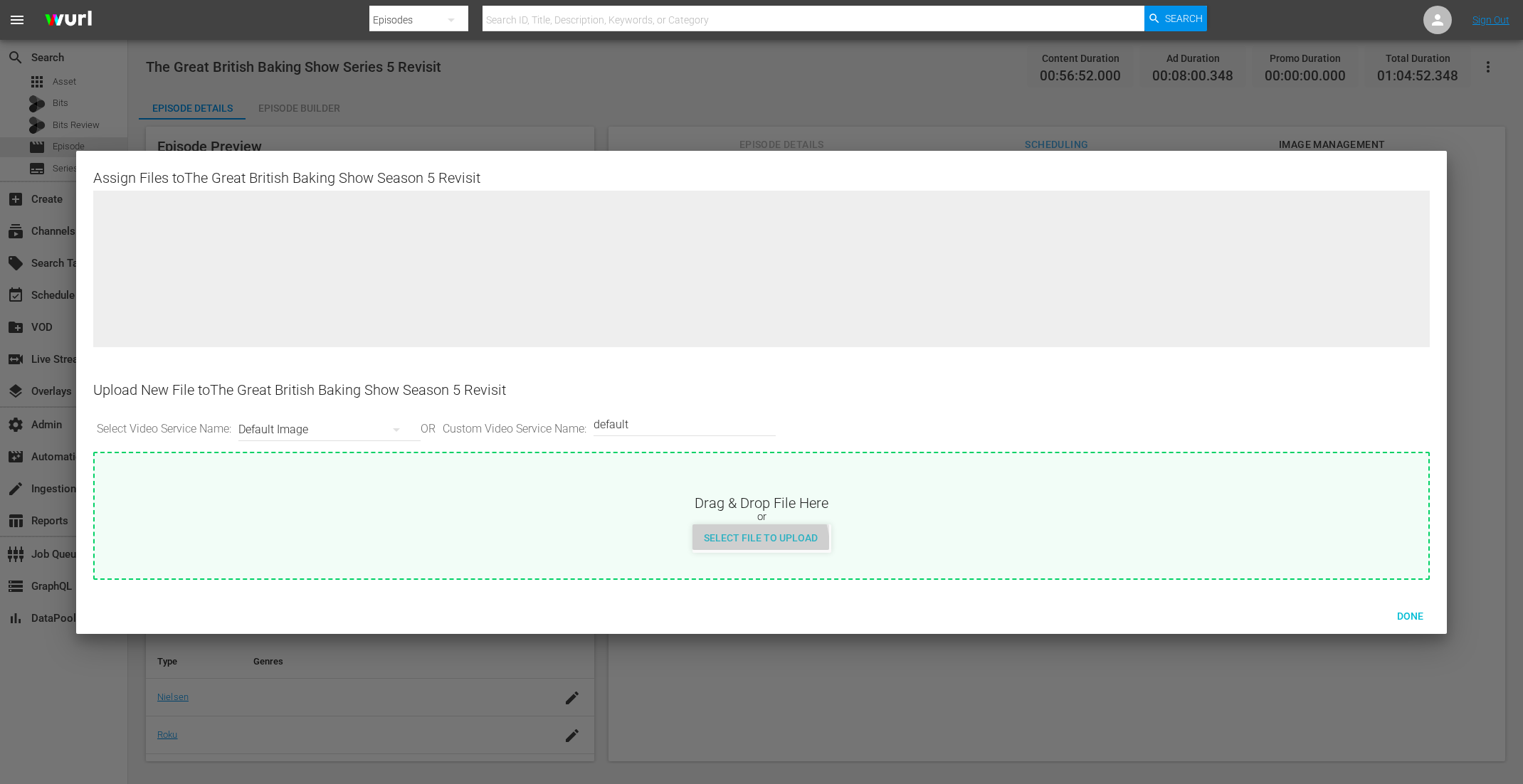
click at [748, 546] on div "Select File to Upload" at bounding box center [761, 537] width 136 height 26
type input "C:\fakepath\GreatBritishBakingShow_05_Revisit.jpg"
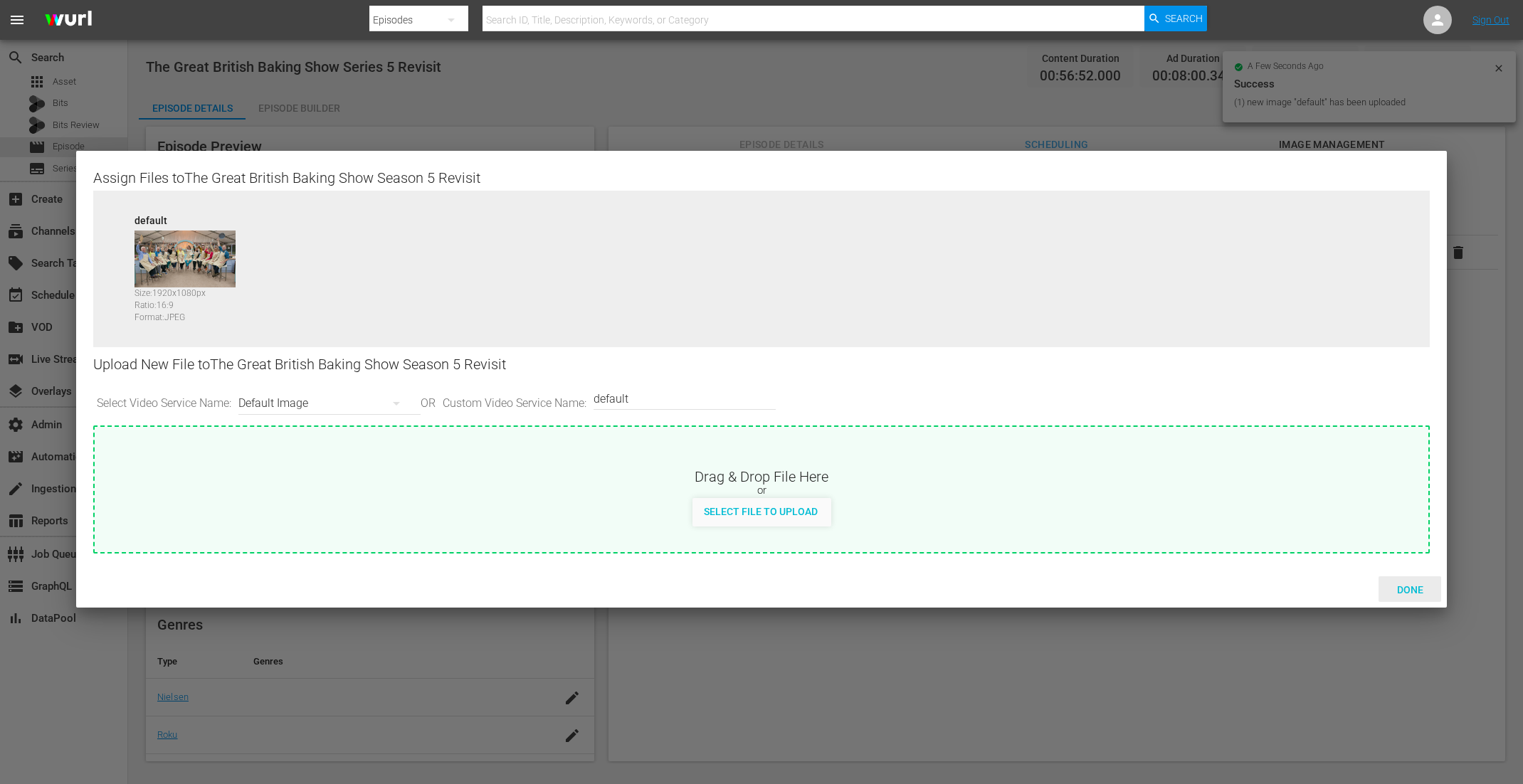
click at [1366, 584] on span "Done" at bounding box center [1410, 590] width 49 height 11
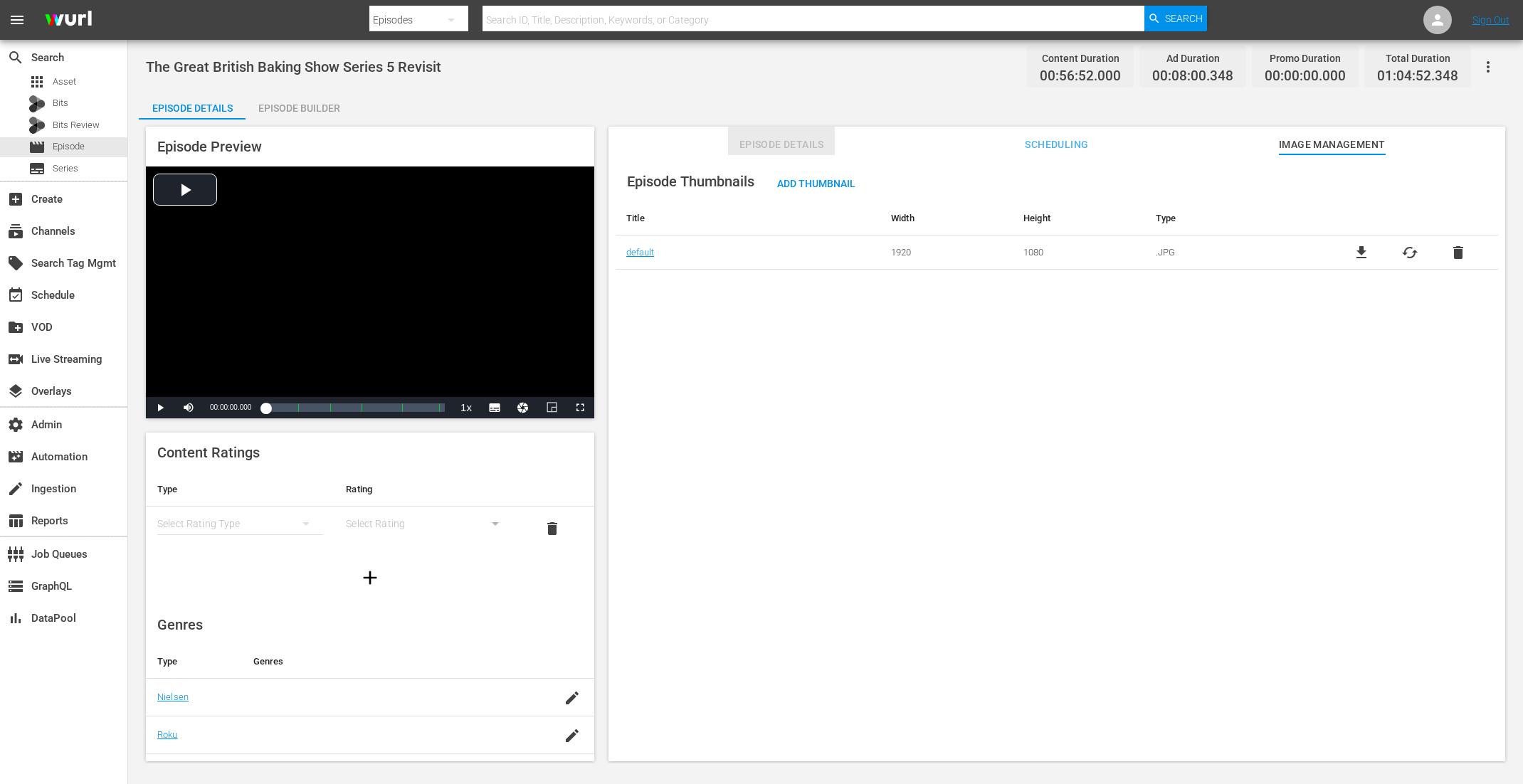
click at [814, 146] on span "Episode Details" at bounding box center [781, 145] width 107 height 17
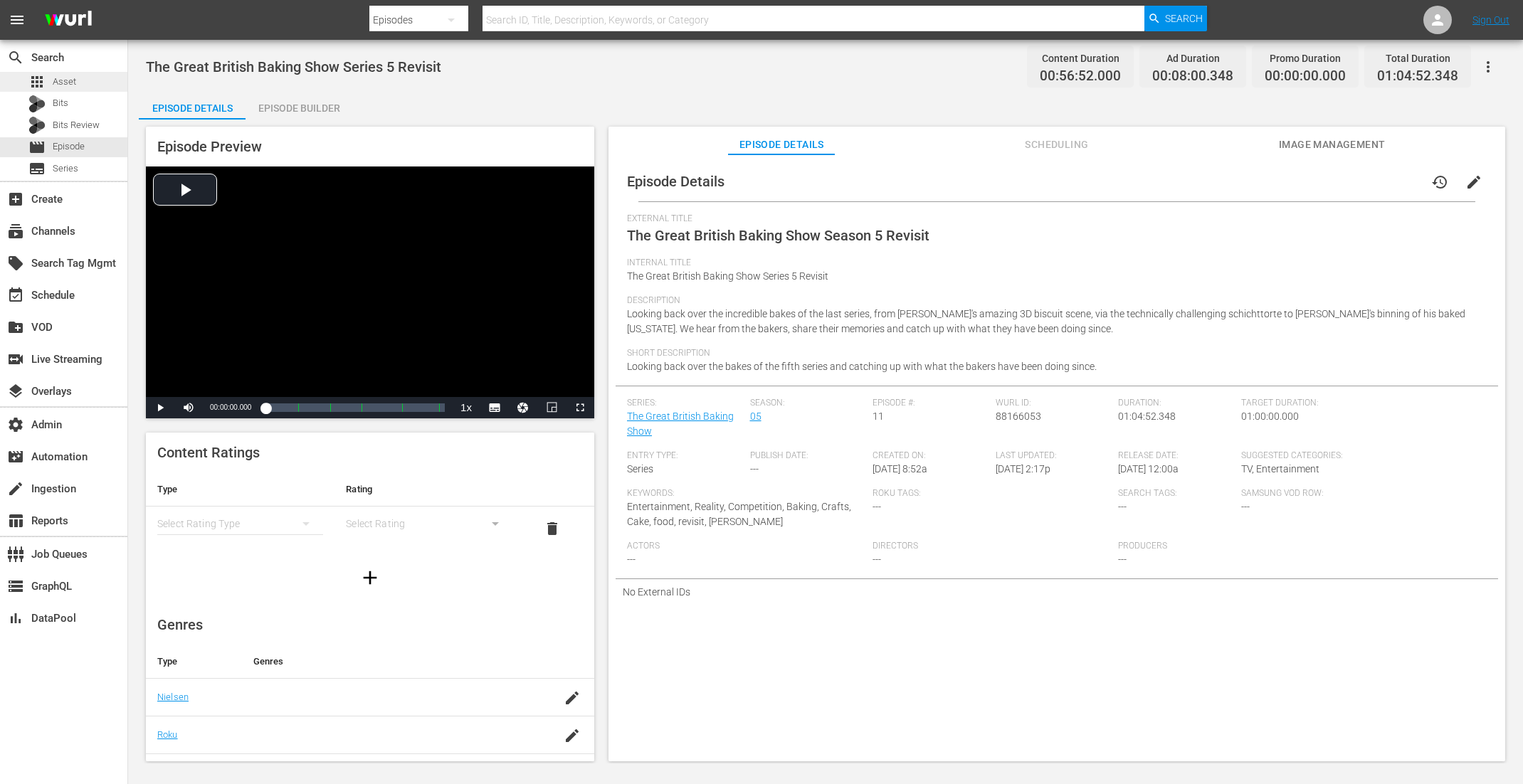
click at [109, 82] on div "apps Asset" at bounding box center [63, 82] width 128 height 20
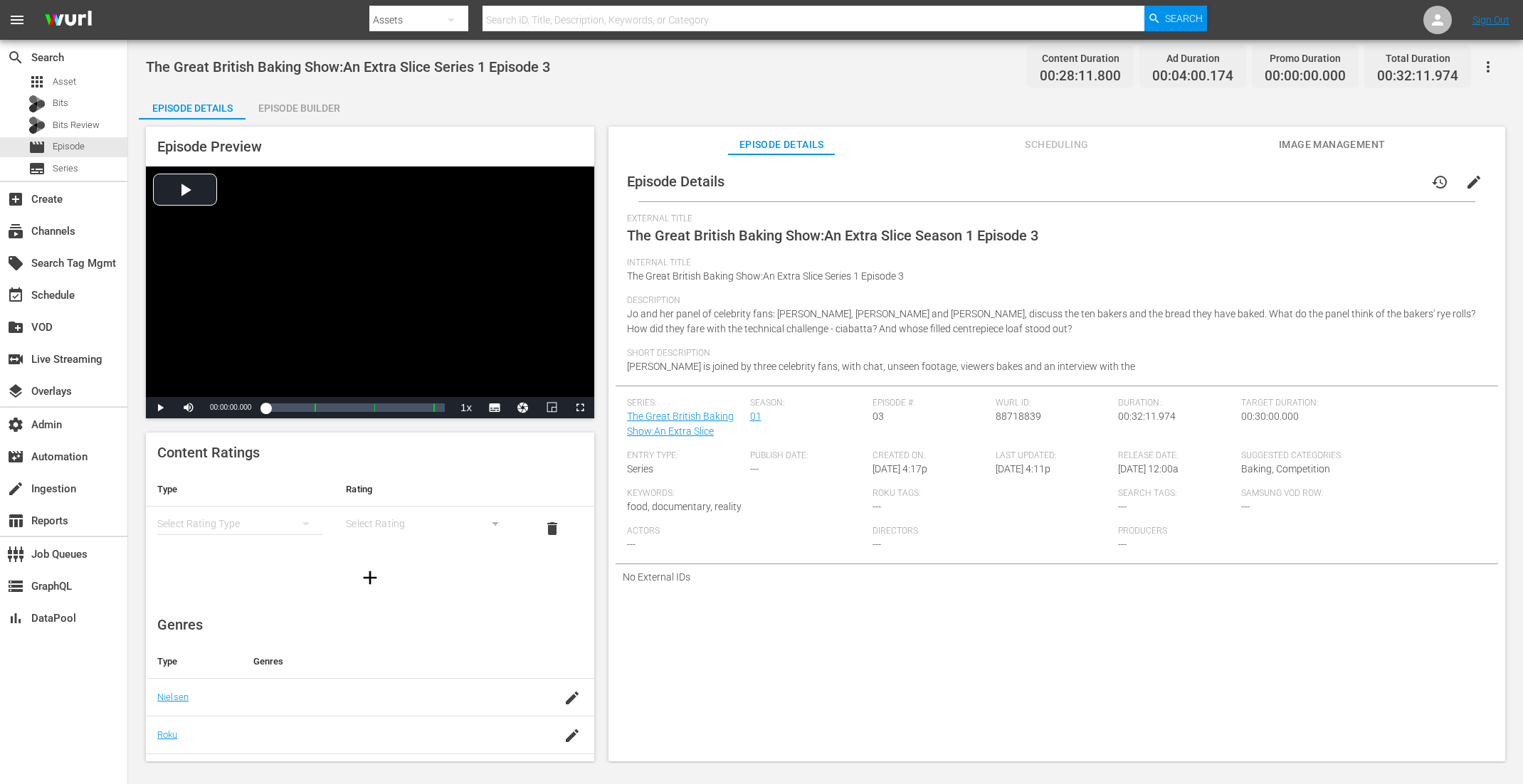
click at [1078, 130] on button "Scheduling" at bounding box center [1057, 141] width 107 height 29
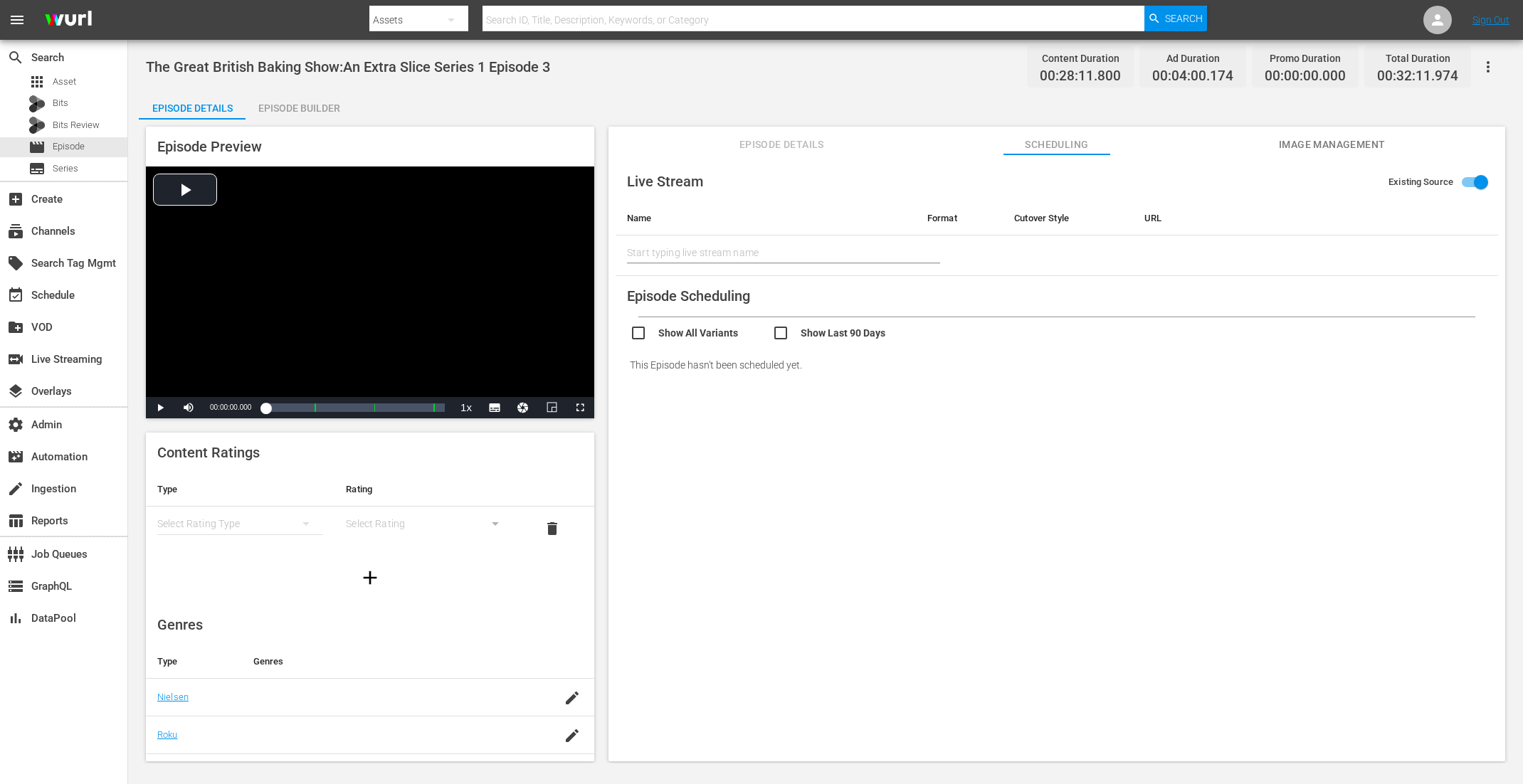
click at [1218, 143] on div "Episode Details Scheduling Image Management" at bounding box center [1057, 141] width 826 height 29
click at [1218, 146] on span "Image Management" at bounding box center [1332, 145] width 107 height 17
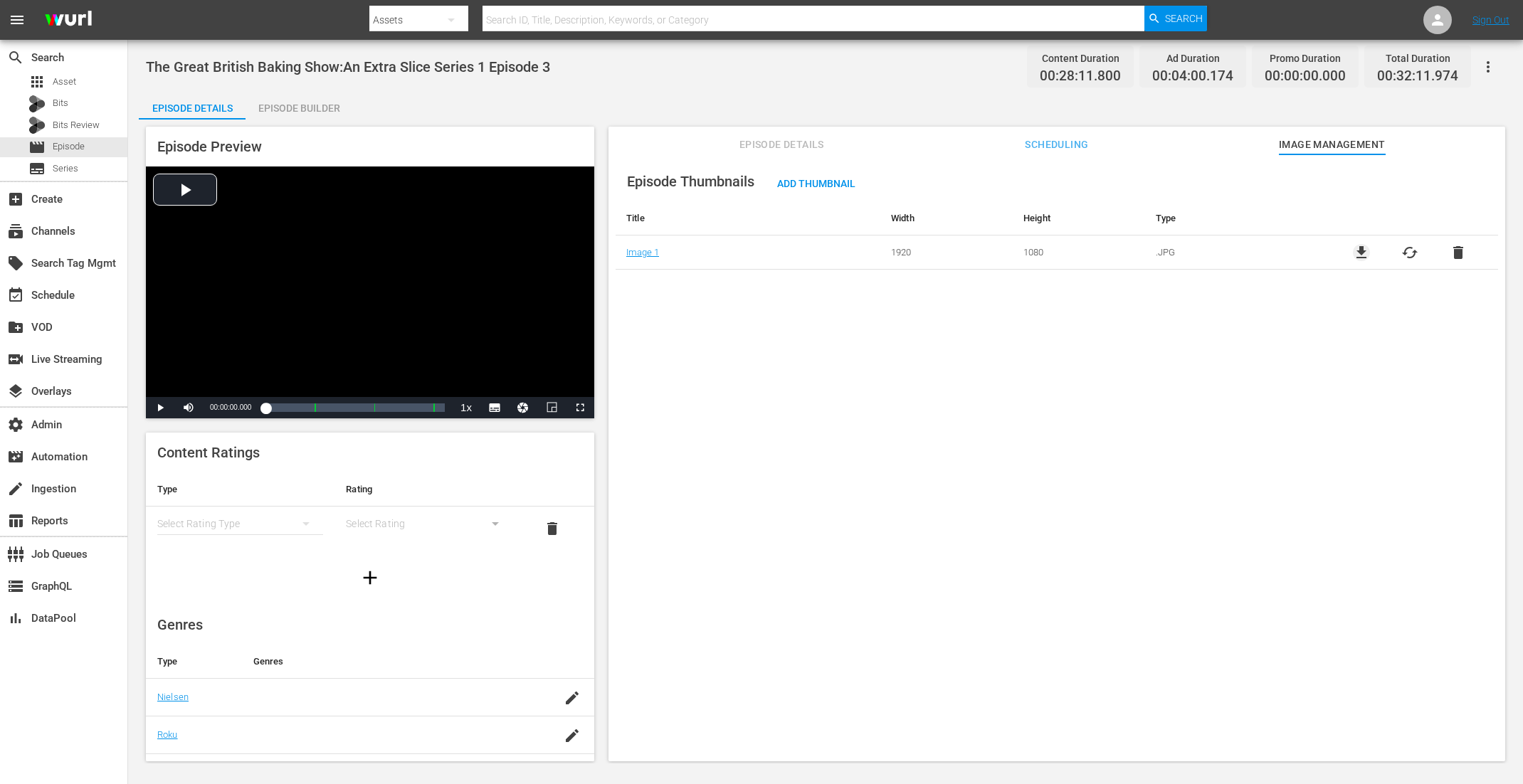
click at [1218, 246] on span "file_download" at bounding box center [1362, 253] width 17 height 17
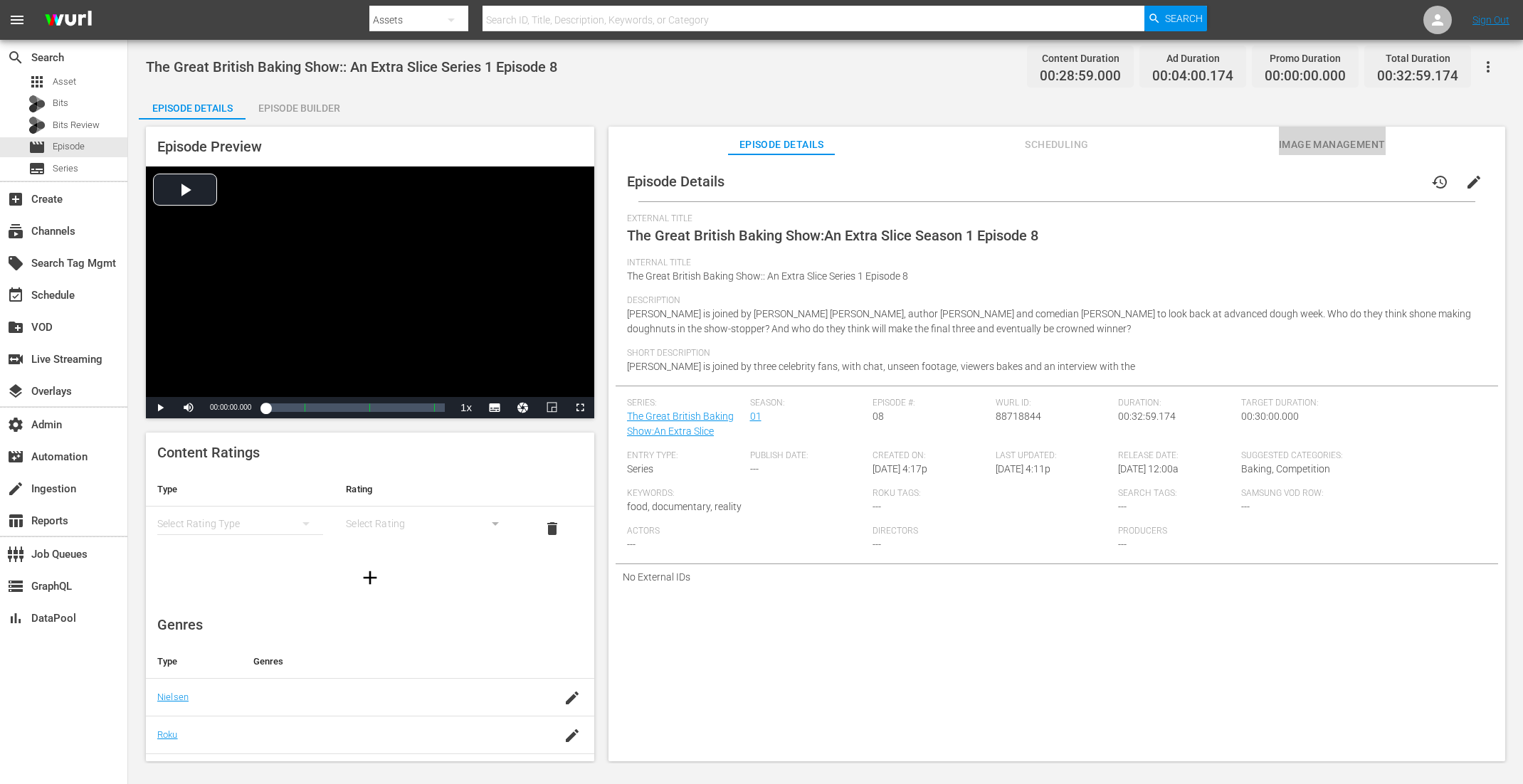
click at [1218, 140] on span "Image Management" at bounding box center [1332, 145] width 107 height 17
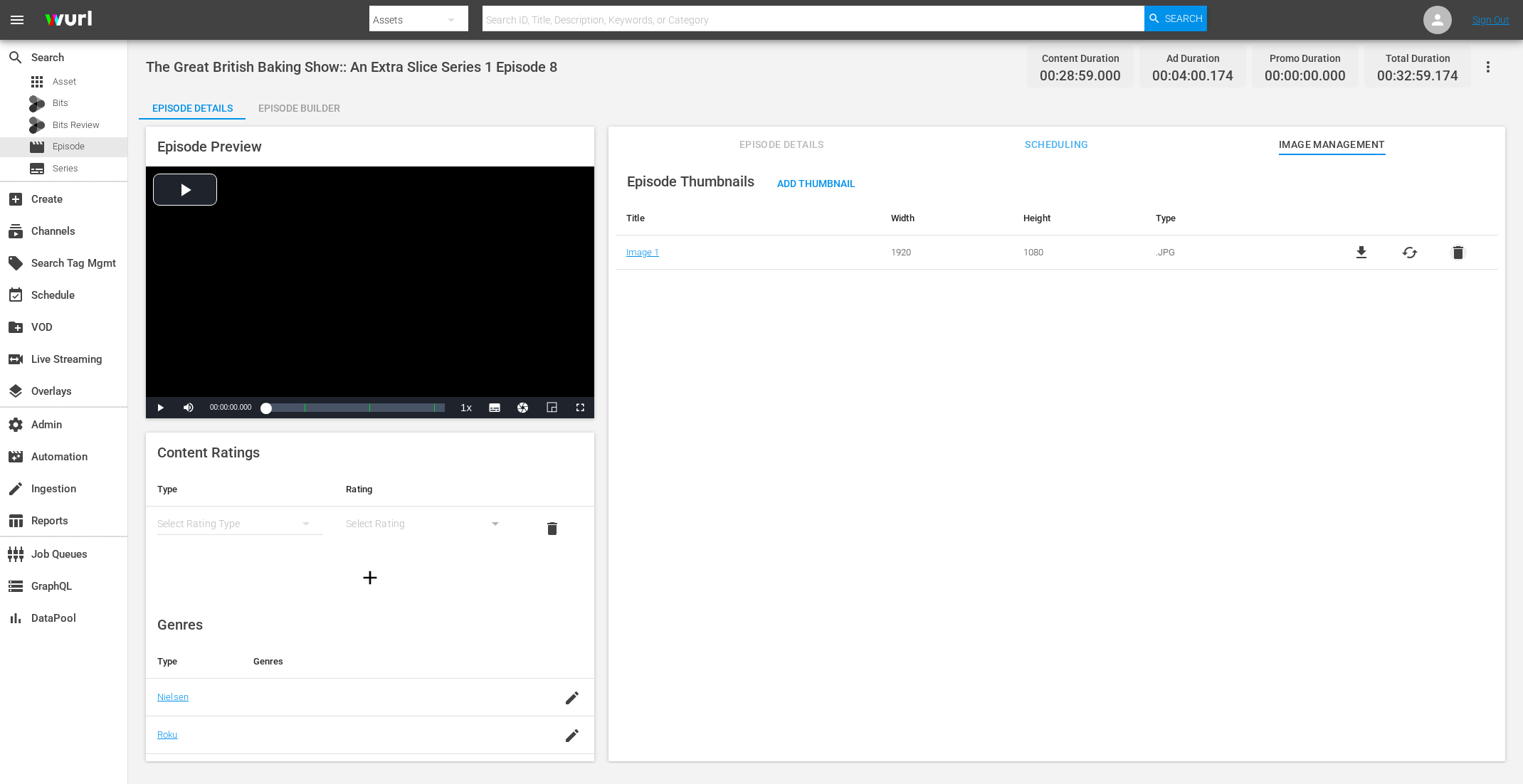
click at [1218, 253] on span "delete" at bounding box center [1459, 253] width 17 height 17
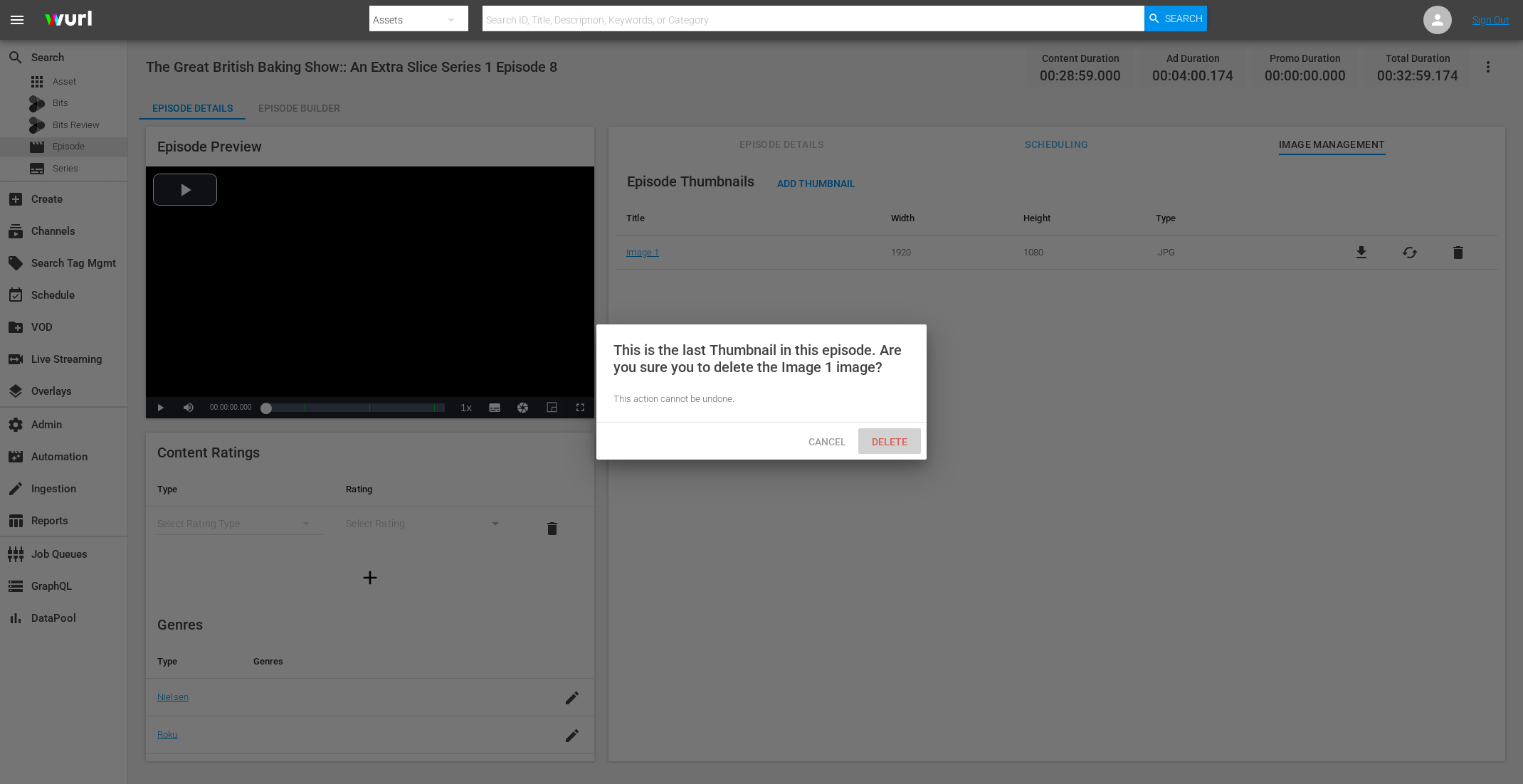
click at [893, 433] on div "Delete" at bounding box center [889, 441] width 63 height 26
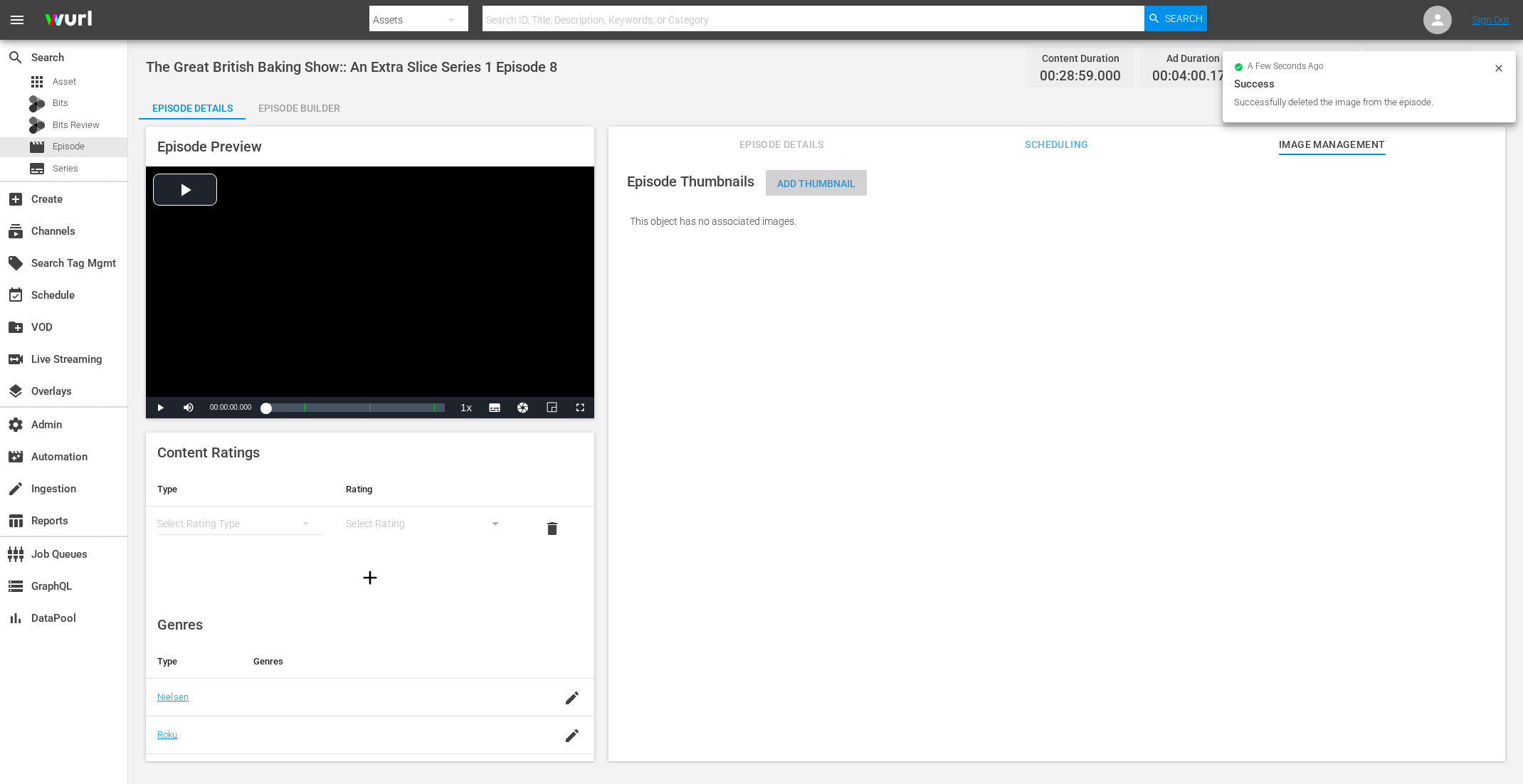
click at [839, 182] on span "Add Thumbnail" at bounding box center [817, 184] width 101 height 11
click at [804, 181] on span "Add Thumbnail" at bounding box center [817, 184] width 101 height 11
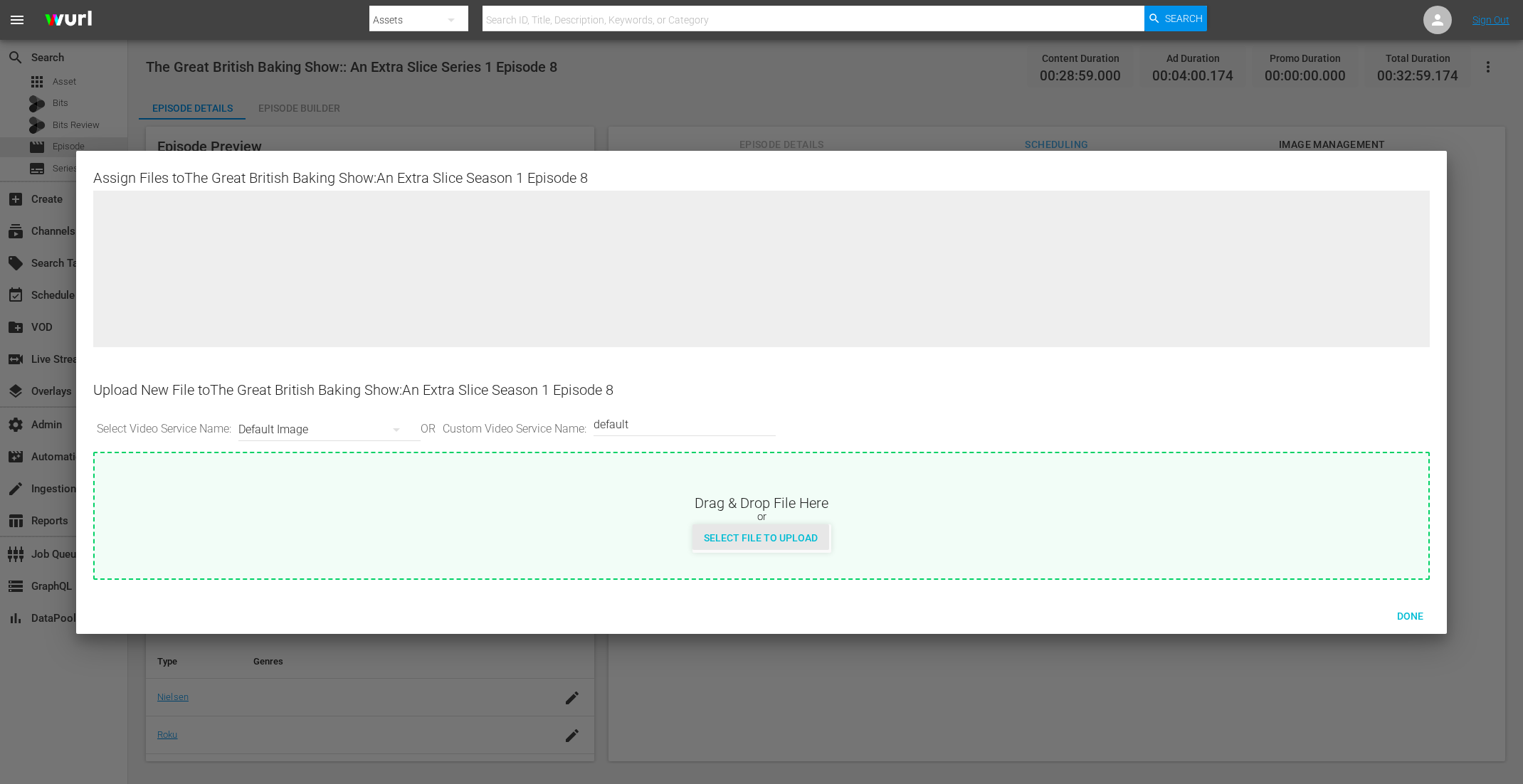
click at [790, 532] on span "Select File to Upload" at bounding box center [761, 538] width 136 height 11
type input "C:\fakepath\GreatBritishBakingShow_ExtraSlice_S01_E08.jpg"
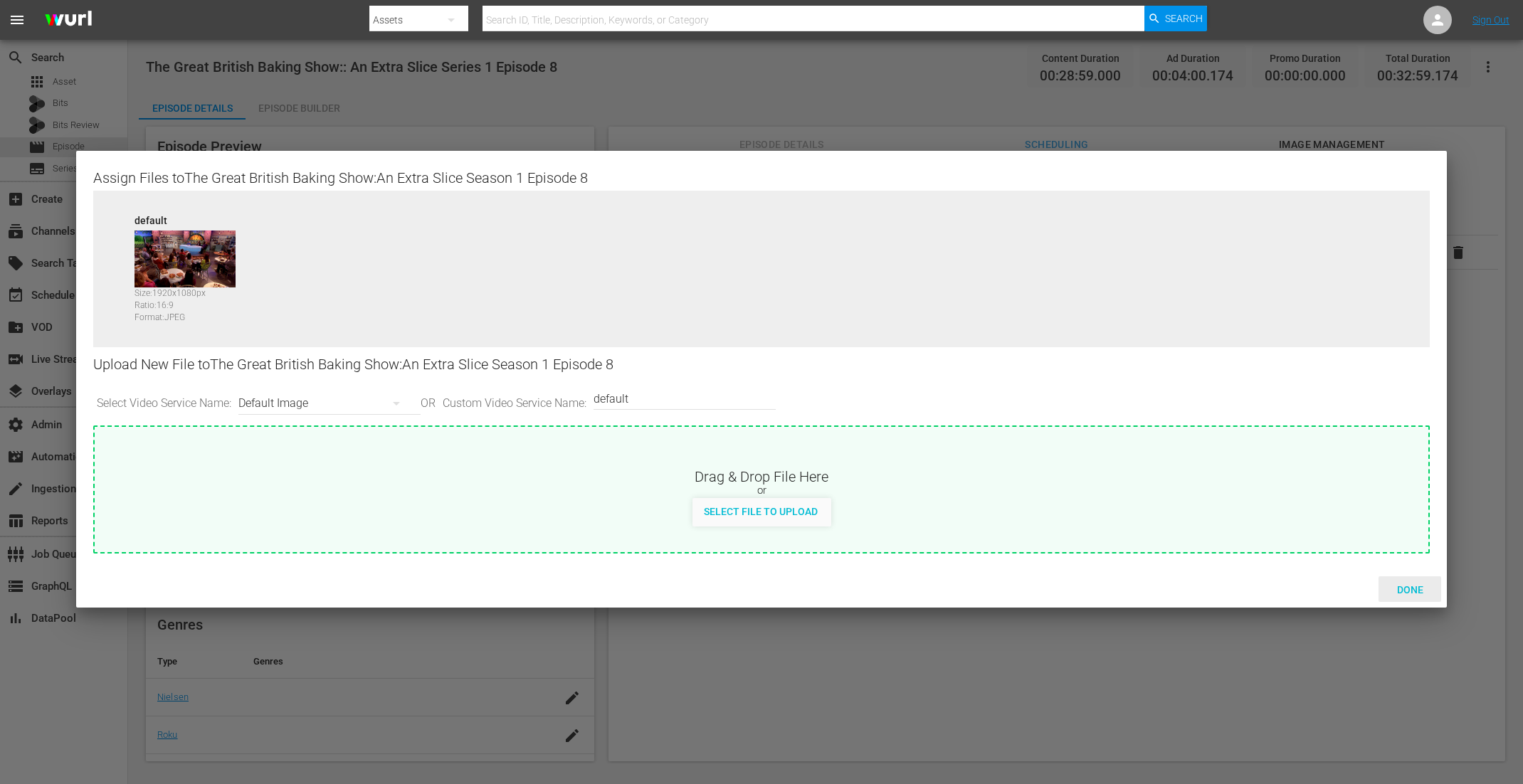
click at [1218, 585] on span "Done" at bounding box center [1410, 590] width 49 height 11
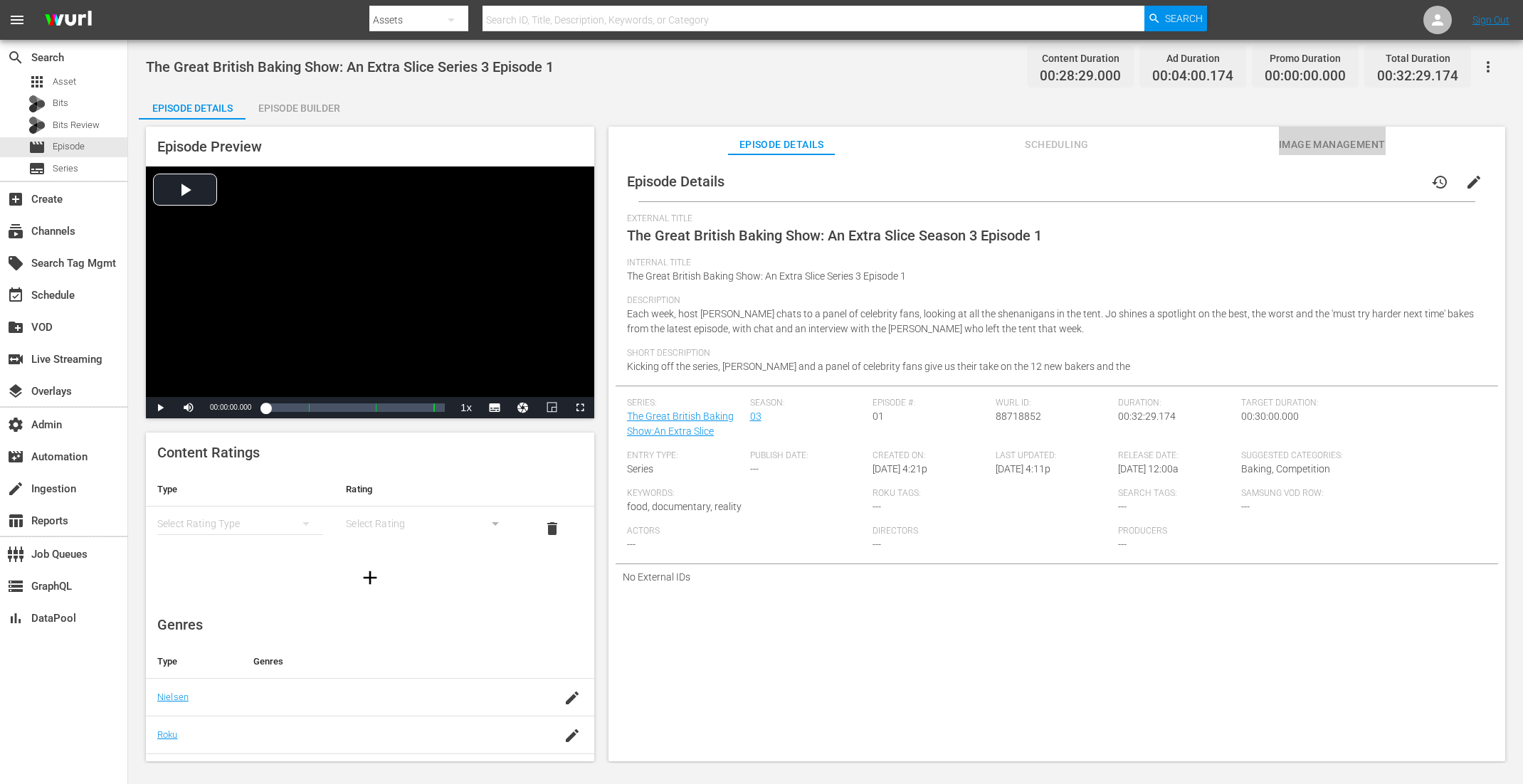
click at [1218, 145] on span "Image Management" at bounding box center [1332, 145] width 107 height 17
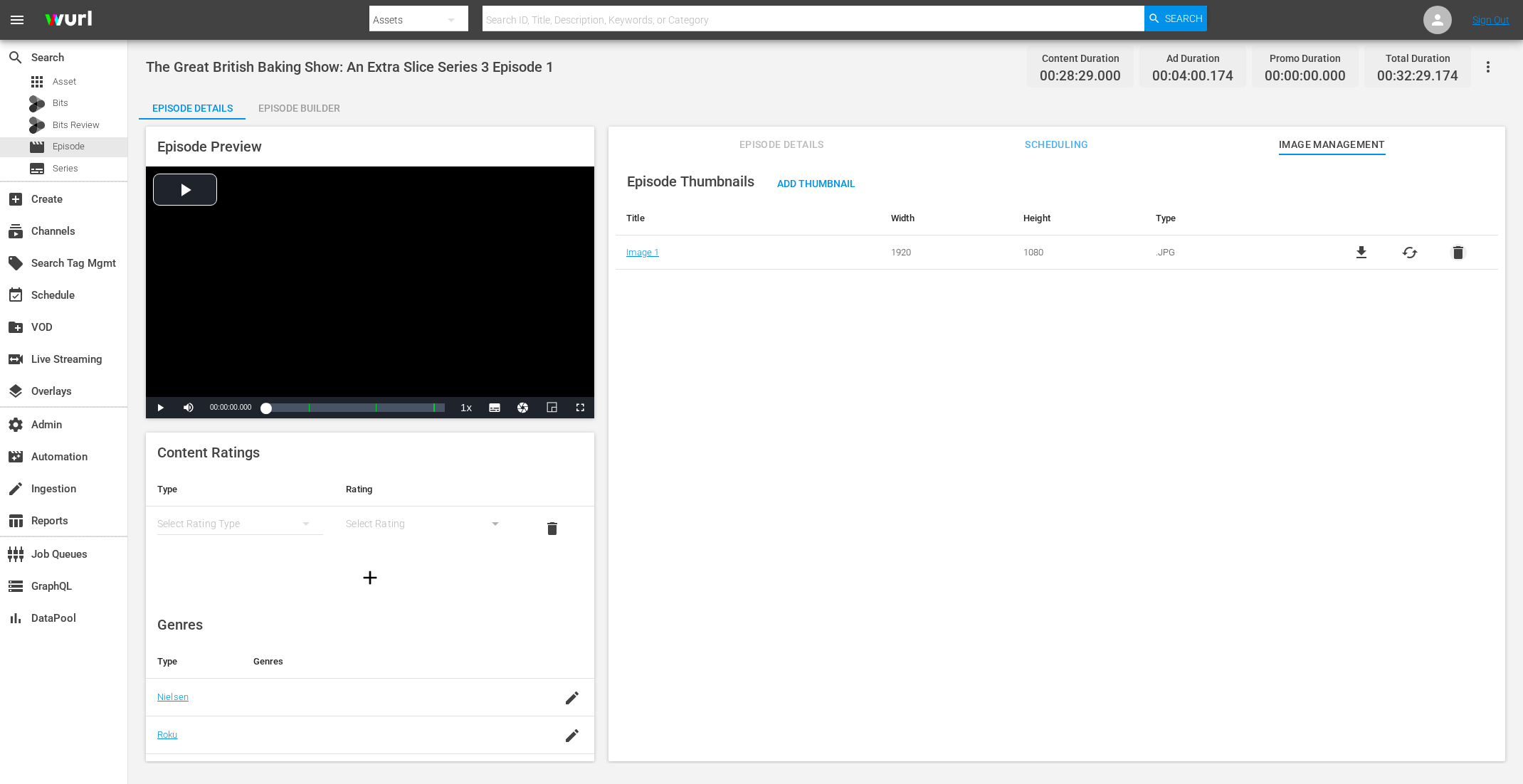
click at [1218, 251] on span "delete" at bounding box center [1459, 253] width 17 height 17
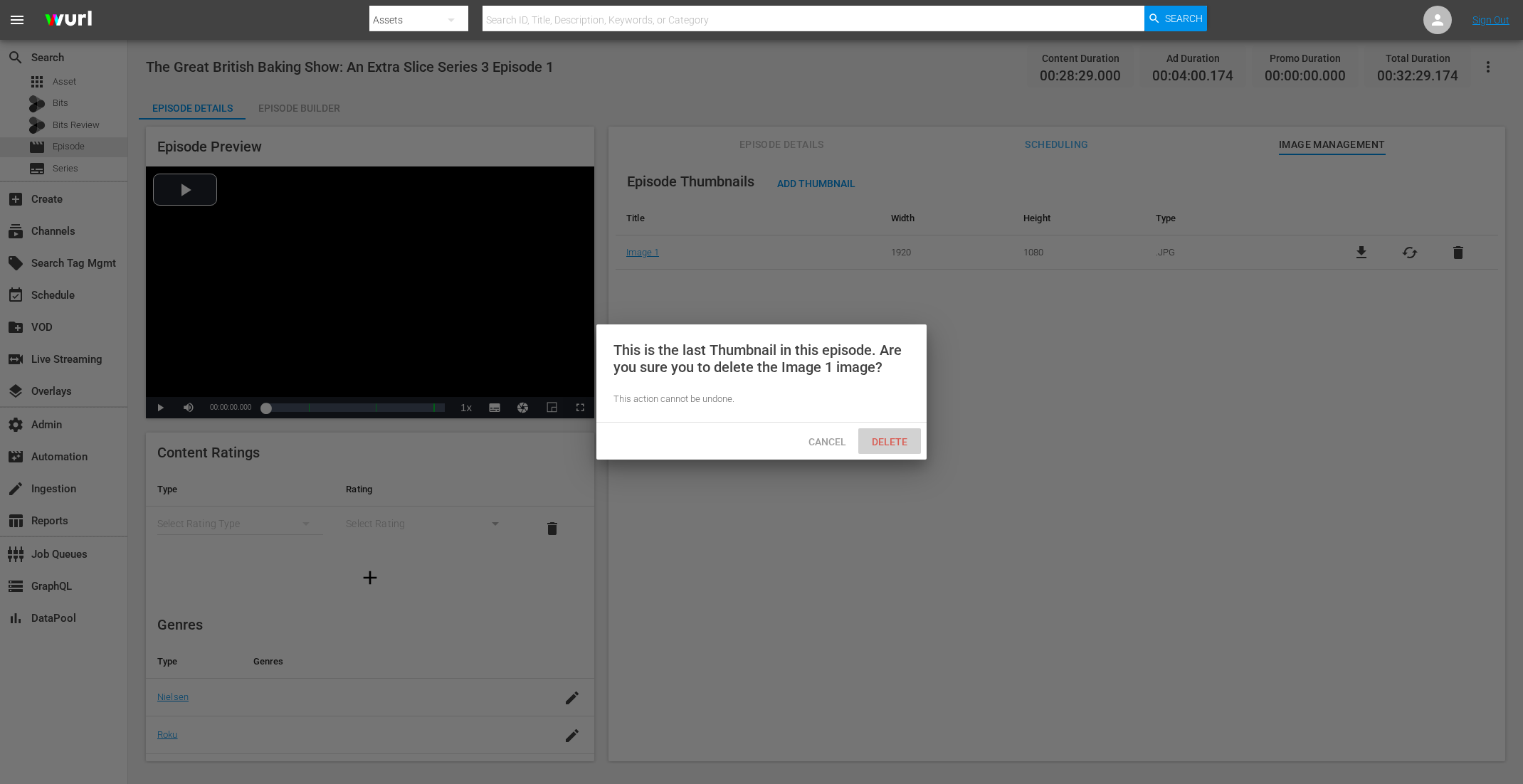
click at [895, 435] on div "Delete" at bounding box center [889, 441] width 63 height 26
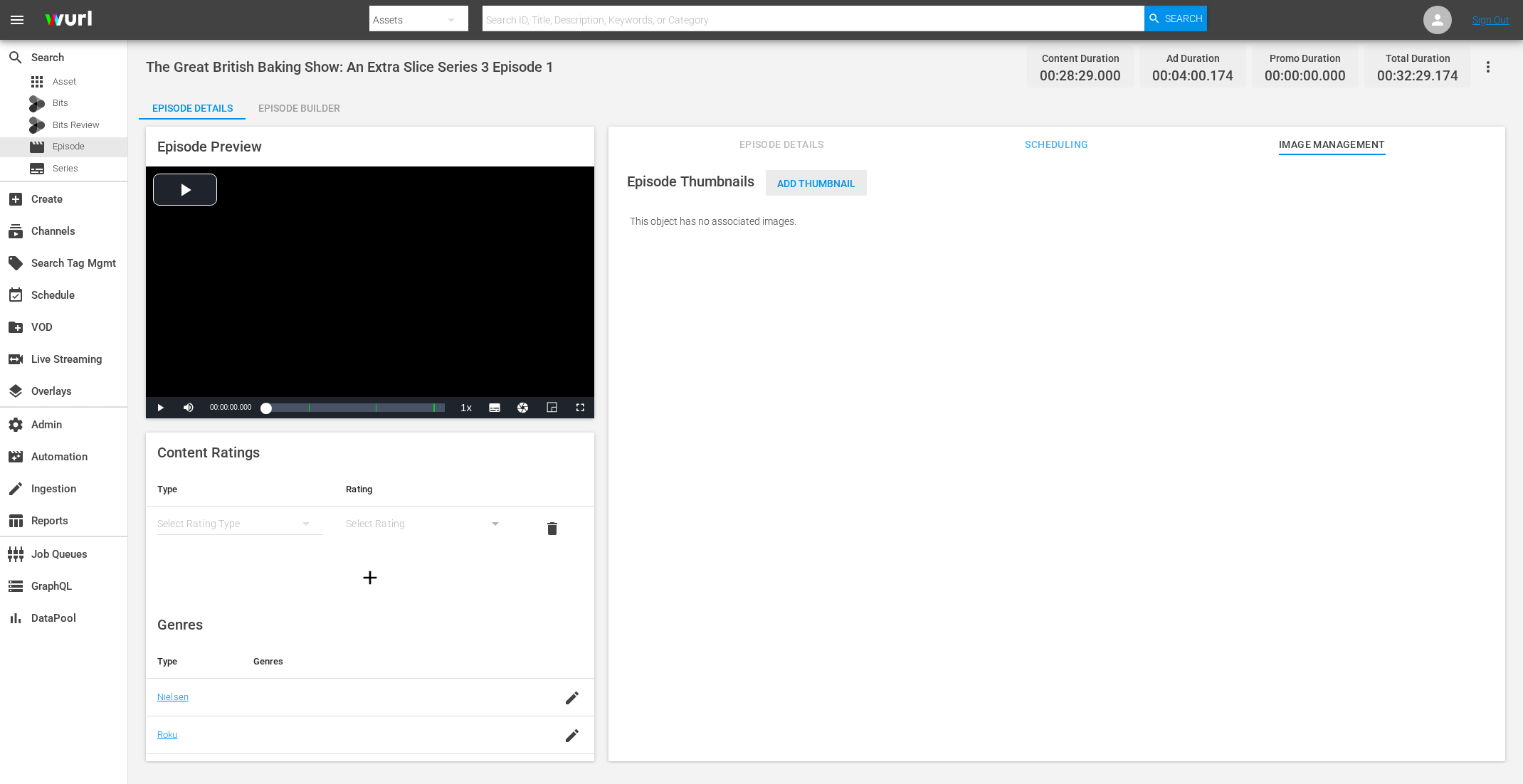
click at [824, 187] on span "Add Thumbnail" at bounding box center [817, 184] width 101 height 11
click at [818, 182] on span "Add Thumbnail" at bounding box center [817, 184] width 101 height 11
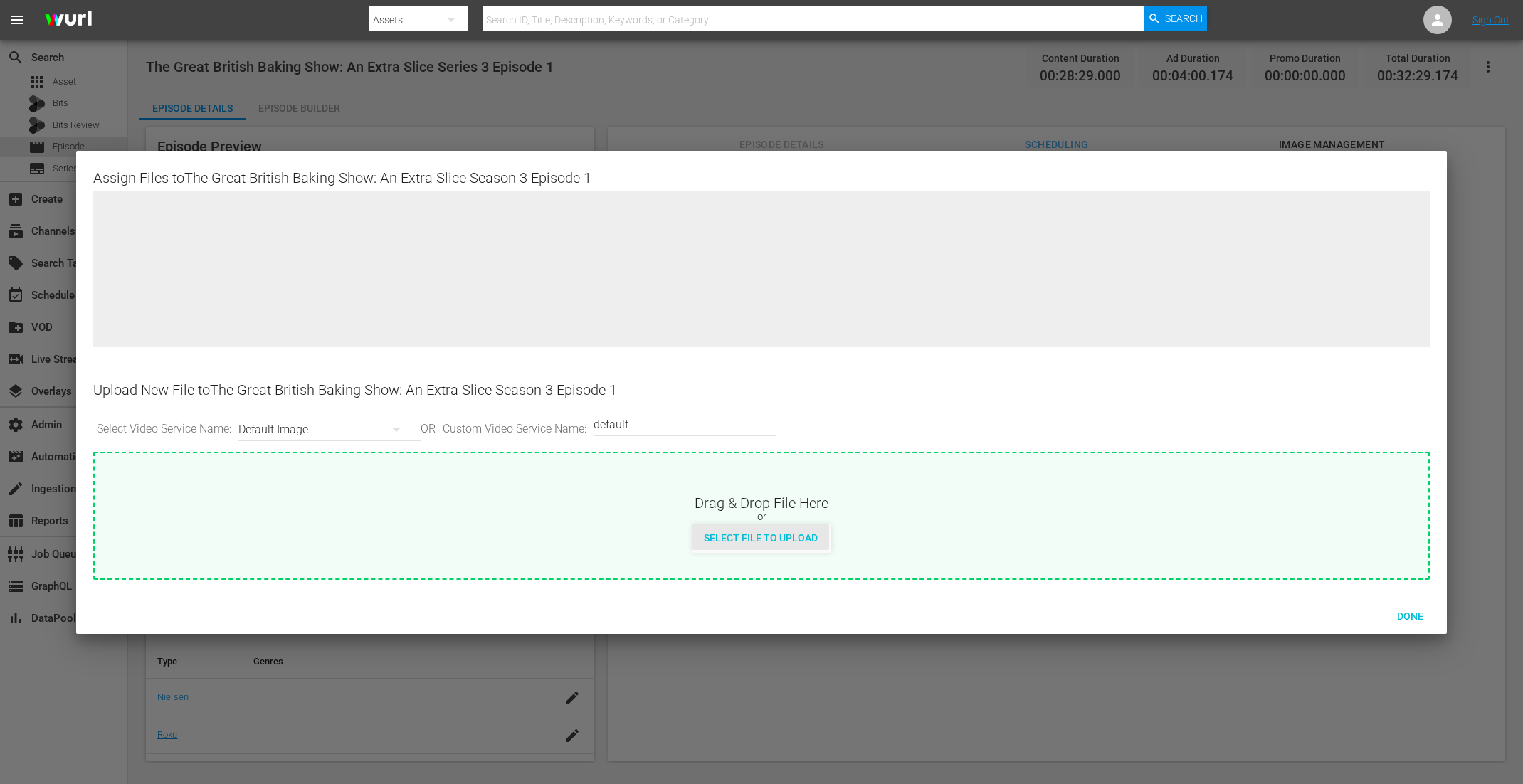
click at [769, 543] on div "Select File to Upload" at bounding box center [761, 537] width 136 height 26
type input "C:\fakepath\GreatBritishBakingShow_ExtraSlice_S03_E01.jpg"
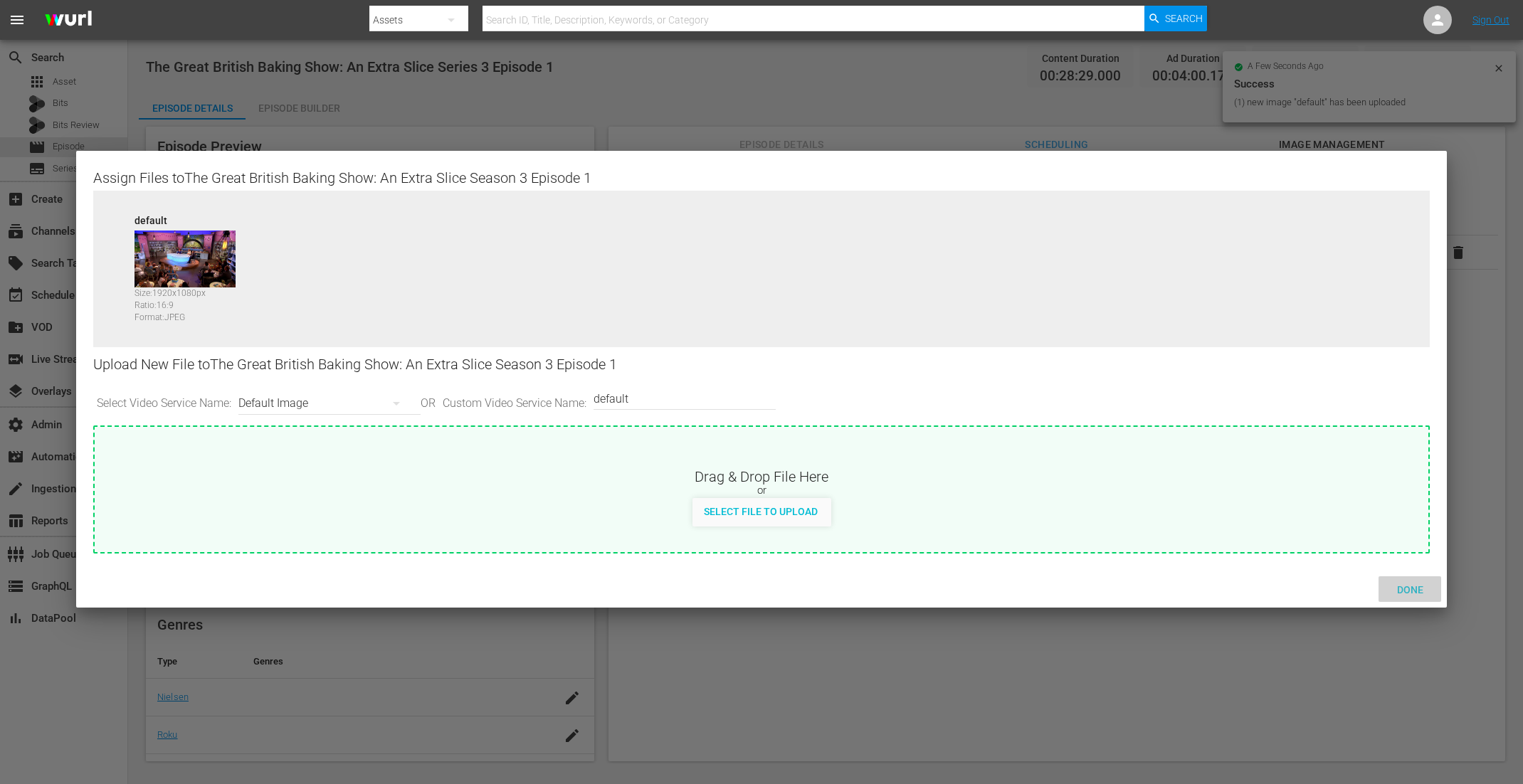
click at [1218, 584] on span "Done" at bounding box center [1410, 590] width 49 height 11
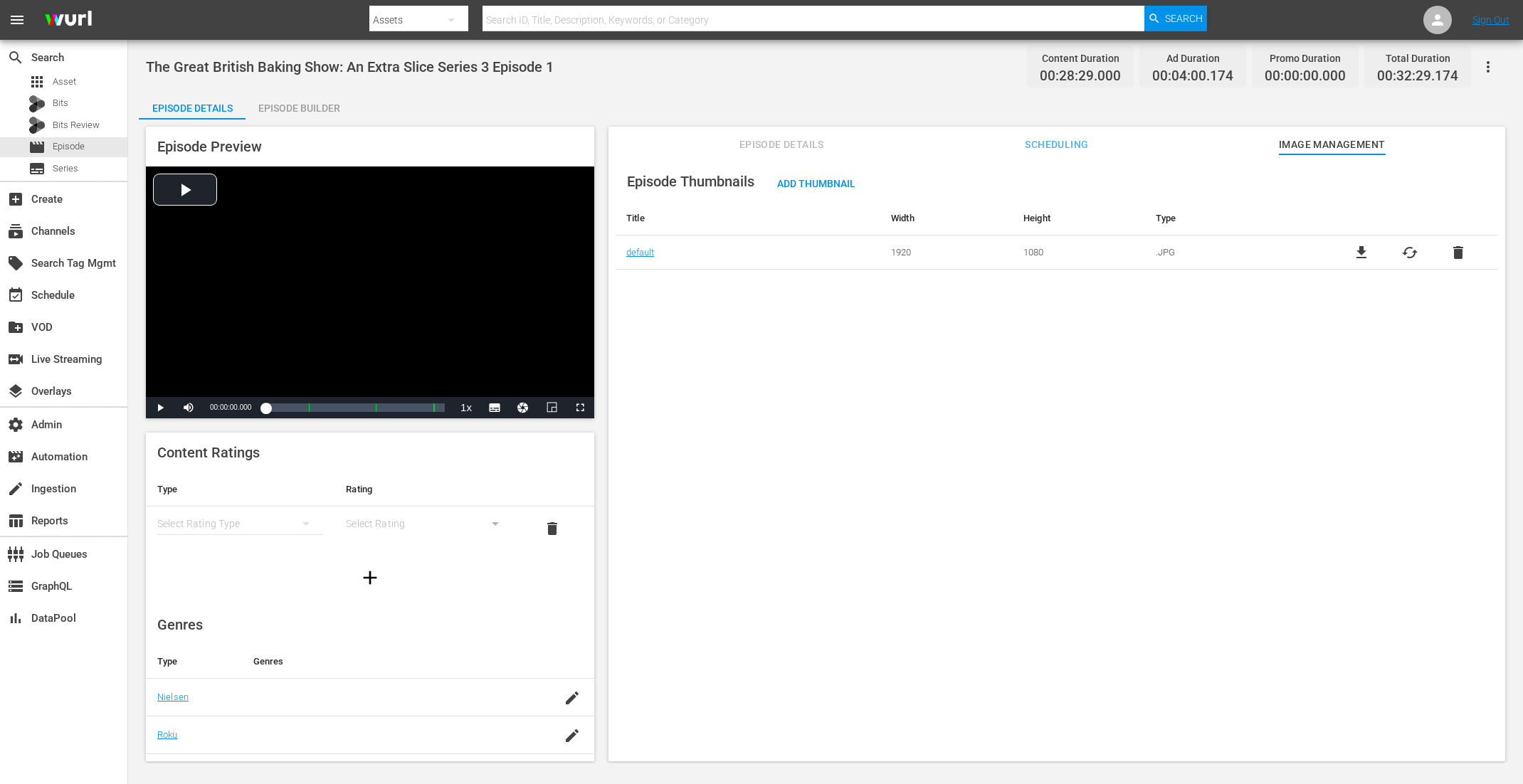
click at [801, 139] on span "Episode Details" at bounding box center [781, 145] width 107 height 17
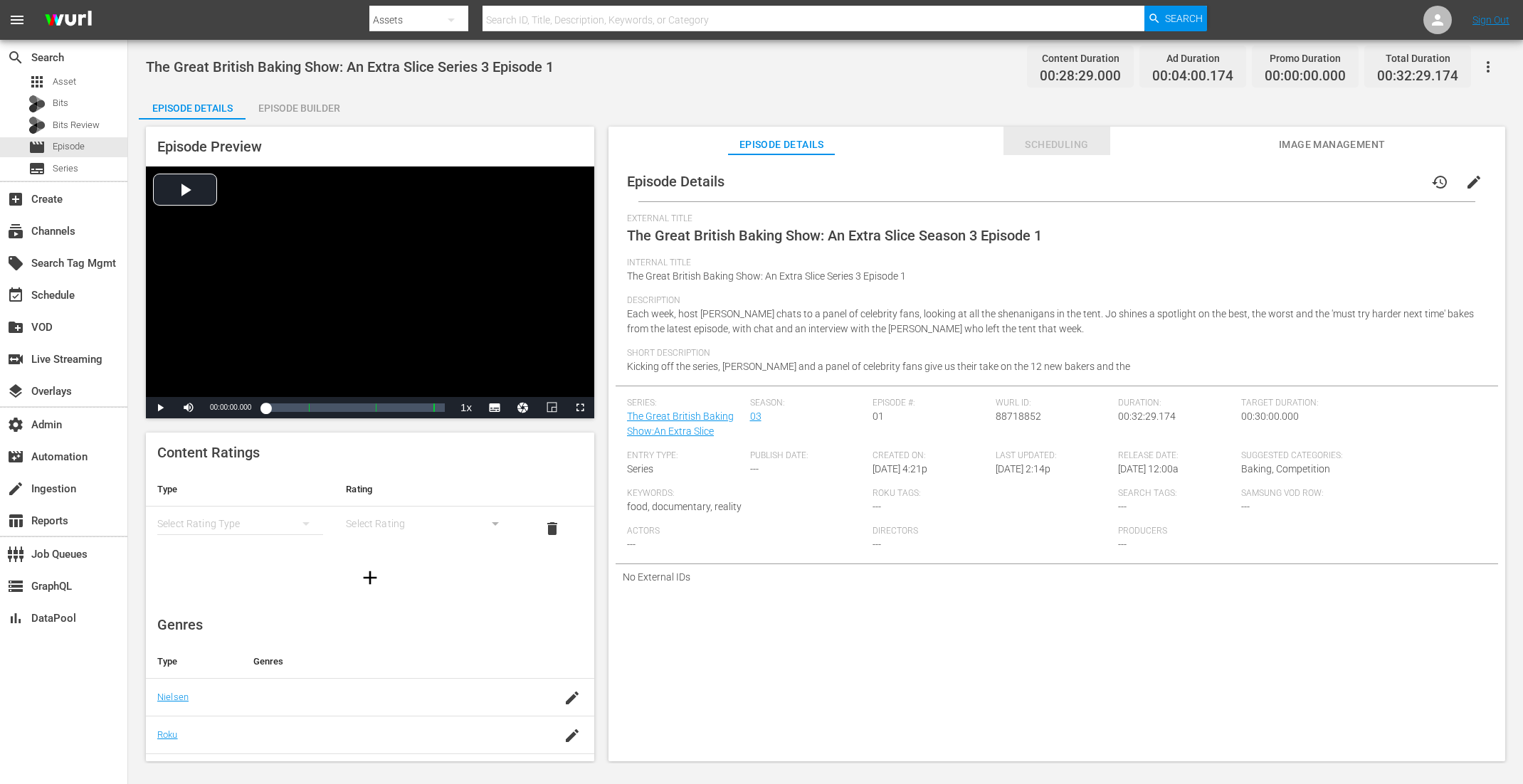
click at [1038, 146] on span "Scheduling" at bounding box center [1057, 145] width 107 height 17
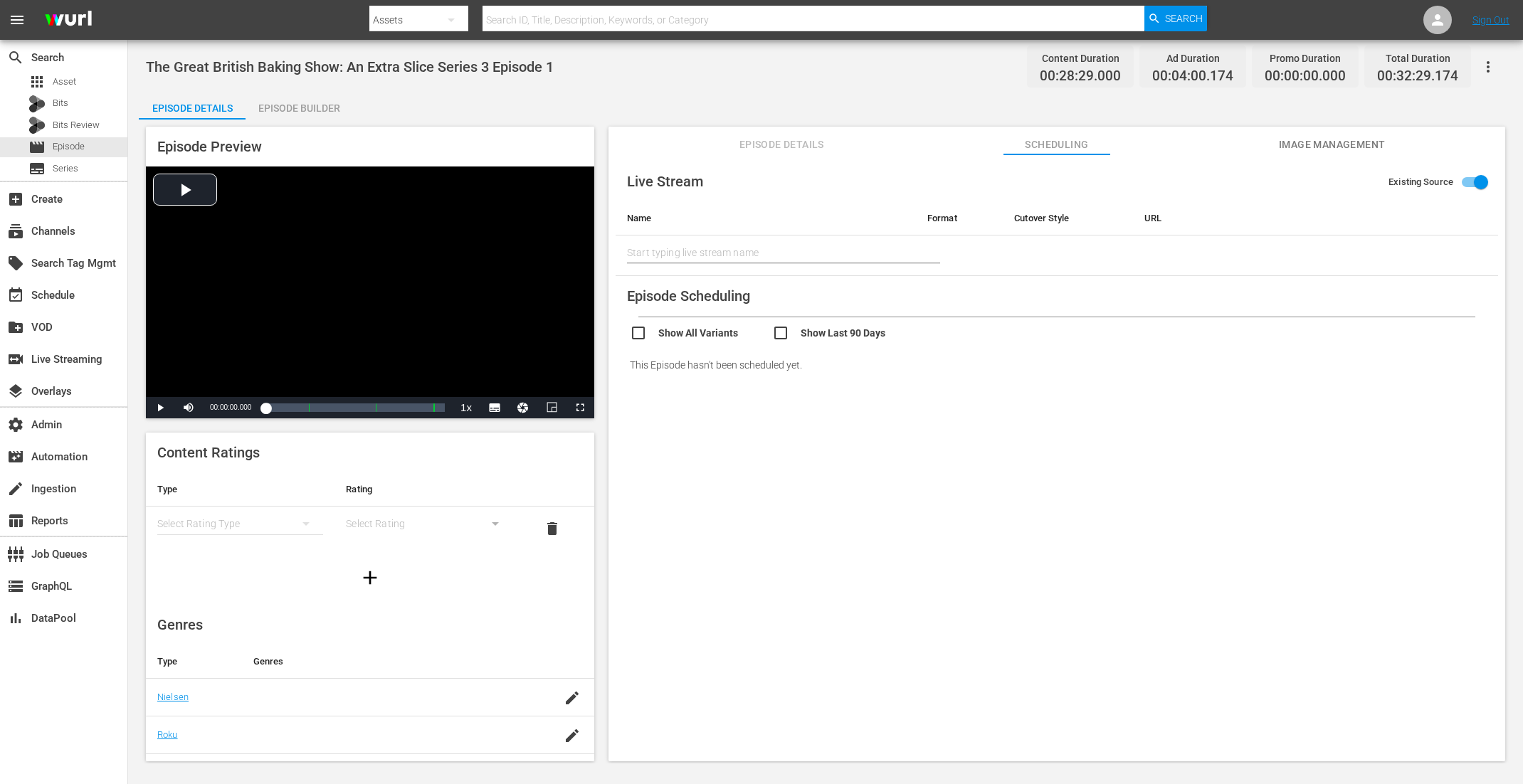
drag, startPoint x: 284, startPoint y: 111, endPoint x: 312, endPoint y: 94, distance: 32.8
click at [284, 111] on div "Episode Builder" at bounding box center [299, 108] width 107 height 34
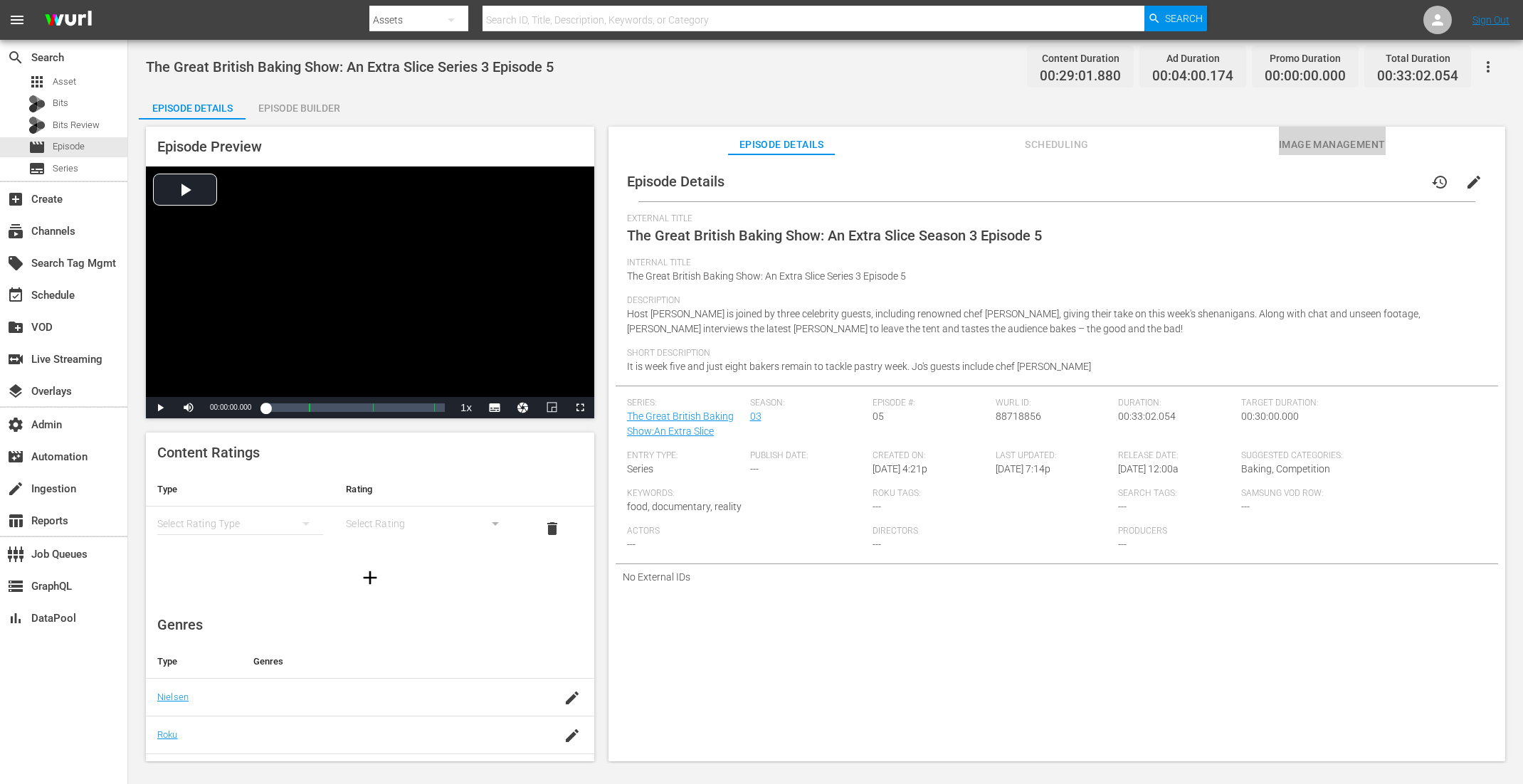
click at [1218, 143] on span "Image Management" at bounding box center [1332, 145] width 107 height 17
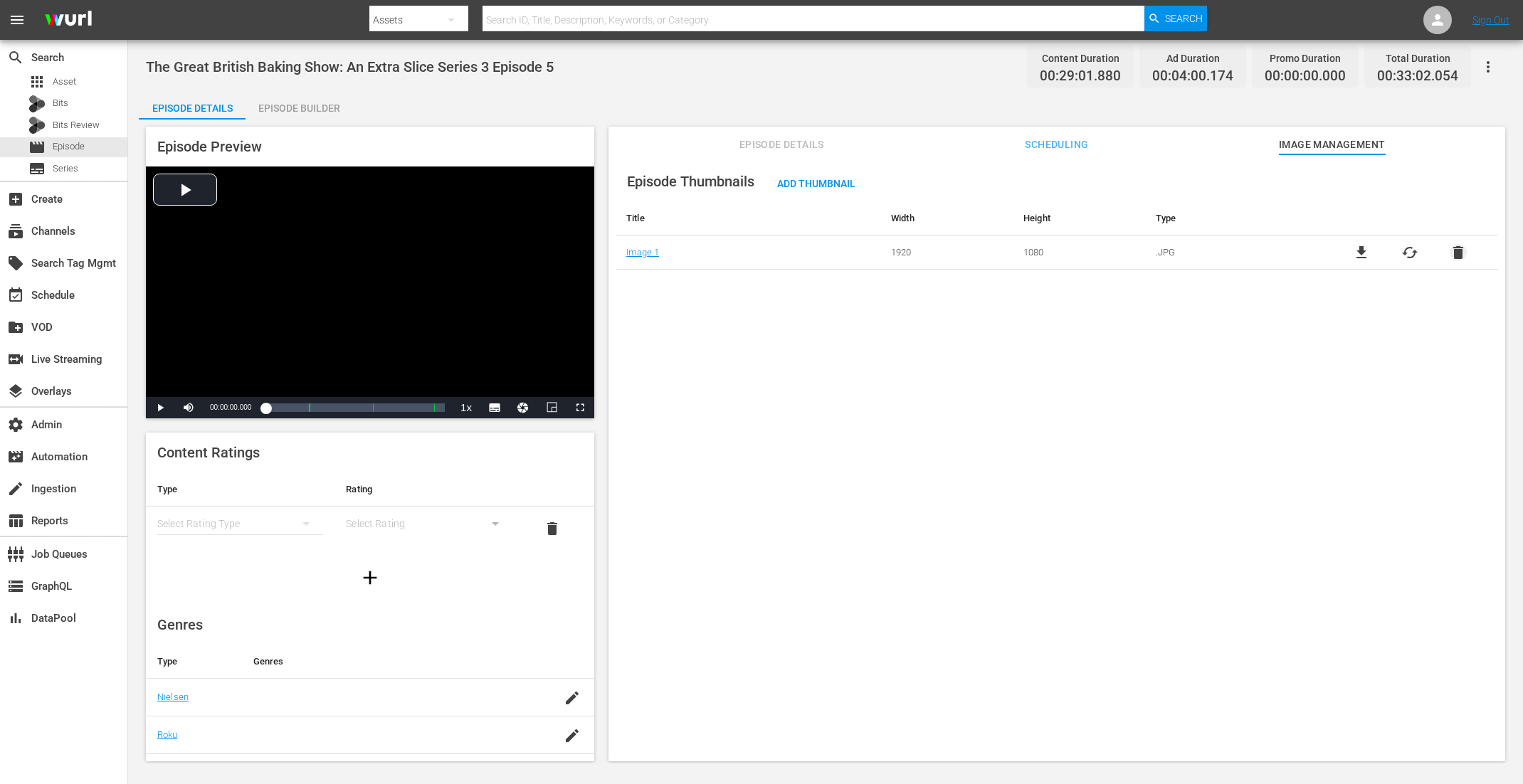
click at [1218, 249] on span "delete" at bounding box center [1459, 253] width 17 height 17
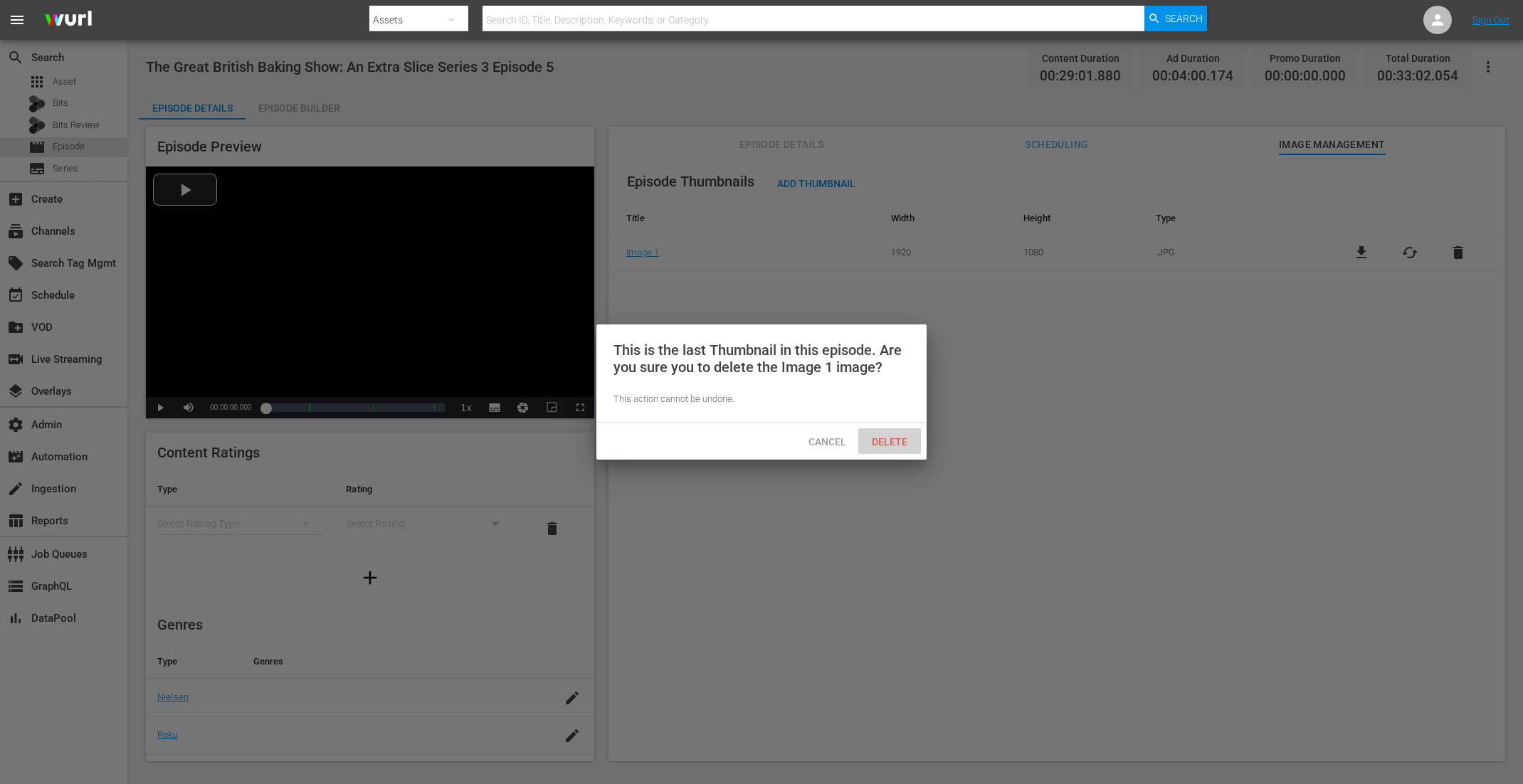
click at [884, 446] on span "Delete" at bounding box center [890, 442] width 59 height 11
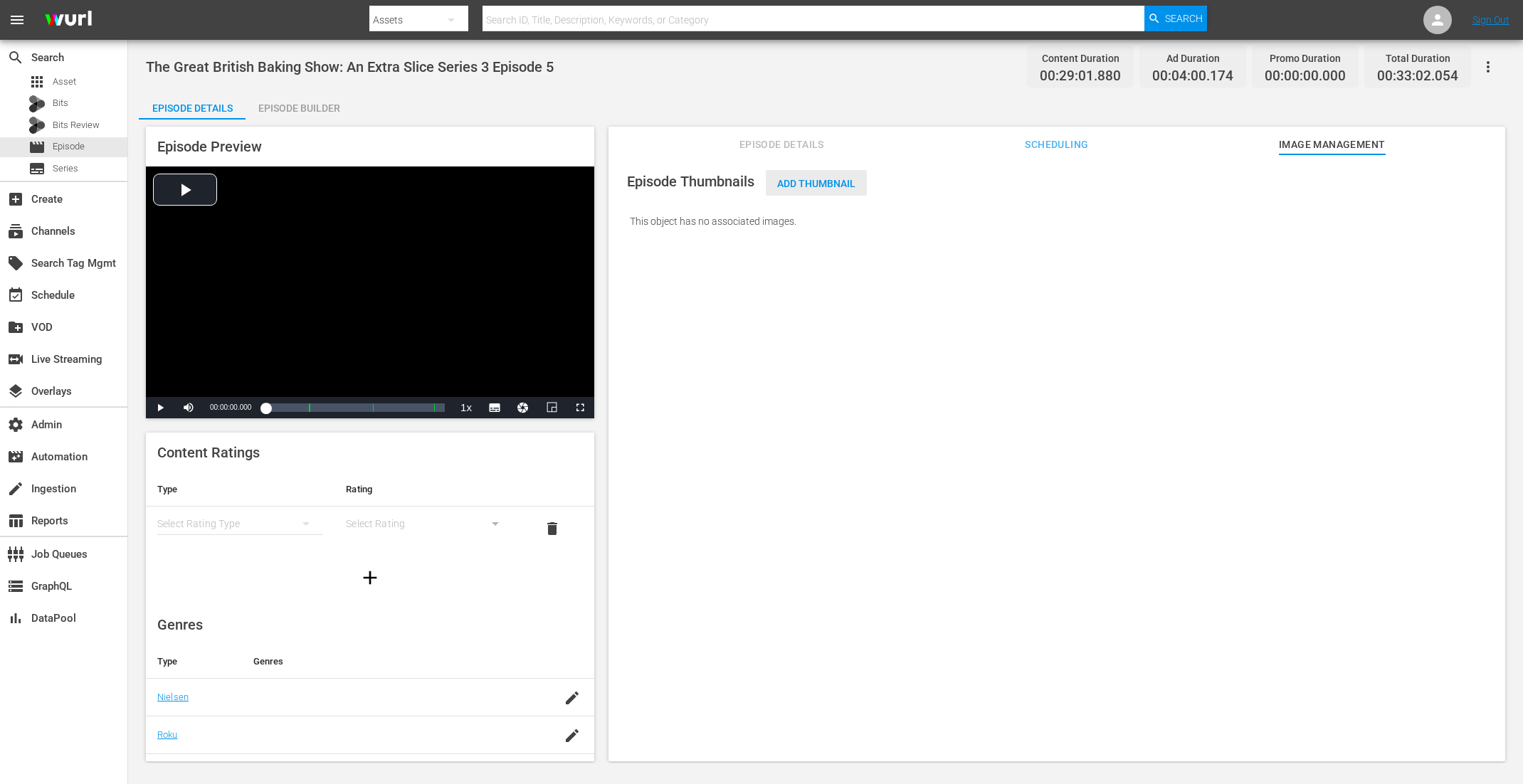
click at [826, 188] on span "Add Thumbnail" at bounding box center [817, 184] width 101 height 11
click at [800, 182] on span "Add Thumbnail" at bounding box center [817, 184] width 101 height 11
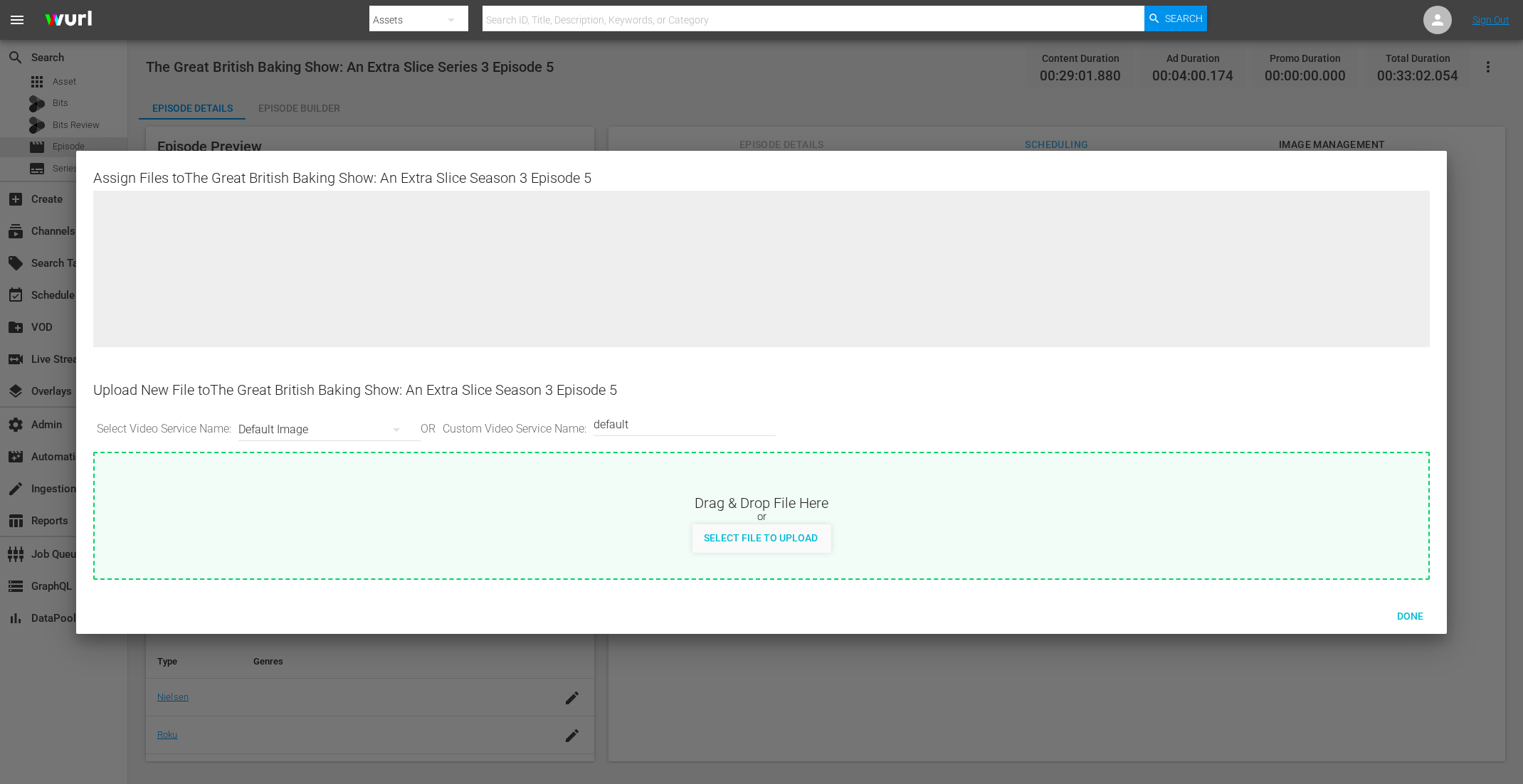
click at [761, 545] on div "Select File to Upload" at bounding box center [761, 537] width 136 height 26
type input "C:\fakepath\GreatBritishBakingShow_ExtraSlice_S03_E05.jpg"
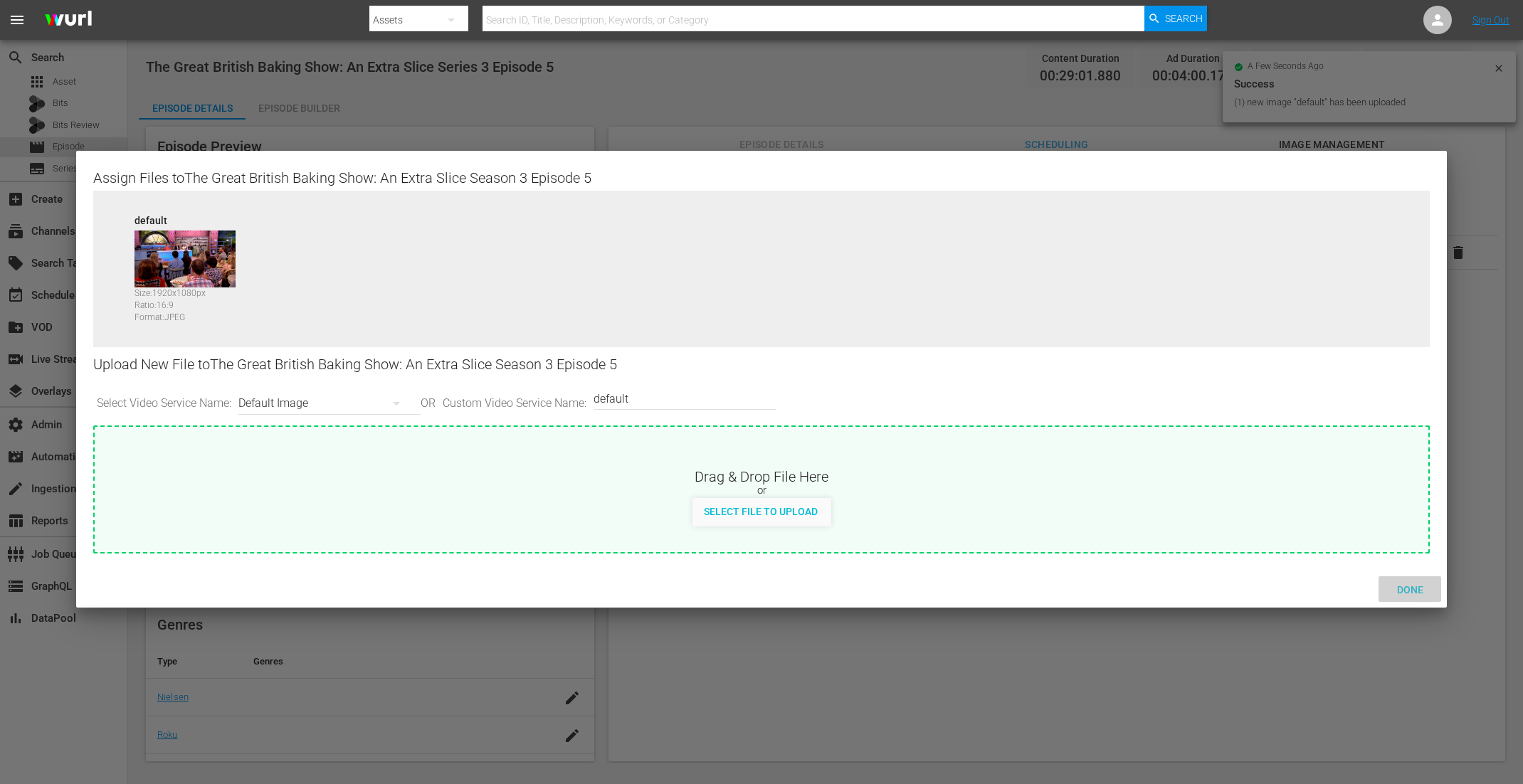
click at [1218, 594] on span "Done" at bounding box center [1410, 590] width 49 height 11
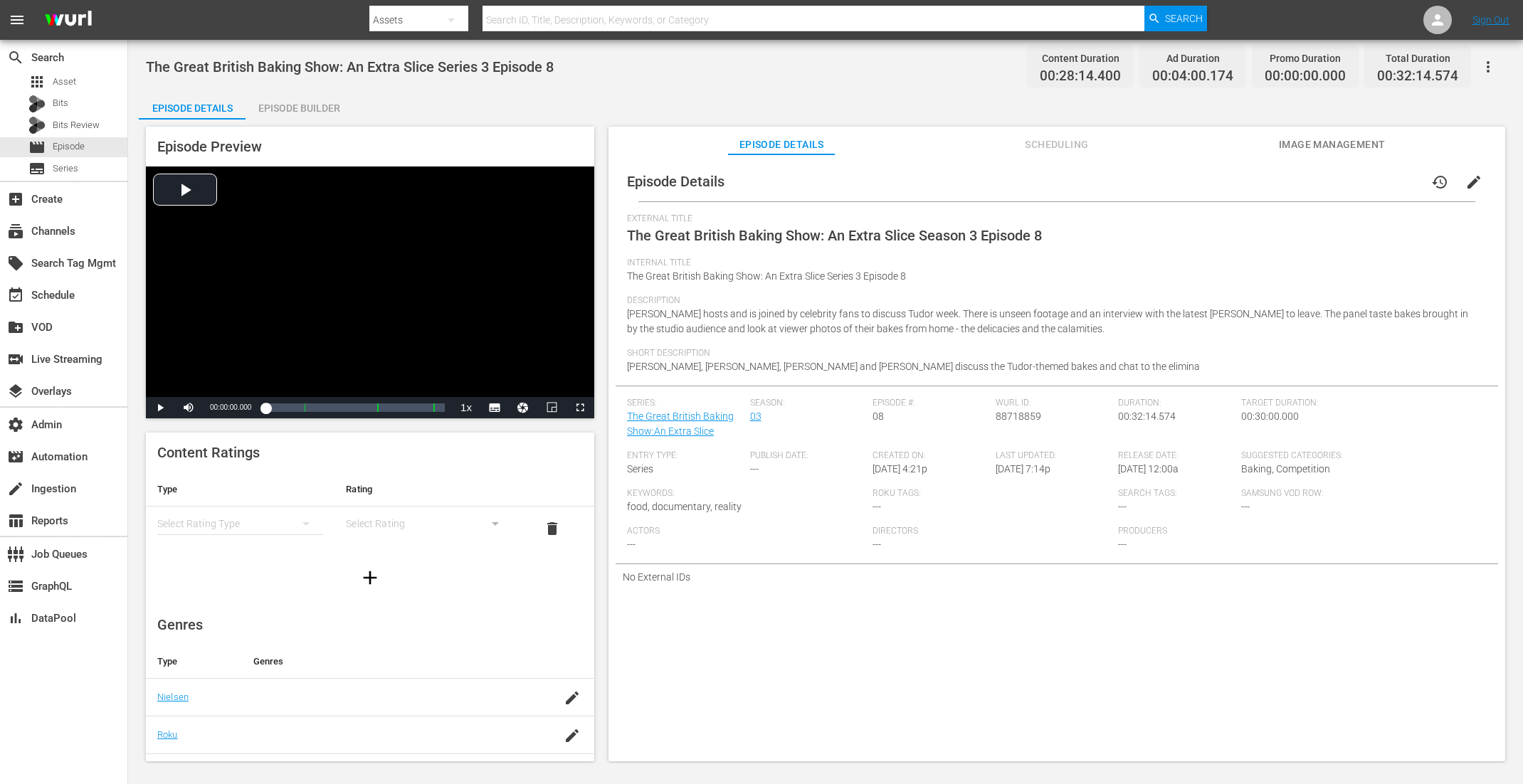
click at [1218, 138] on span "Image Management" at bounding box center [1332, 145] width 107 height 17
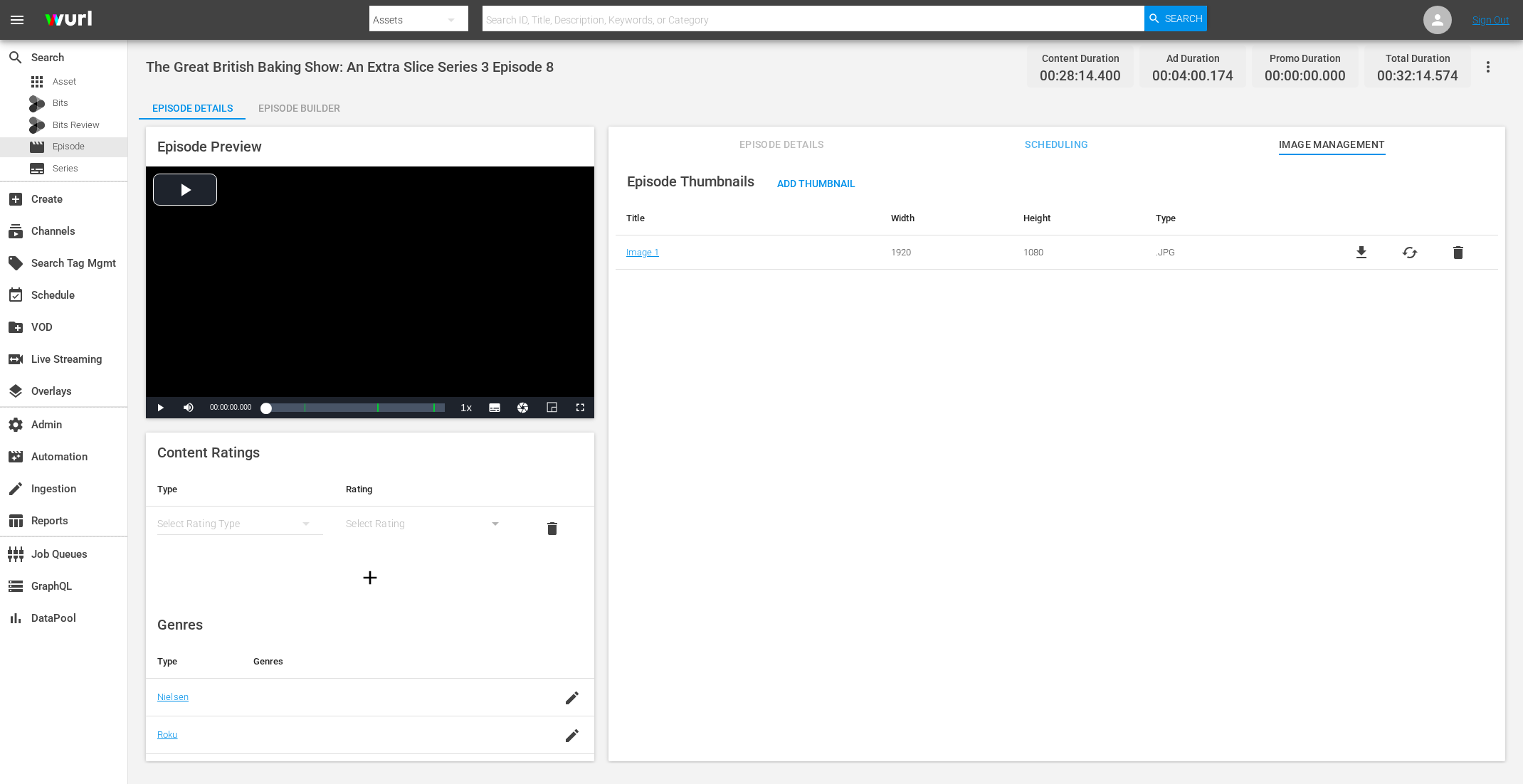
click at [1218, 242] on td "file_download cached delete" at bounding box center [1410, 252] width 177 height 34
click at [1218, 253] on span "delete" at bounding box center [1459, 253] width 17 height 17
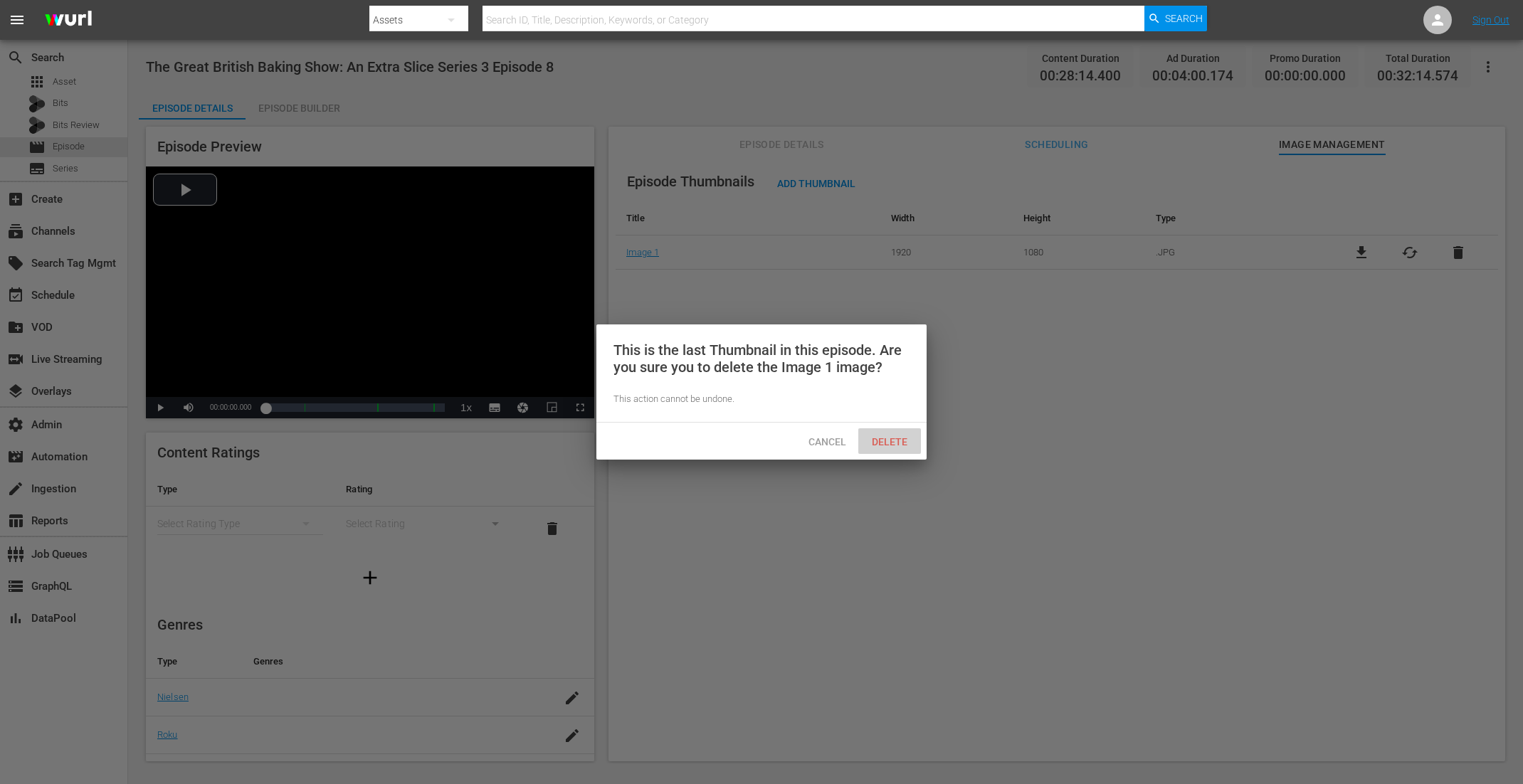
click at [908, 437] on span "Delete" at bounding box center [890, 442] width 59 height 11
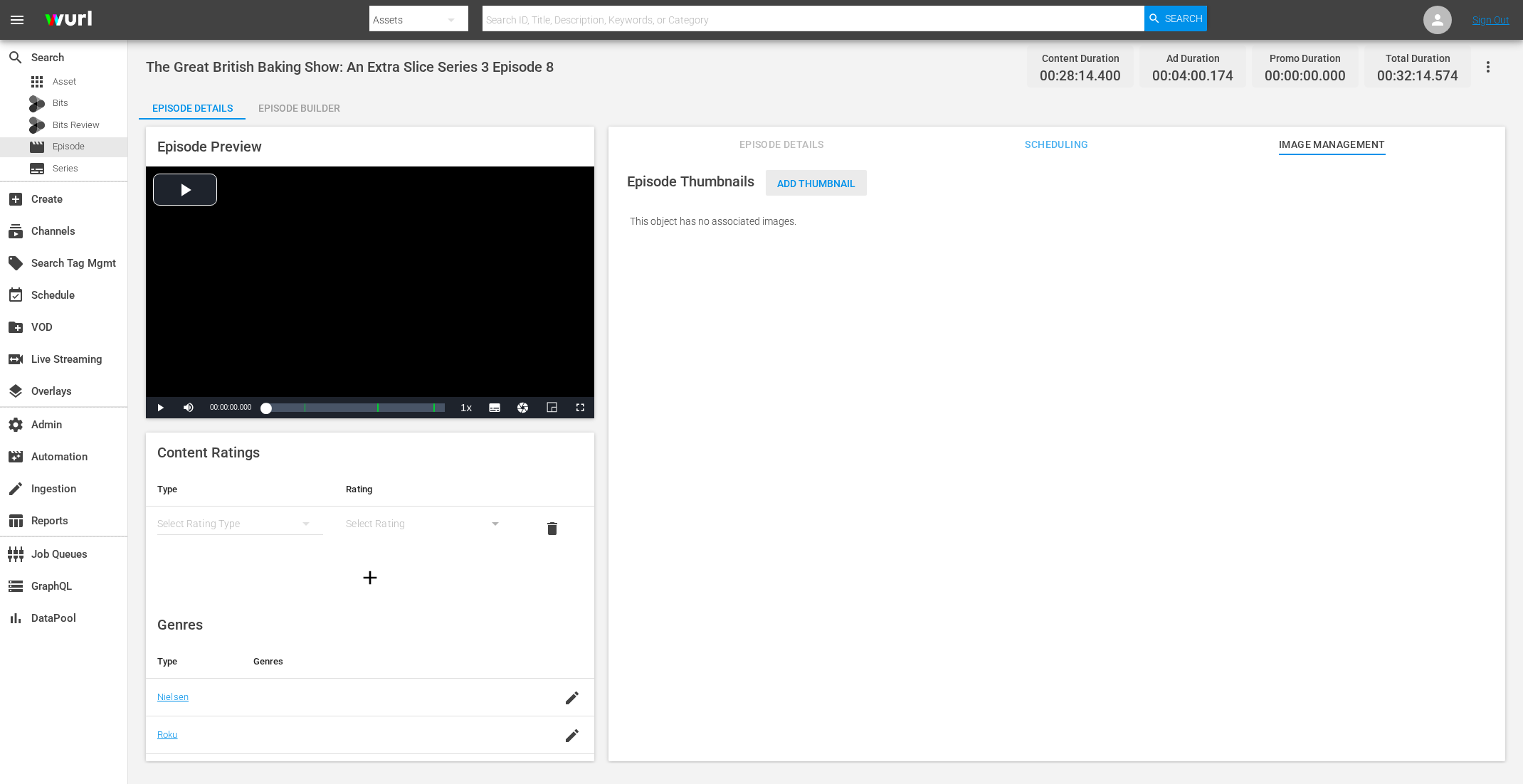
click at [806, 184] on span "Add Thumbnail" at bounding box center [817, 184] width 101 height 11
click at [809, 184] on span "Add Thumbnail" at bounding box center [817, 184] width 101 height 11
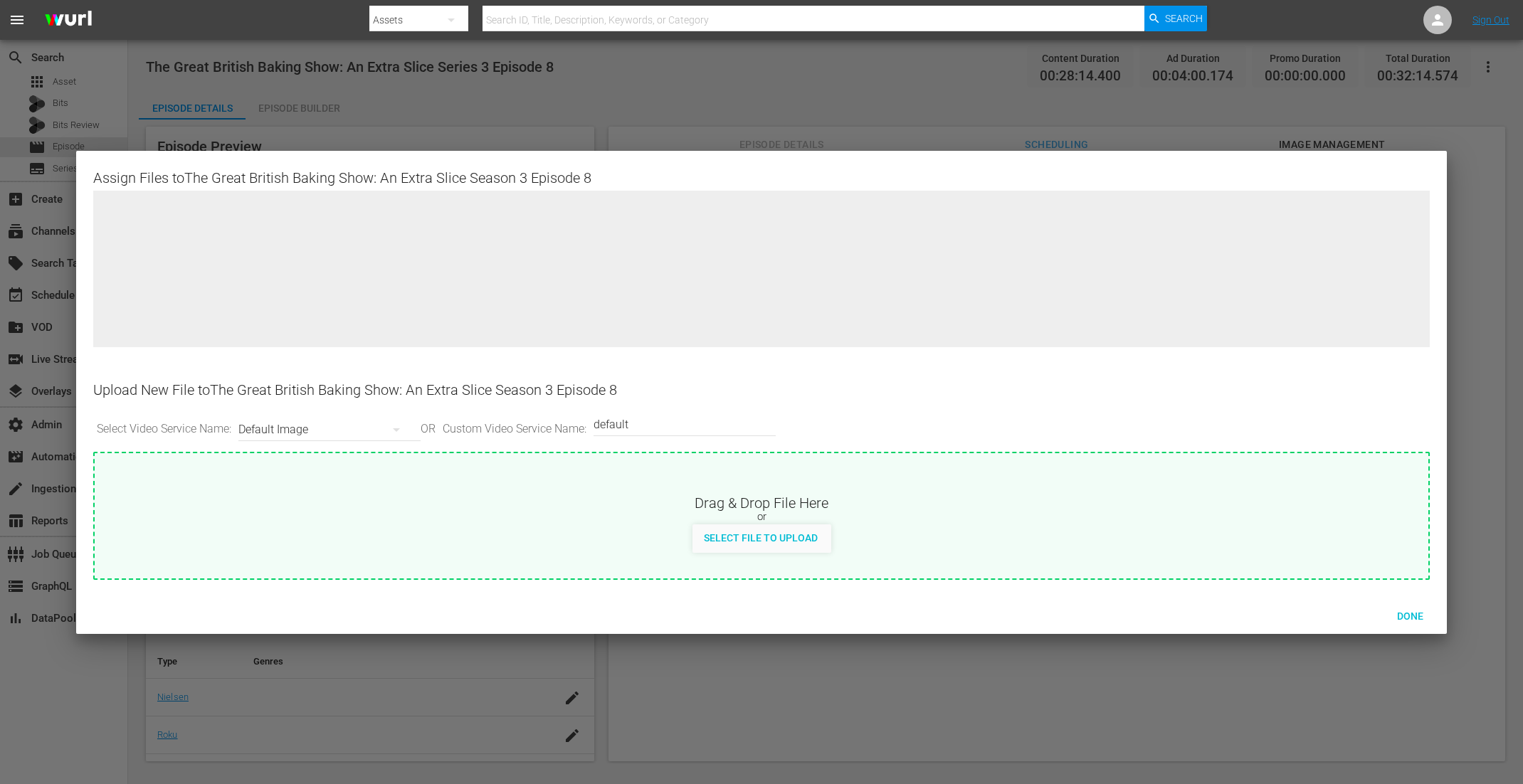
click at [746, 551] on div "Select File to Upload" at bounding box center [761, 539] width 1334 height 29
type input "C:\fakepath\GreatBritishBakingShow_ExtraSlice_S03_E08.jpg"
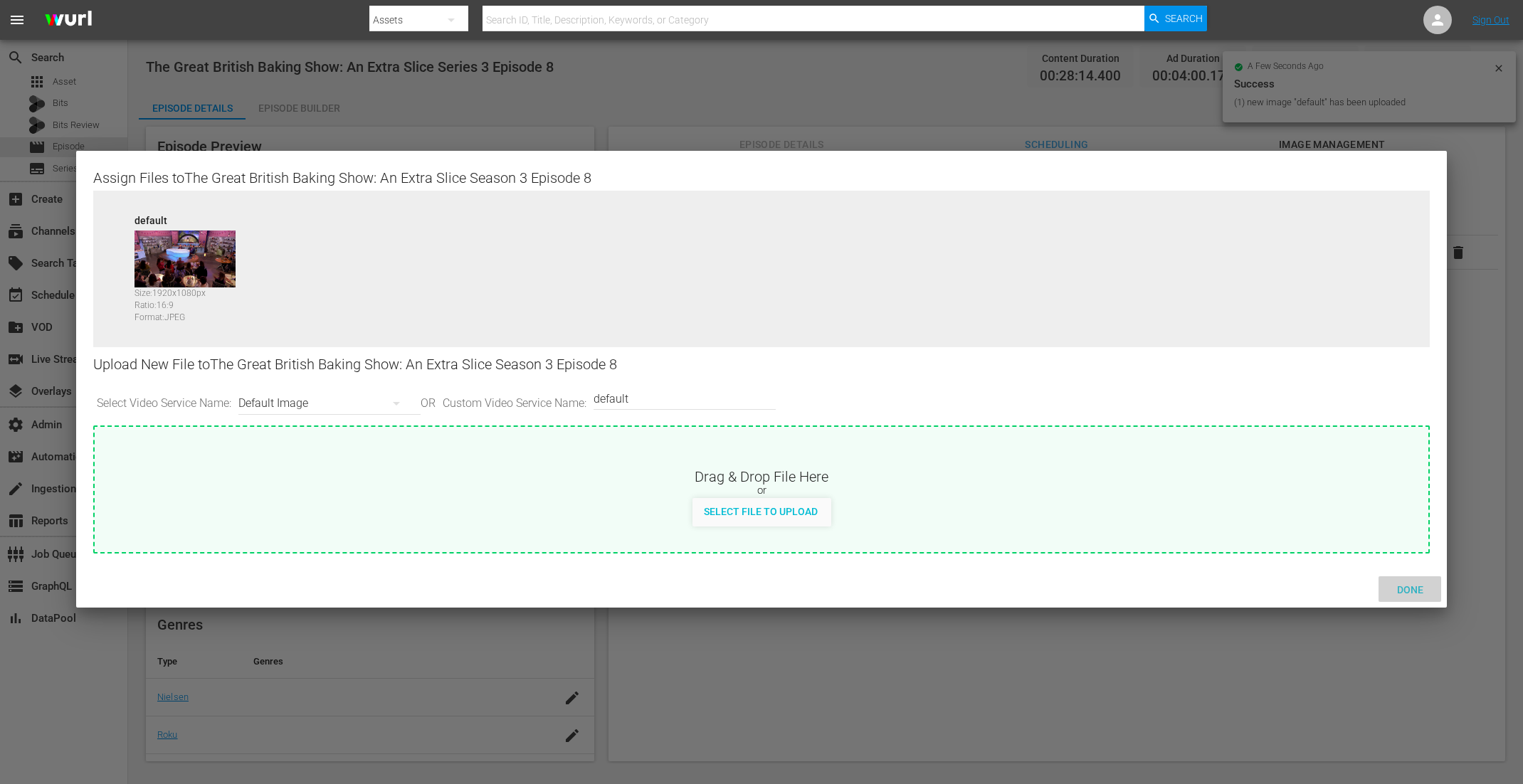
click at [1218, 584] on span "Done" at bounding box center [1410, 590] width 49 height 11
